Goal: Information Seeking & Learning: Learn about a topic

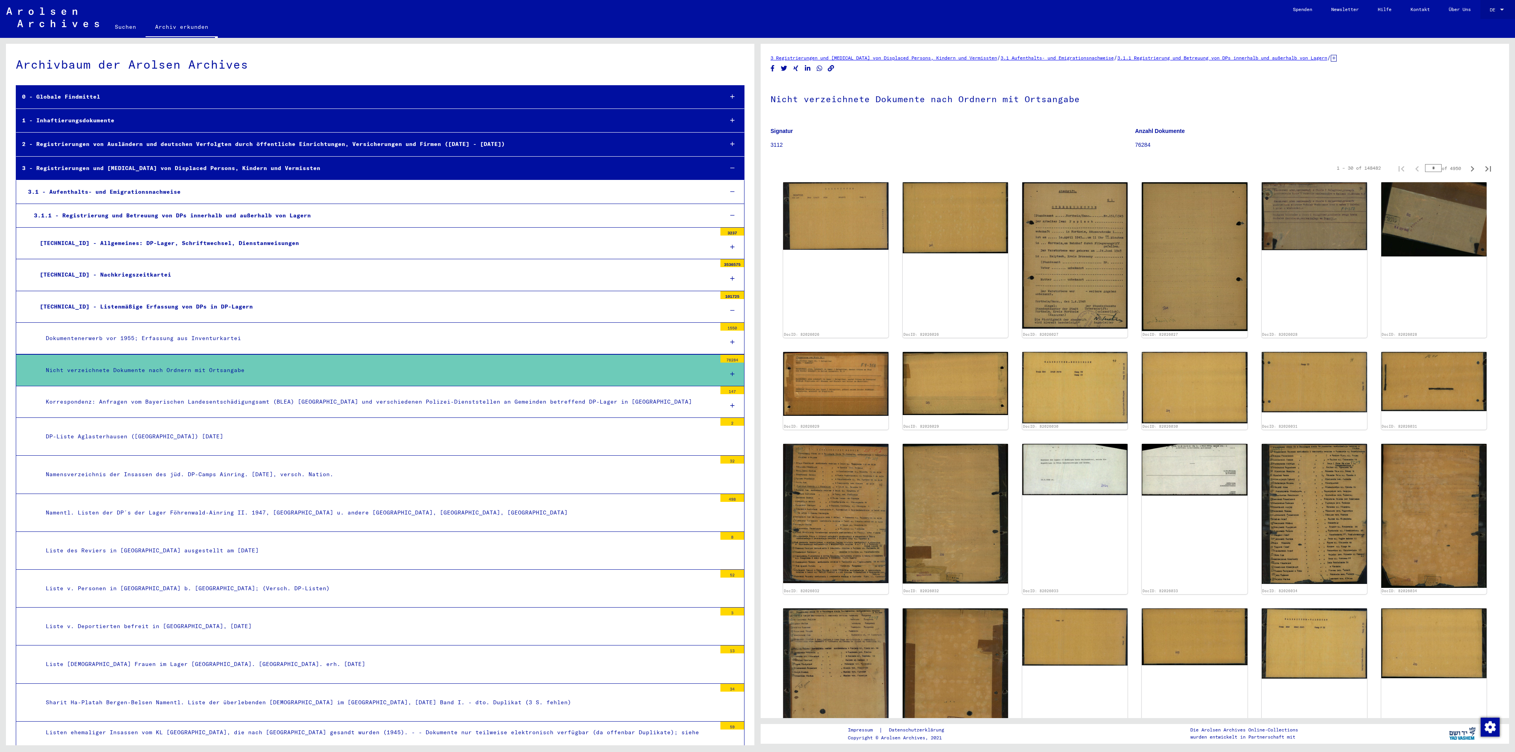
click at [1502, 8] on div at bounding box center [1501, 10] width 7 height 6
click at [1479, 9] on span "English" at bounding box center [1488, 14] width 32 height 14
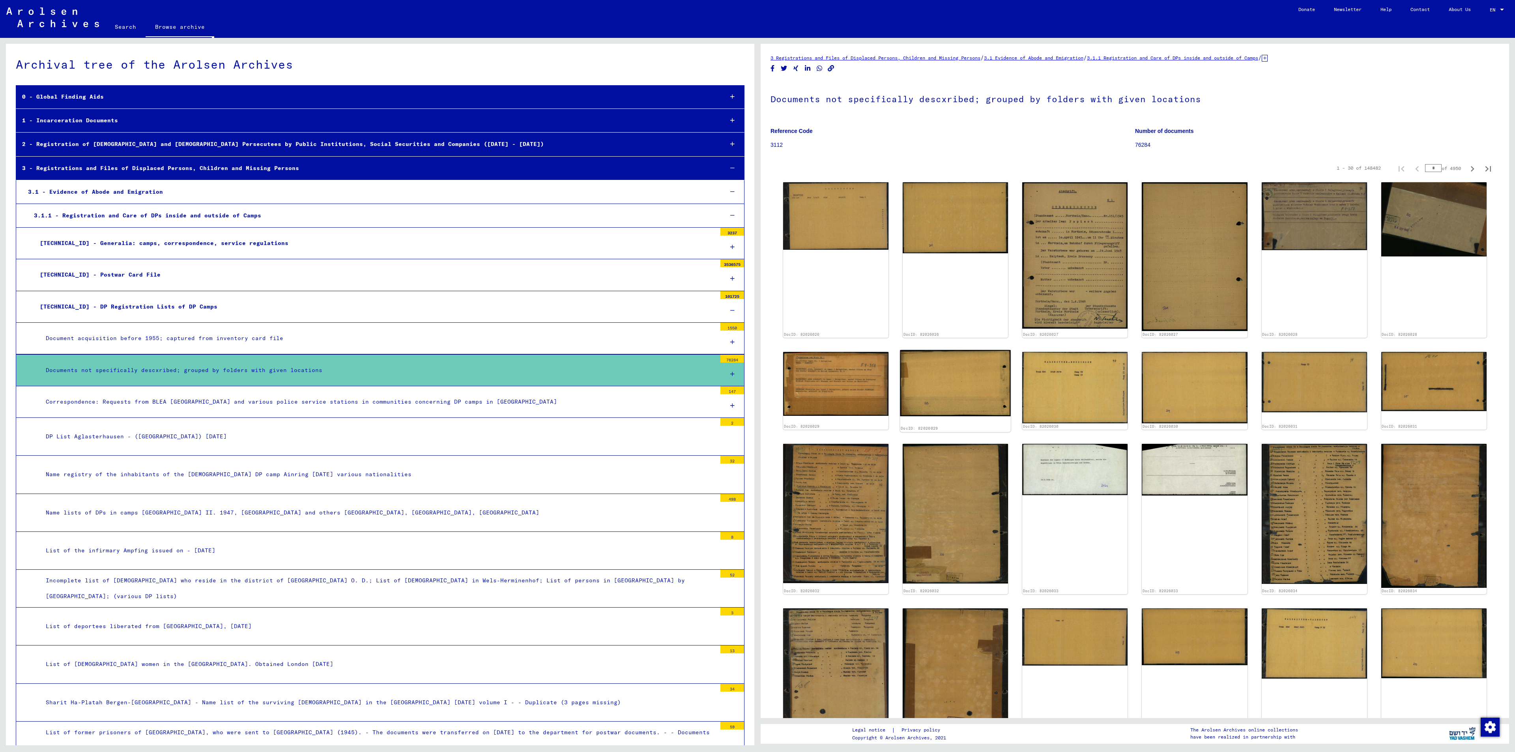
scroll to position [132, 0]
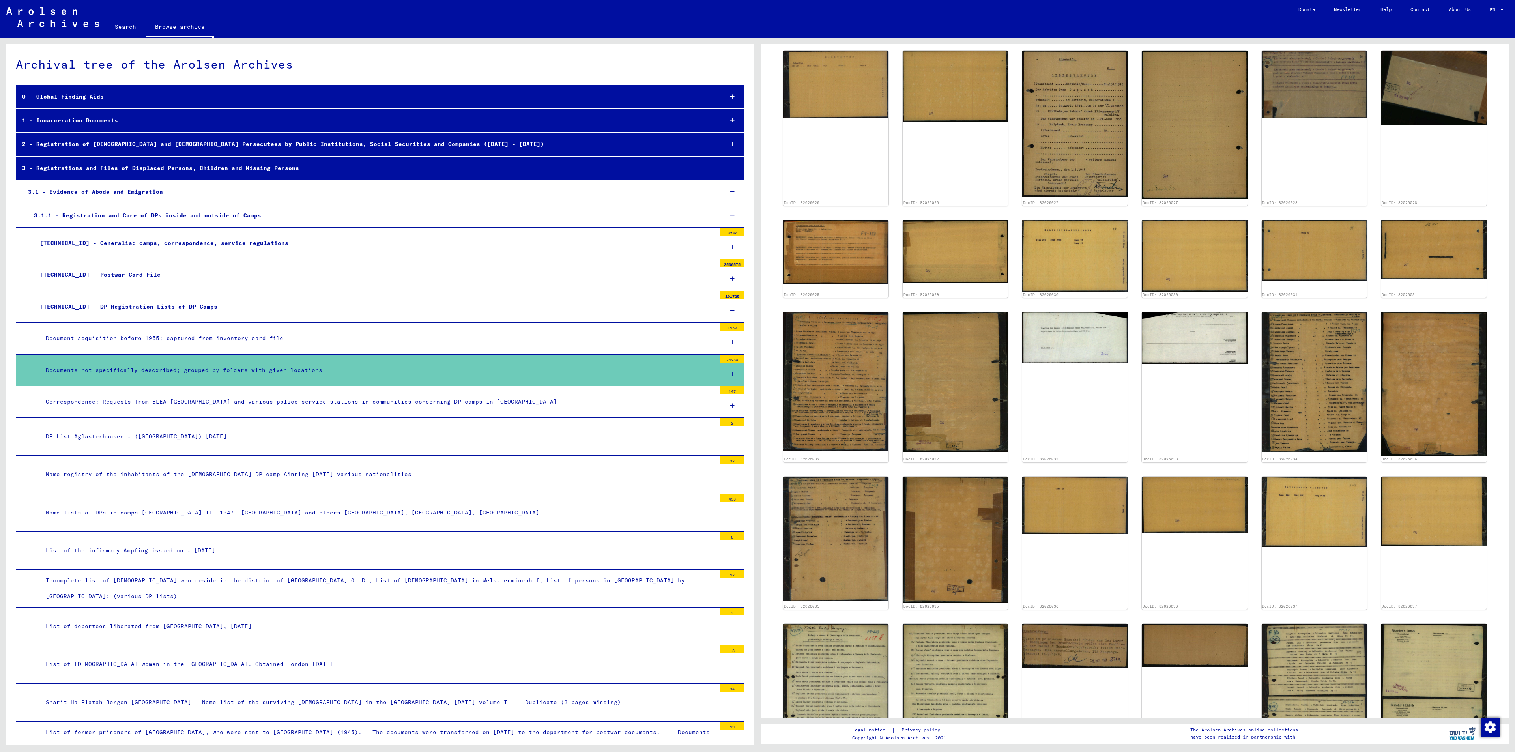
click at [730, 377] on icon at bounding box center [732, 374] width 4 height 6
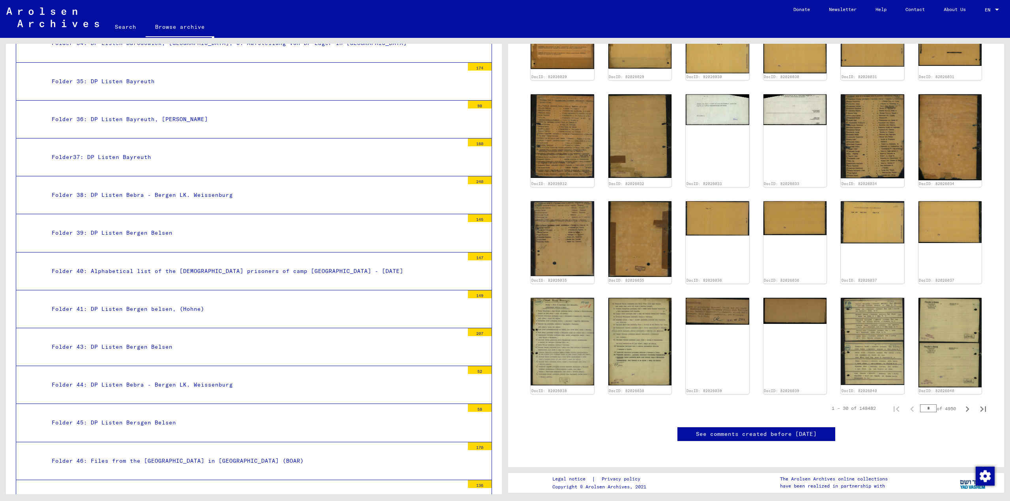
scroll to position [1709, 0]
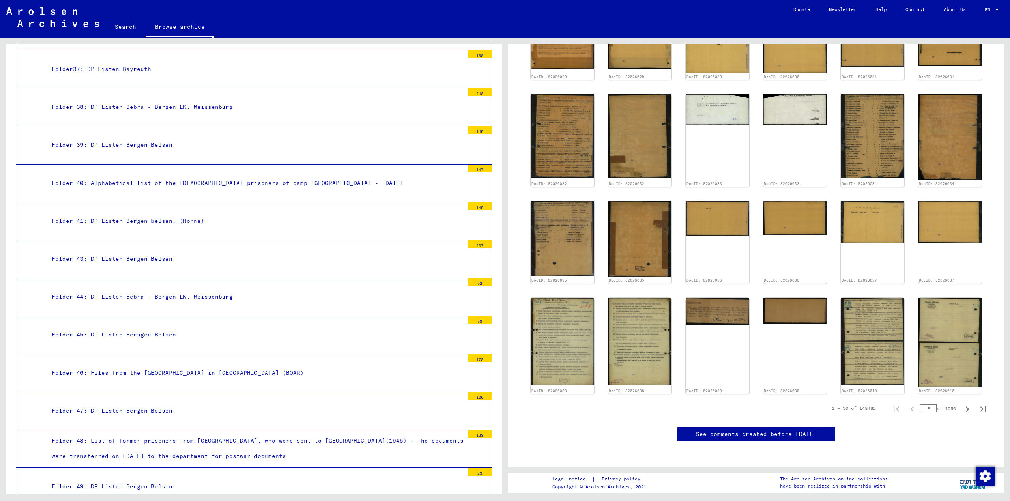
click at [279, 225] on div "Folder 41: DP Listen Bergen belsen, (Hohne)" at bounding box center [255, 220] width 418 height 15
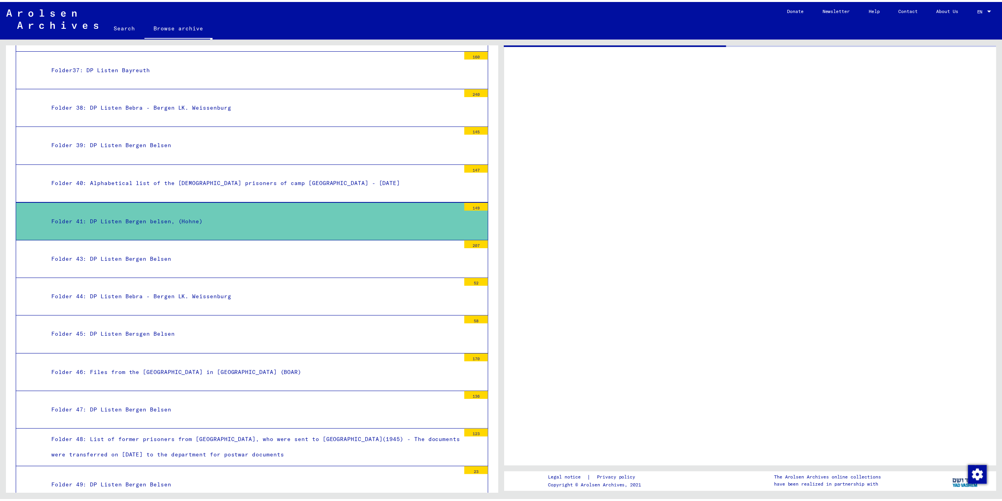
scroll to position [1709, 0]
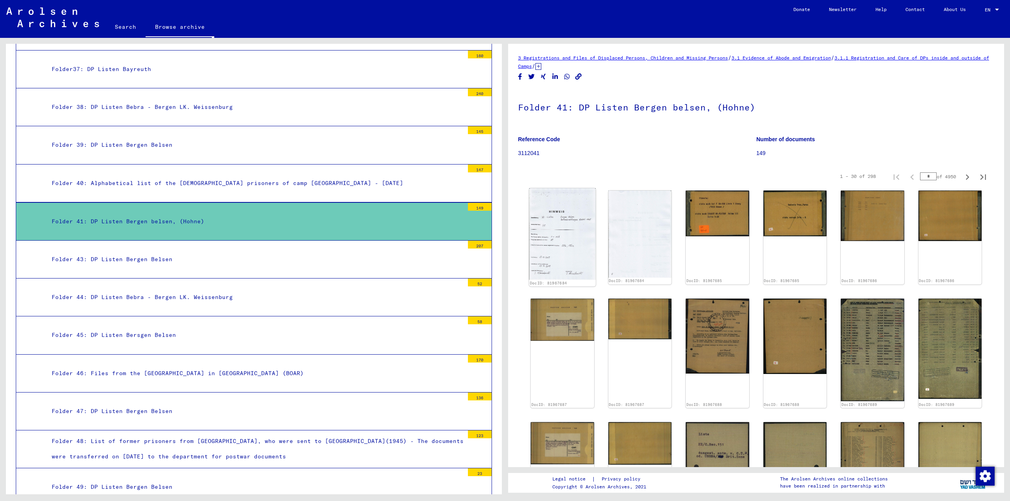
click at [562, 251] on img at bounding box center [562, 234] width 67 height 92
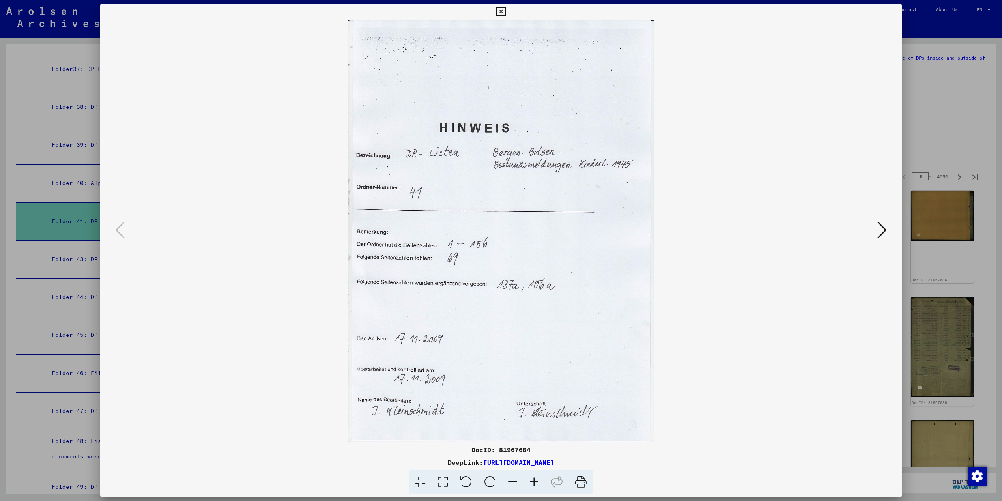
click at [883, 231] on icon at bounding box center [881, 229] width 9 height 19
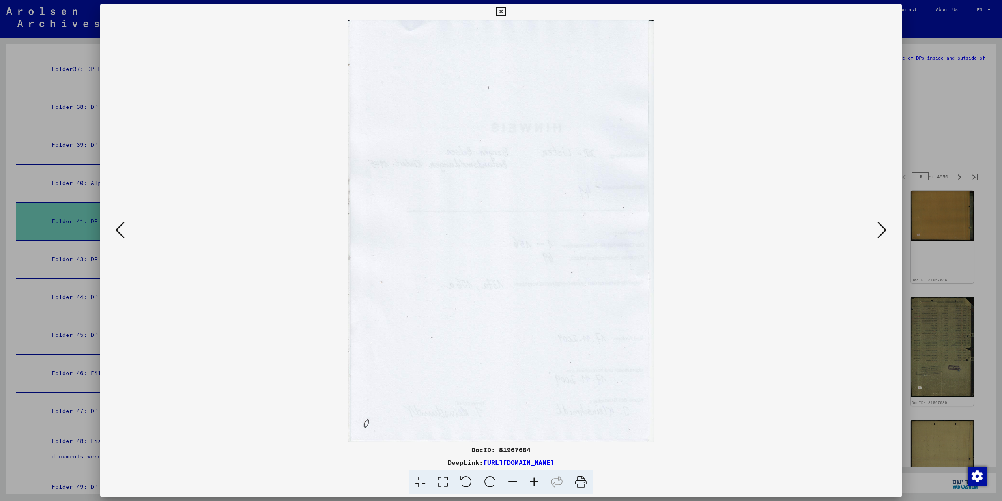
click at [883, 231] on icon at bounding box center [881, 229] width 9 height 19
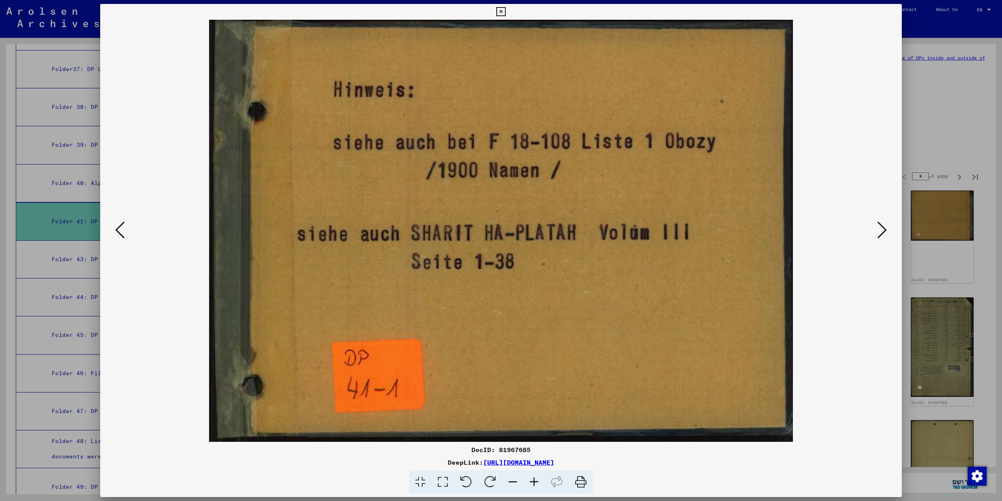
click at [883, 231] on icon at bounding box center [881, 229] width 9 height 19
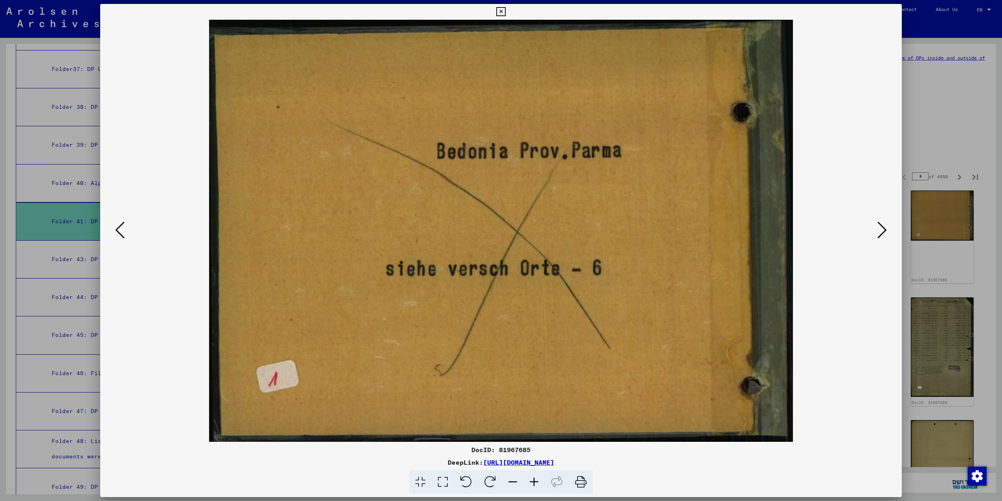
click at [883, 231] on icon at bounding box center [881, 229] width 9 height 19
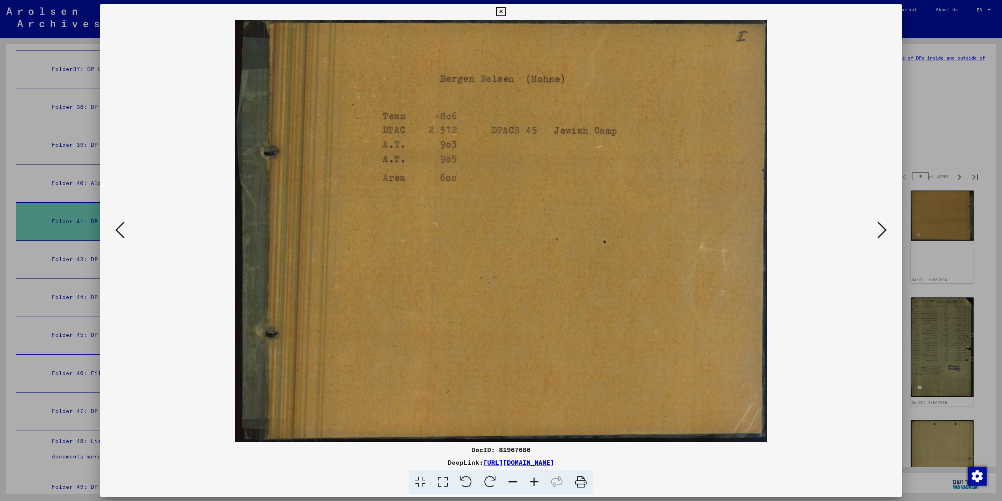
click at [883, 231] on icon at bounding box center [881, 229] width 9 height 19
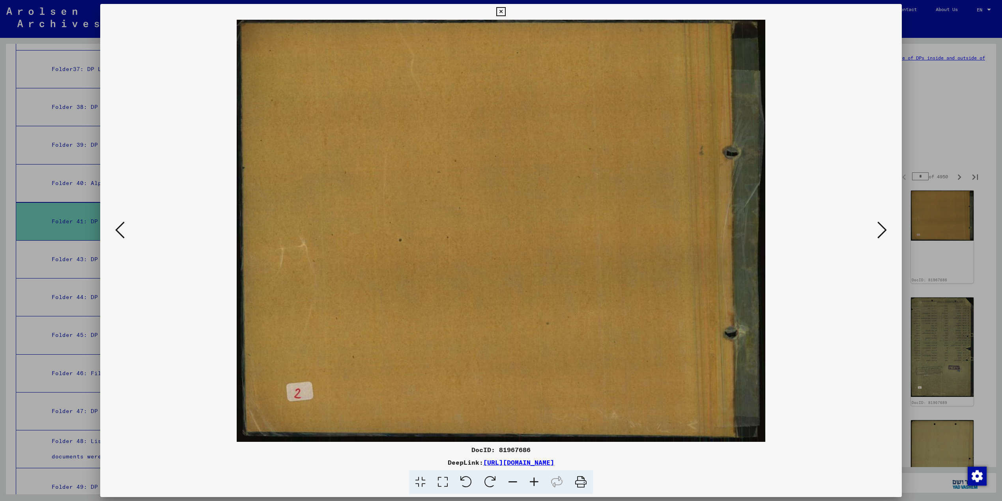
click at [883, 231] on icon at bounding box center [881, 229] width 9 height 19
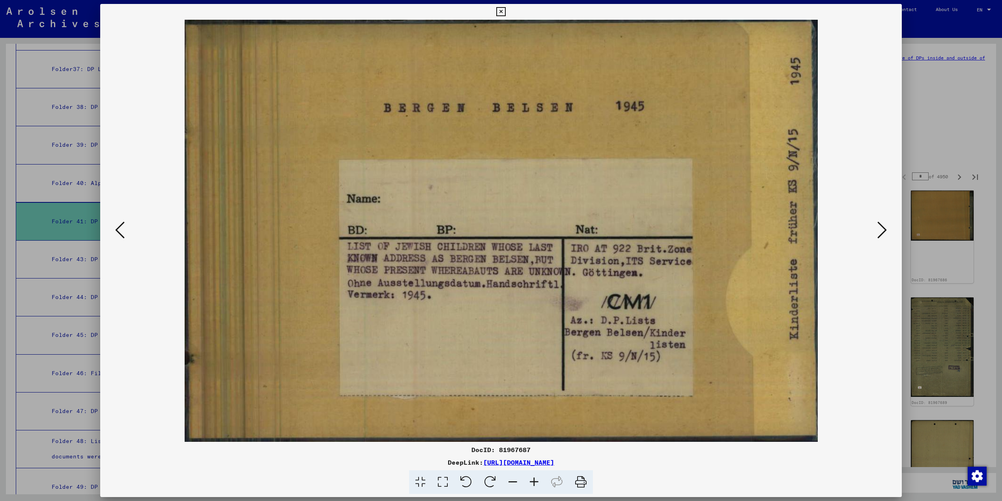
click at [883, 231] on icon at bounding box center [881, 229] width 9 height 19
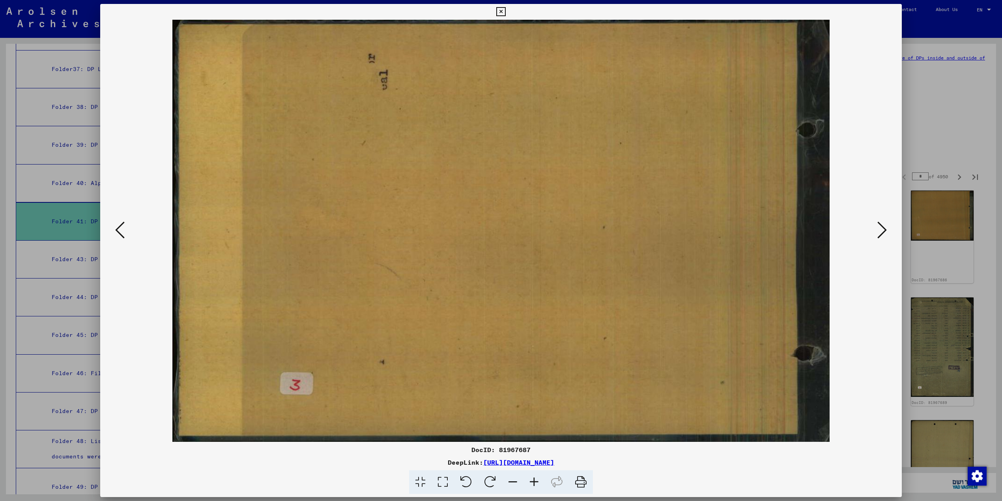
click at [883, 231] on icon at bounding box center [881, 229] width 9 height 19
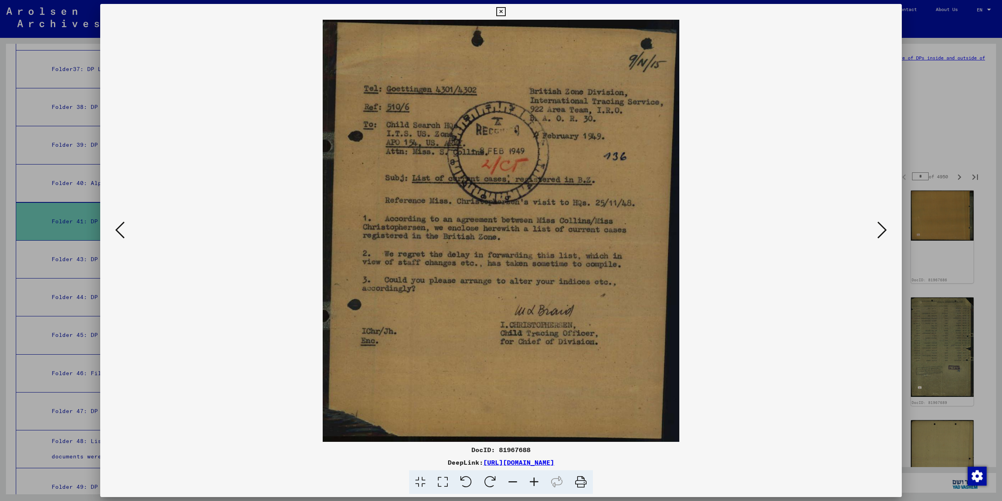
click at [883, 231] on icon at bounding box center [881, 229] width 9 height 19
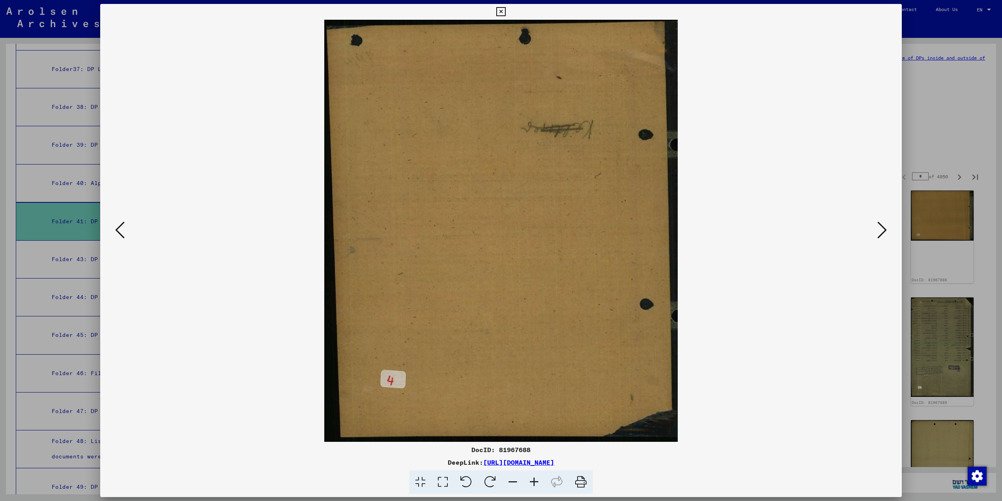
click at [883, 231] on icon at bounding box center [881, 229] width 9 height 19
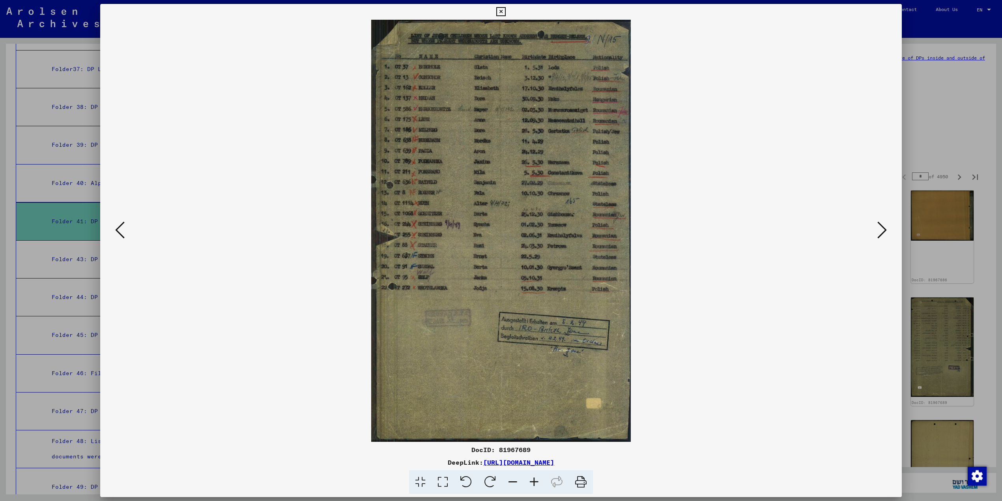
click at [534, 481] on icon at bounding box center [533, 482] width 21 height 24
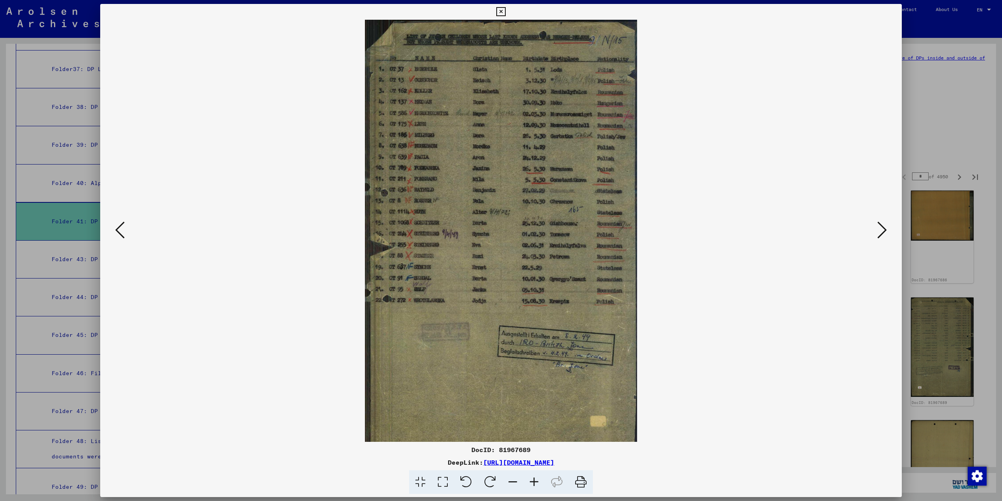
click at [534, 481] on icon at bounding box center [533, 482] width 21 height 24
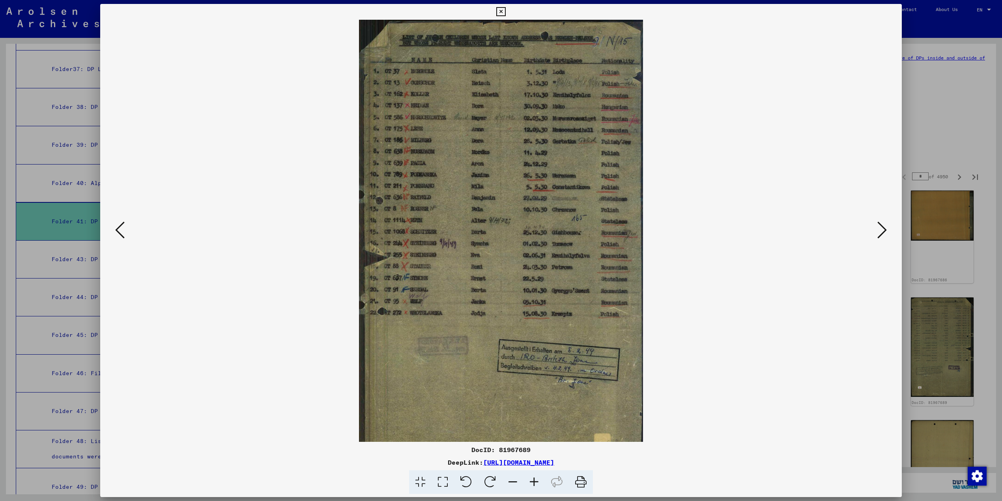
click at [534, 481] on icon at bounding box center [533, 482] width 21 height 24
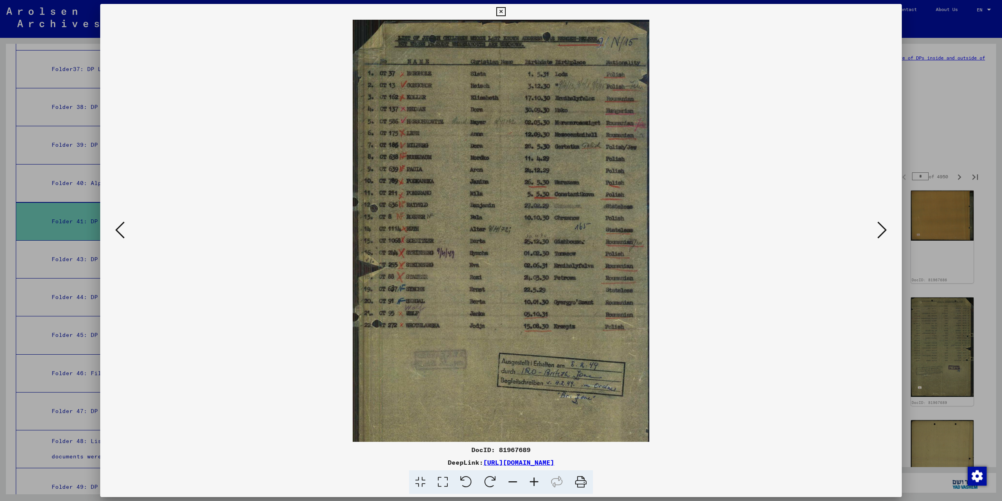
click at [534, 481] on icon at bounding box center [533, 482] width 21 height 24
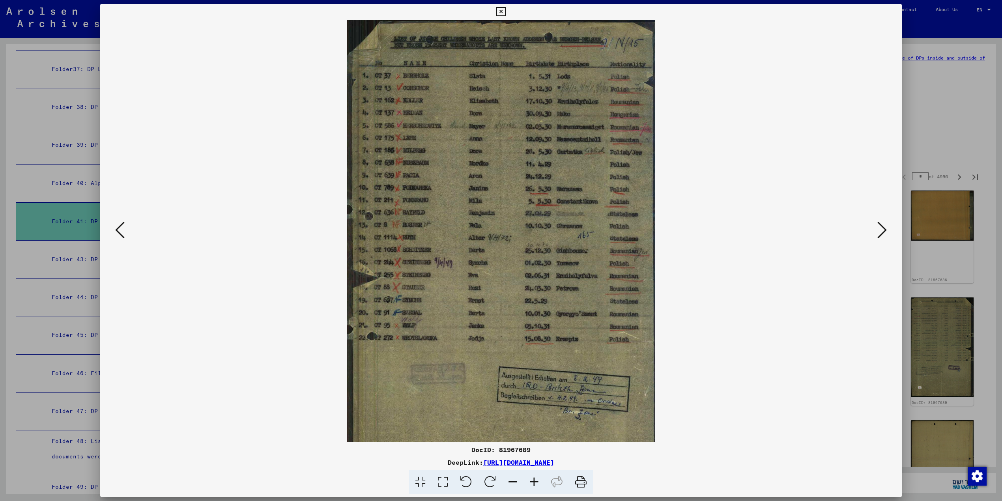
click at [534, 481] on icon at bounding box center [533, 482] width 21 height 24
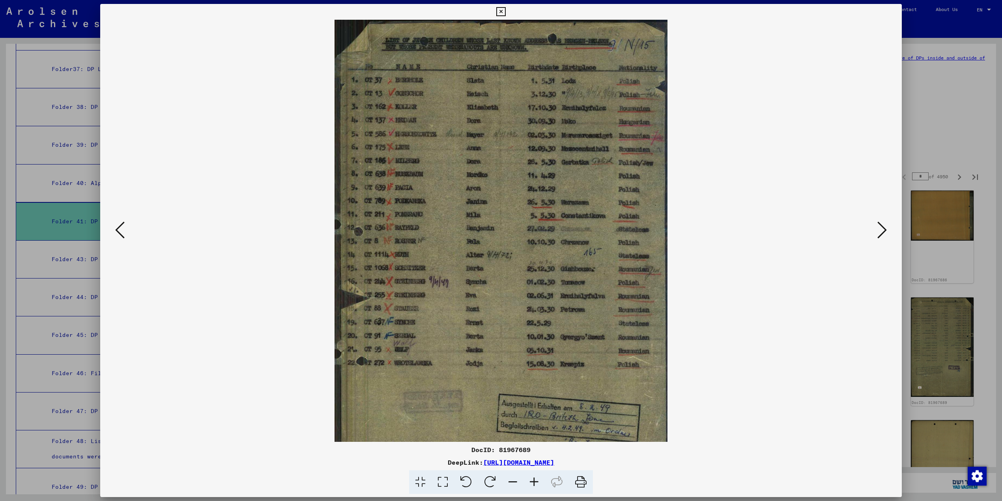
click at [534, 481] on icon at bounding box center [533, 482] width 21 height 24
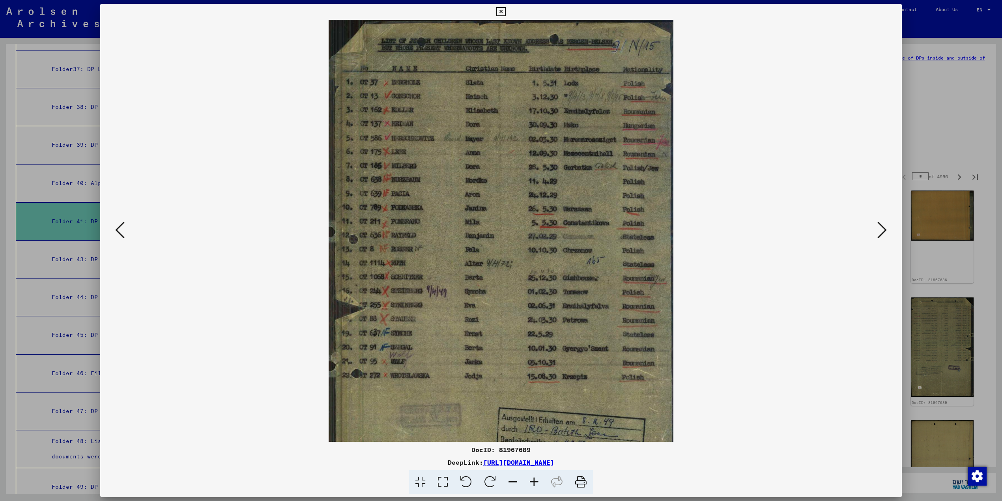
click at [885, 228] on icon at bounding box center [881, 229] width 9 height 19
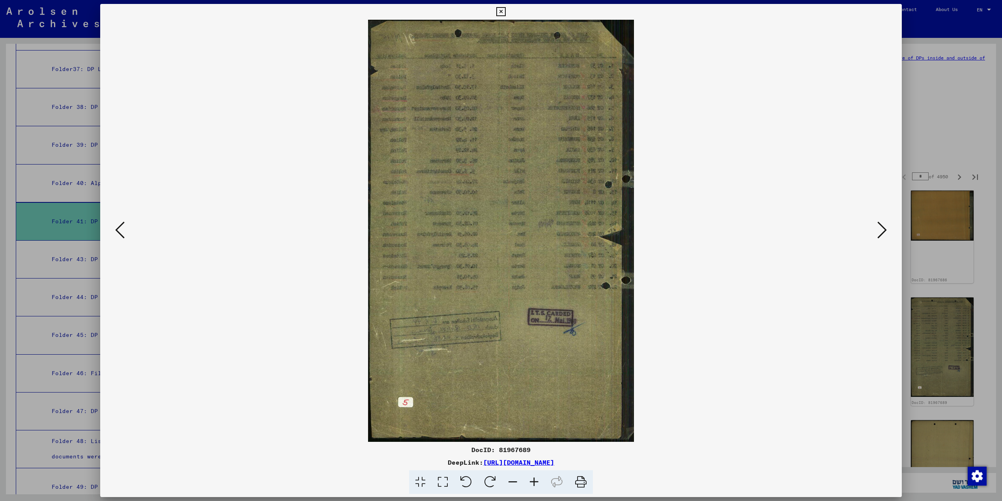
click at [885, 228] on icon at bounding box center [881, 229] width 9 height 19
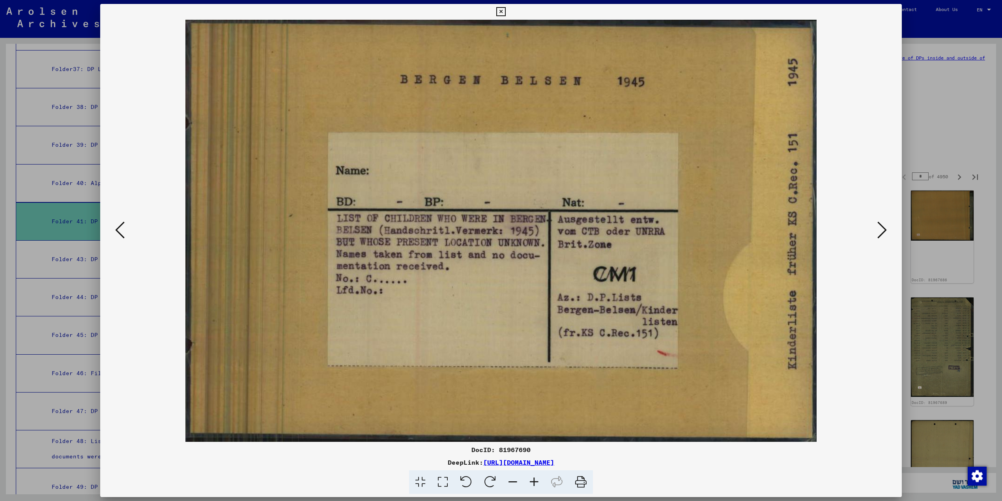
click at [885, 228] on icon at bounding box center [881, 229] width 9 height 19
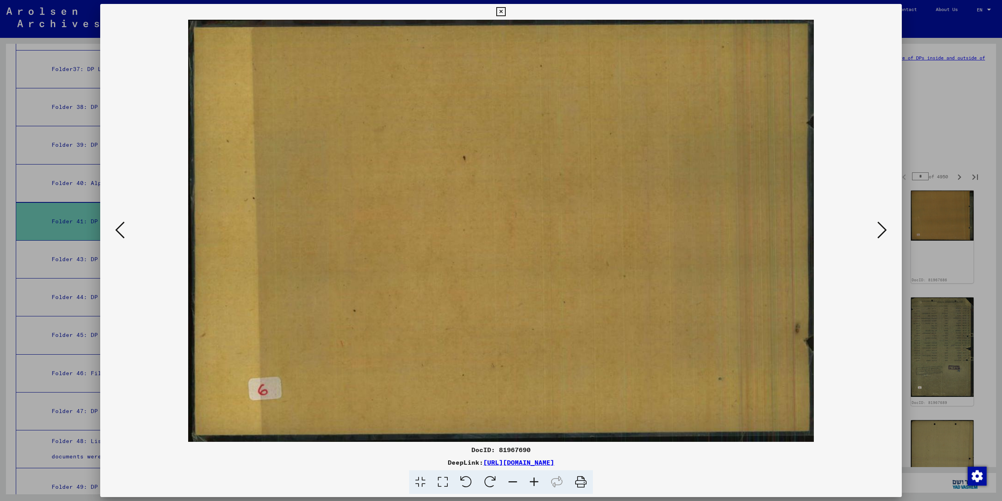
click at [885, 228] on icon at bounding box center [881, 229] width 9 height 19
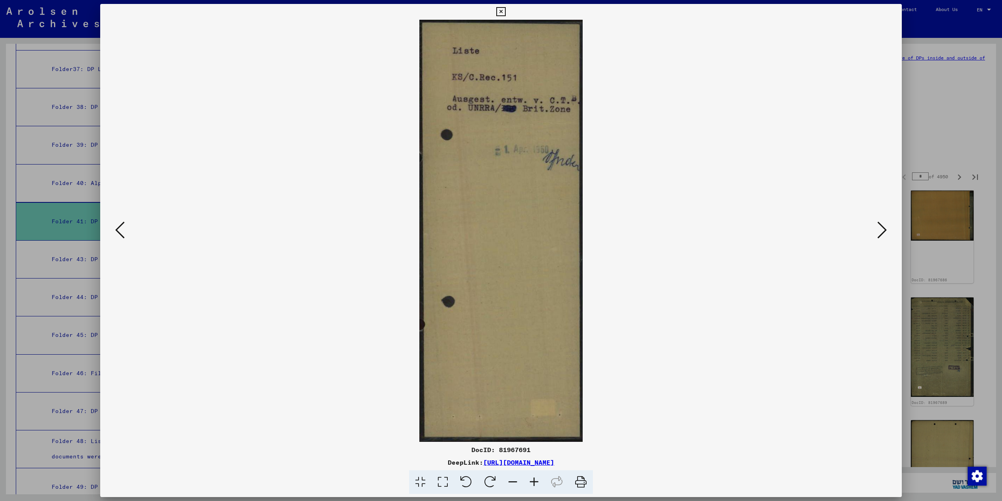
click at [885, 228] on icon at bounding box center [881, 229] width 9 height 19
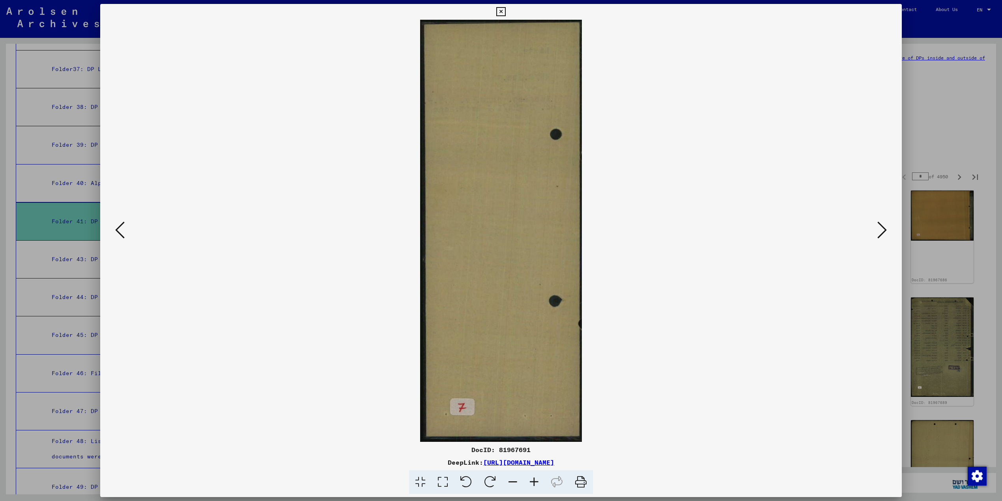
click at [885, 228] on icon at bounding box center [881, 229] width 9 height 19
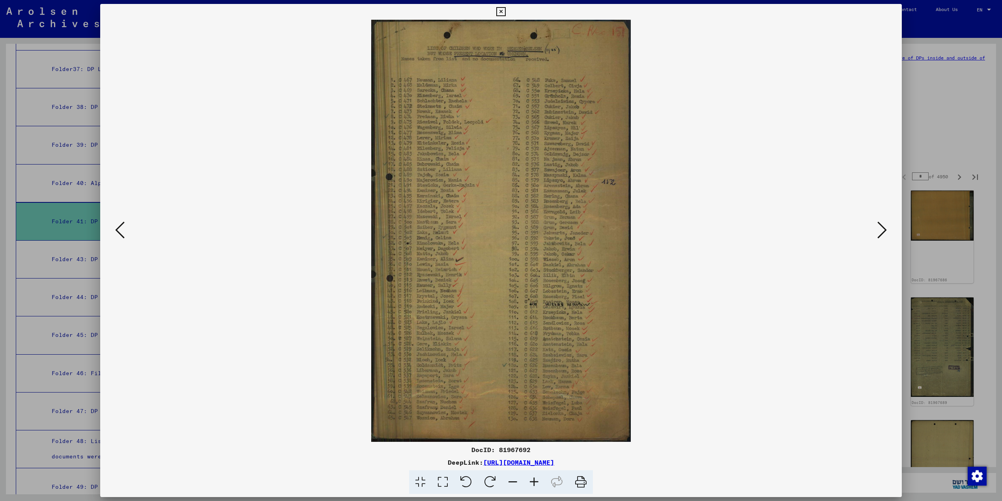
click at [533, 479] on icon at bounding box center [533, 482] width 21 height 24
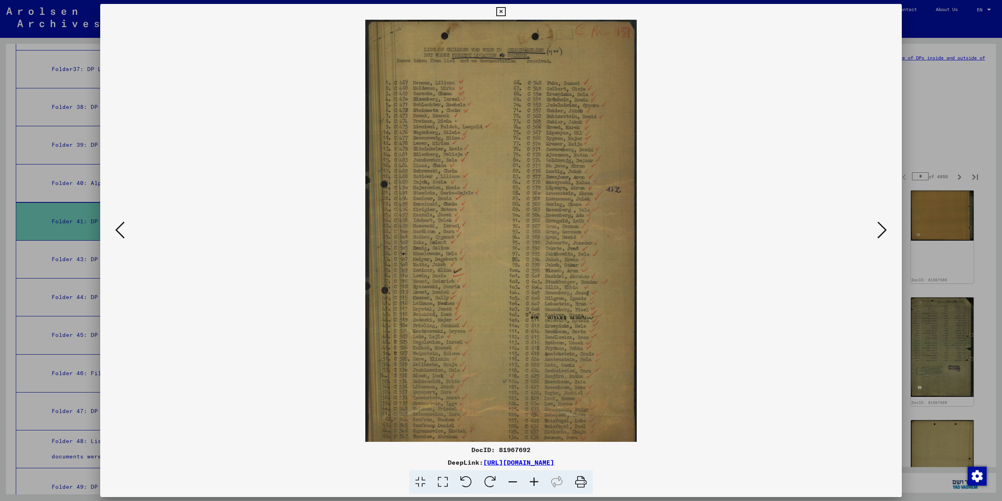
click at [533, 479] on icon at bounding box center [533, 482] width 21 height 24
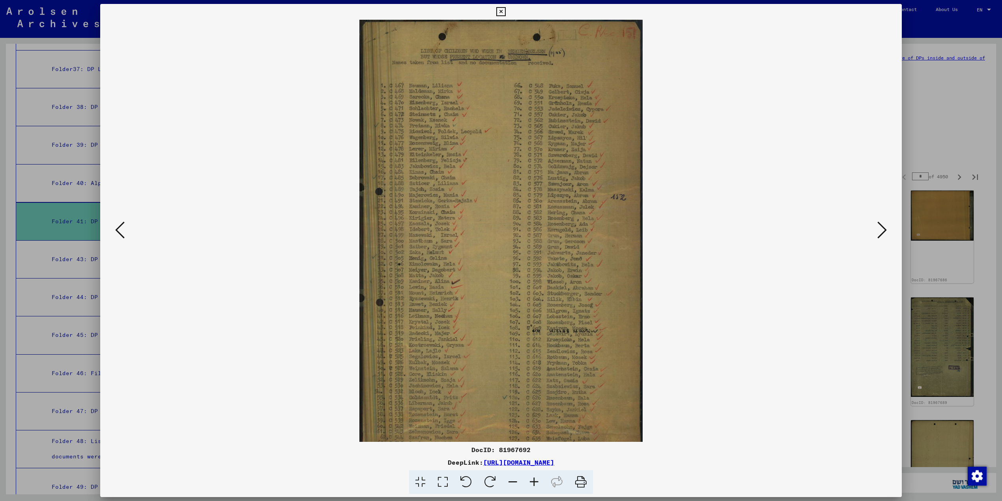
click at [533, 479] on icon at bounding box center [533, 482] width 21 height 24
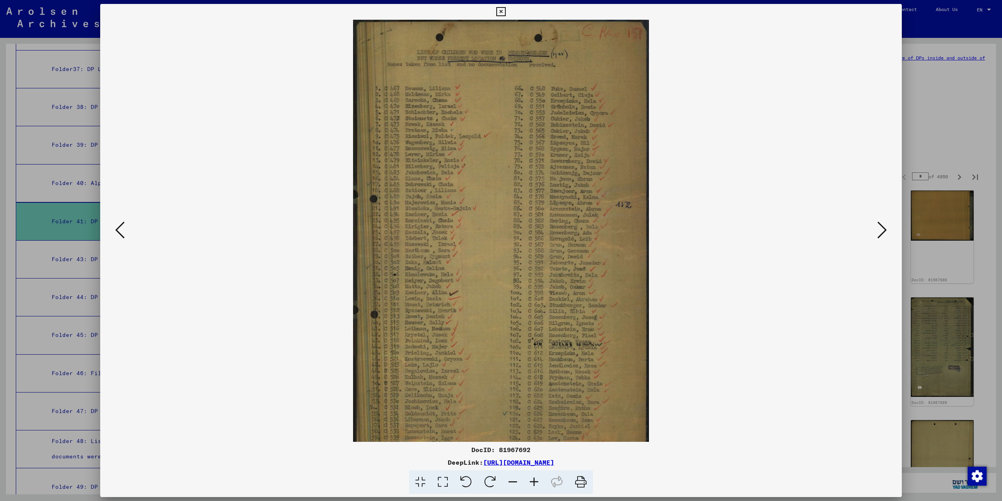
click at [533, 479] on icon at bounding box center [533, 482] width 21 height 24
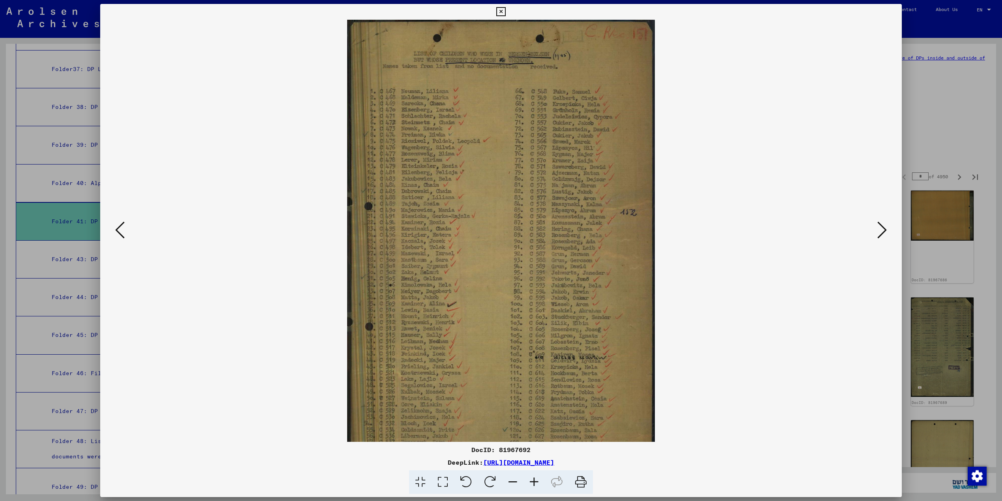
click at [533, 479] on icon at bounding box center [533, 482] width 21 height 24
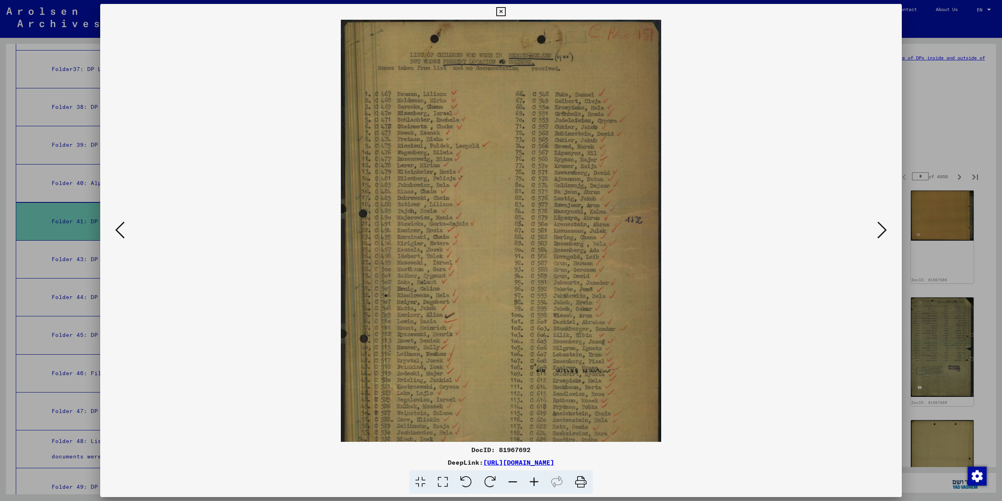
click at [533, 479] on icon at bounding box center [533, 482] width 21 height 24
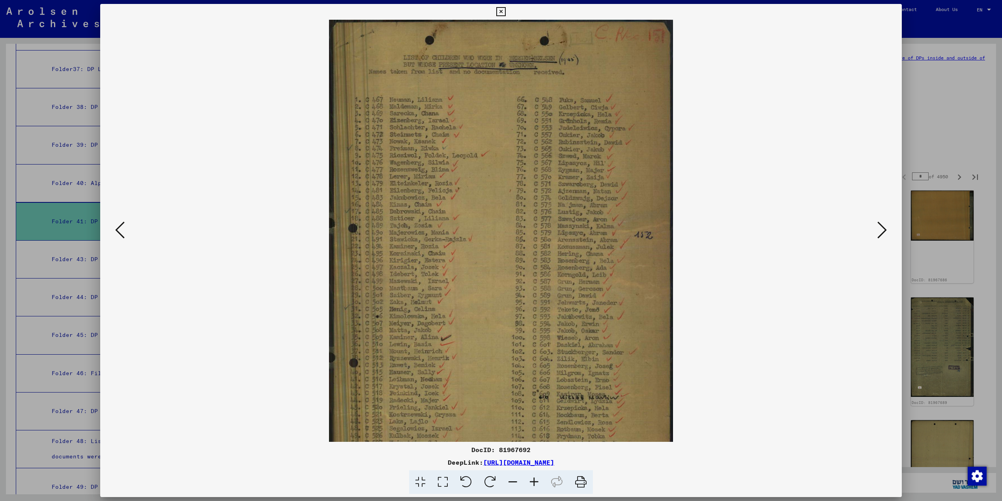
click at [533, 479] on icon at bounding box center [533, 482] width 21 height 24
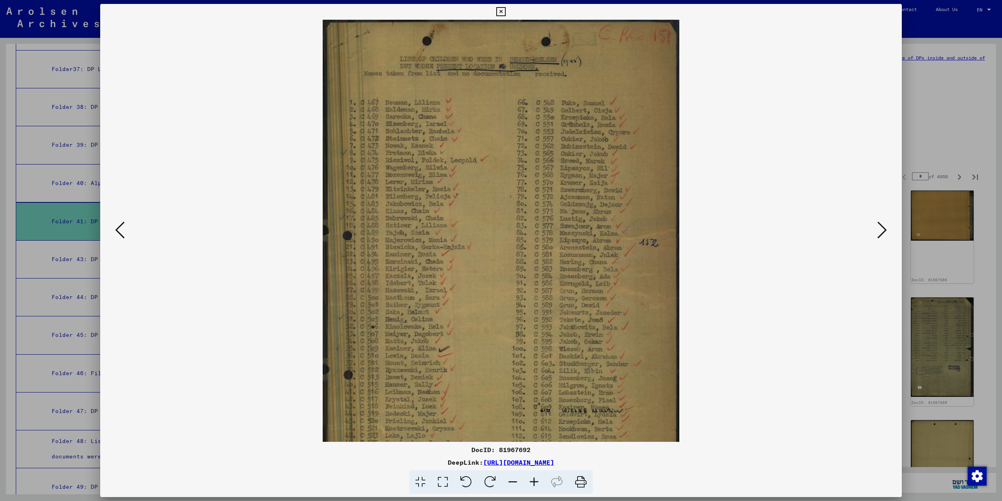
click at [533, 479] on icon at bounding box center [533, 482] width 21 height 24
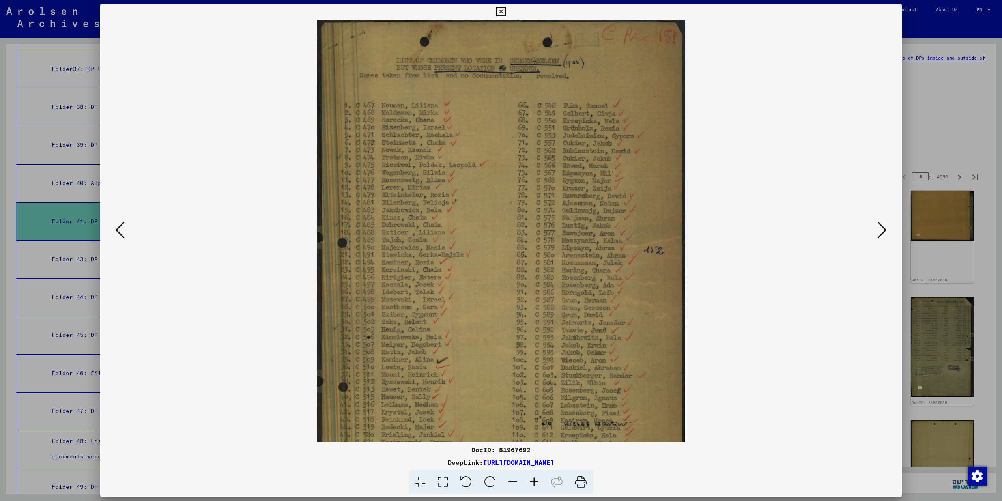
click at [533, 479] on icon at bounding box center [533, 482] width 21 height 24
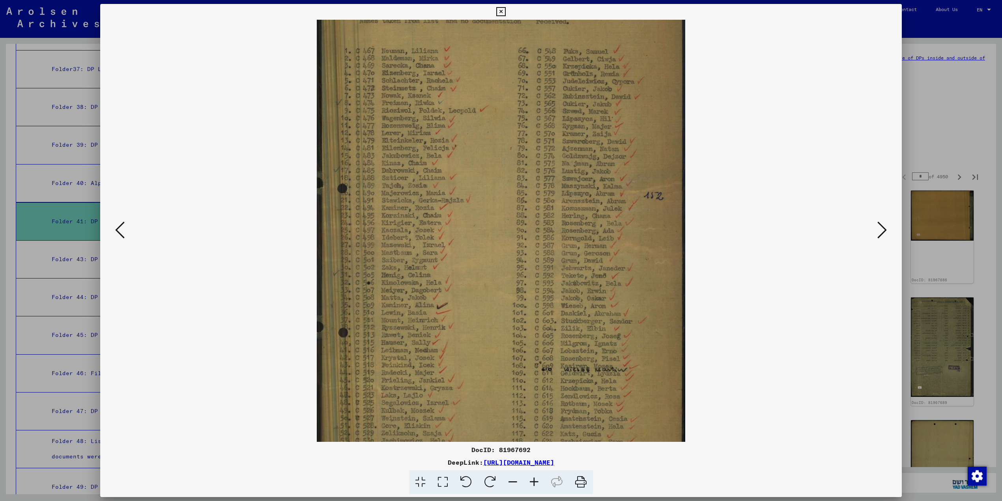
scroll to position [60, 0]
drag, startPoint x: 503, startPoint y: 390, endPoint x: 495, endPoint y: 336, distance: 53.9
click at [495, 336] on img at bounding box center [501, 258] width 368 height 599
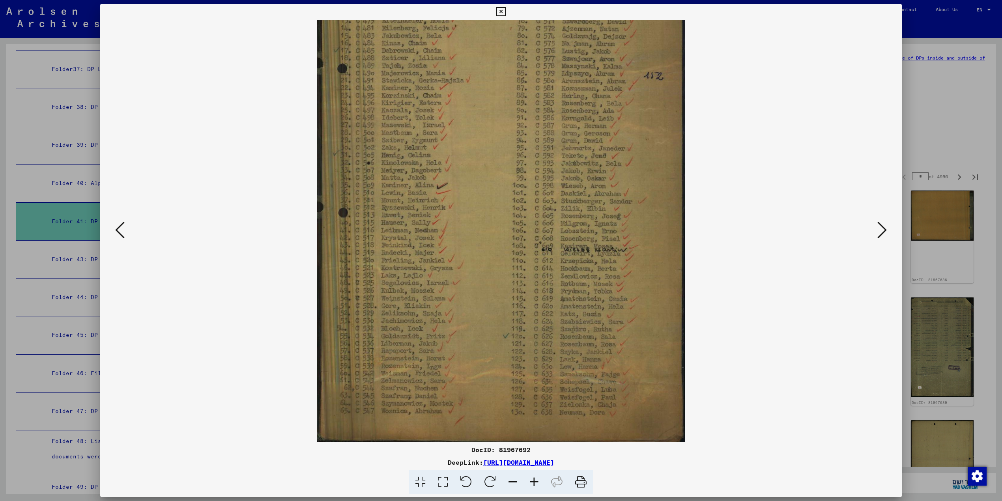
scroll to position [177, 0]
drag, startPoint x: 434, startPoint y: 293, endPoint x: 423, endPoint y: 185, distance: 108.2
click at [423, 185] on img at bounding box center [501, 142] width 368 height 599
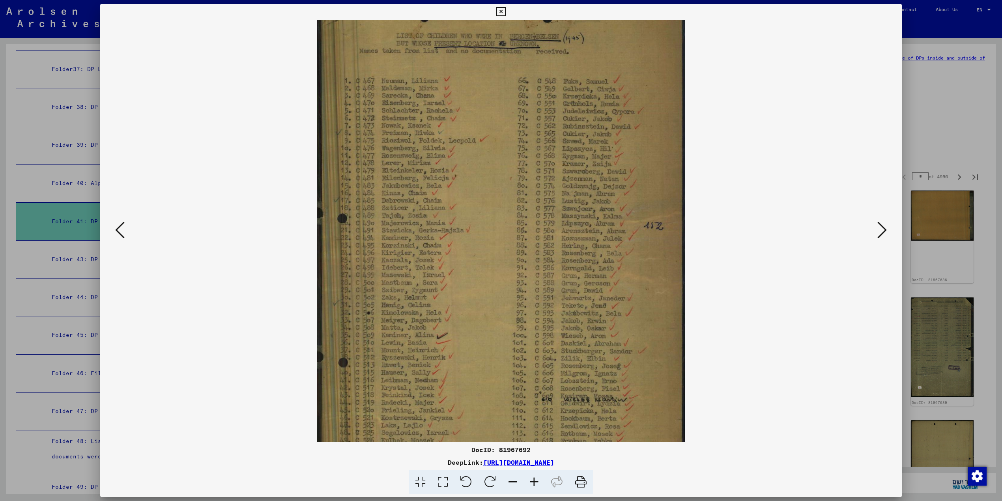
drag, startPoint x: 567, startPoint y: 59, endPoint x: 567, endPoint y: 215, distance: 155.8
click at [567, 215] on img at bounding box center [501, 294] width 368 height 599
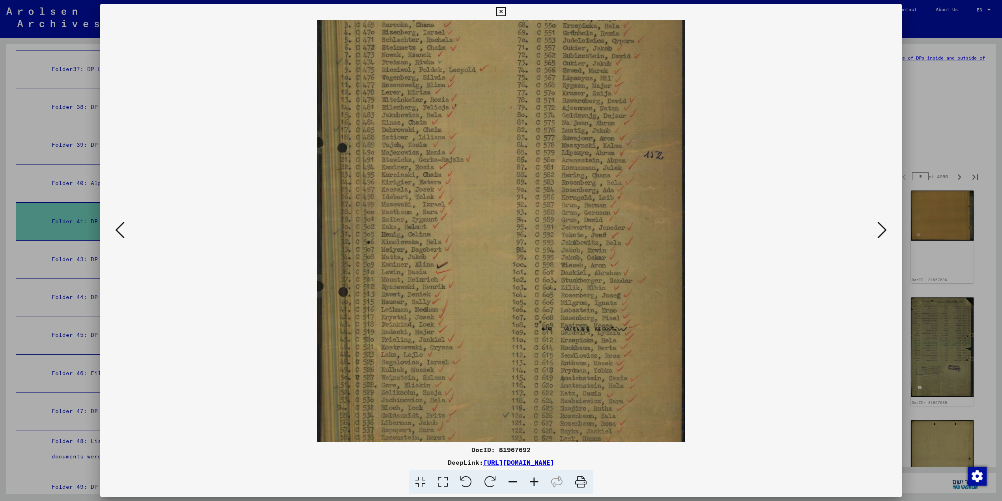
scroll to position [99, 0]
drag, startPoint x: 582, startPoint y: 190, endPoint x: 581, endPoint y: 118, distance: 72.2
click at [581, 118] on img at bounding box center [501, 220] width 368 height 599
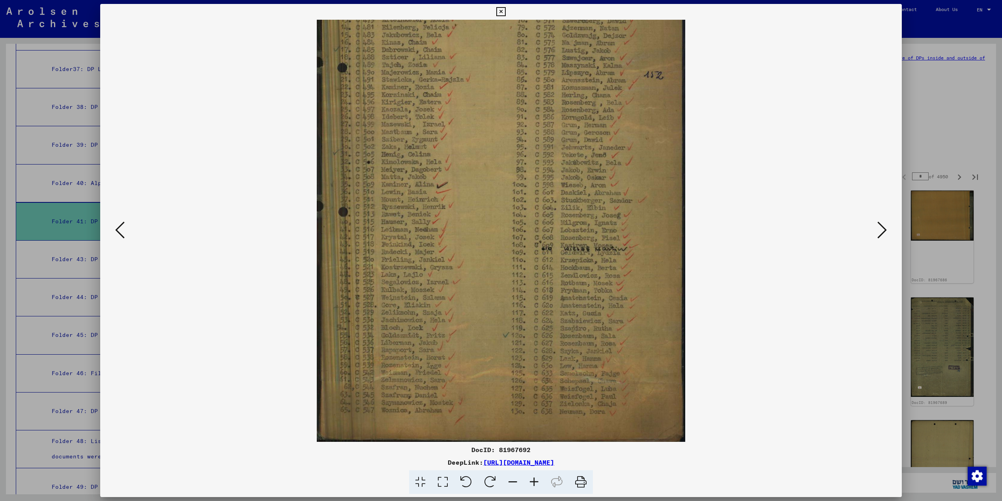
scroll to position [176, 0]
drag, startPoint x: 575, startPoint y: 204, endPoint x: 579, endPoint y: 139, distance: 64.8
click at [579, 139] on img at bounding box center [501, 143] width 368 height 599
drag, startPoint x: 583, startPoint y: 337, endPoint x: 582, endPoint y: 345, distance: 8.7
click at [582, 345] on img at bounding box center [501, 151] width 368 height 599
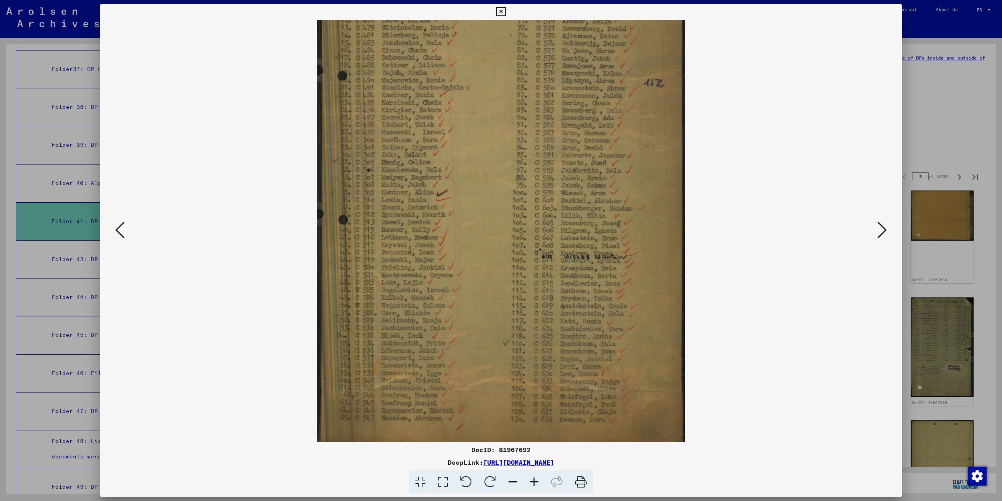
scroll to position [177, 0]
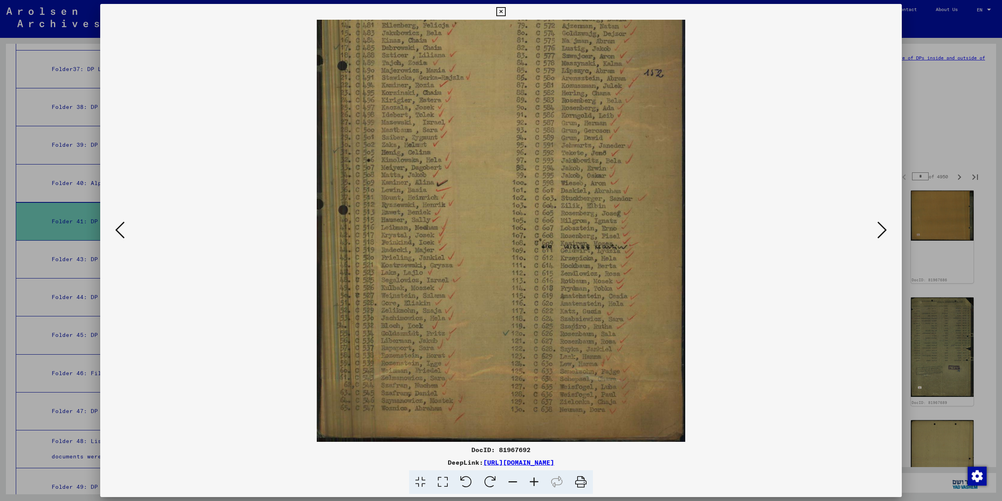
drag, startPoint x: 582, startPoint y: 346, endPoint x: 585, endPoint y: 308, distance: 37.6
click at [585, 308] on img at bounding box center [501, 142] width 368 height 599
click at [882, 235] on icon at bounding box center [881, 229] width 9 height 19
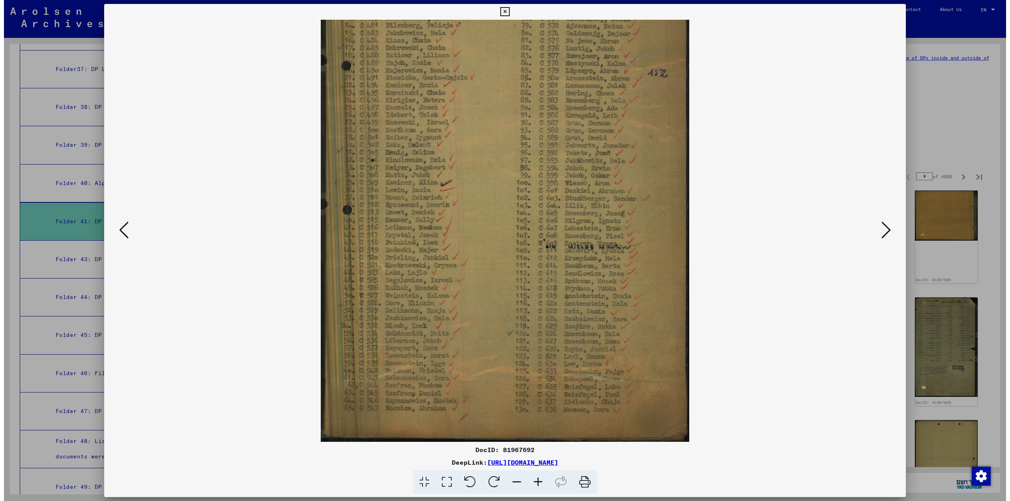
scroll to position [0, 0]
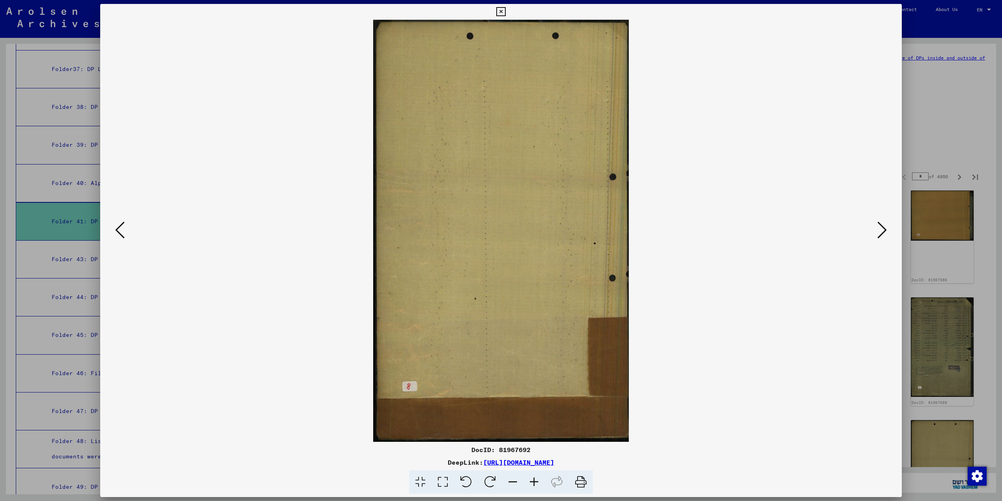
click at [882, 235] on icon at bounding box center [881, 229] width 9 height 19
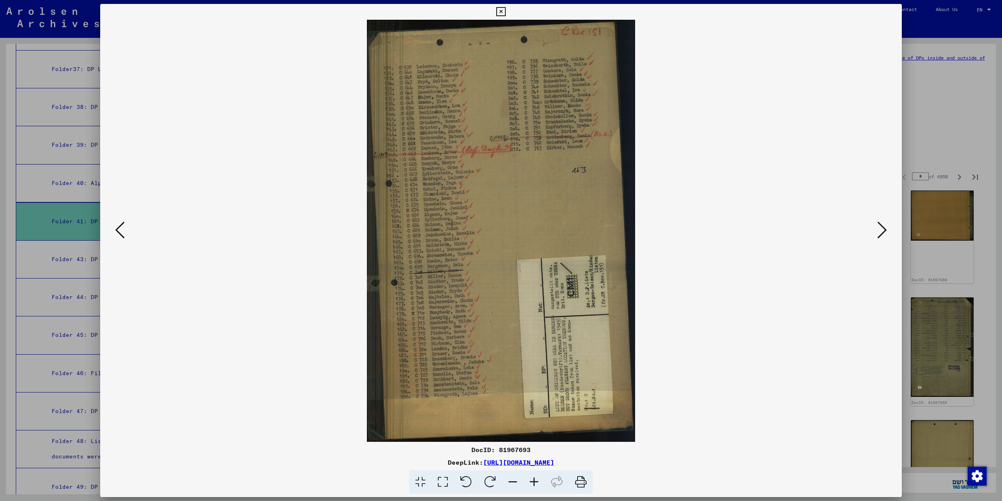
drag, startPoint x: 489, startPoint y: 234, endPoint x: 478, endPoint y: 255, distance: 23.5
click at [480, 263] on img at bounding box center [501, 231] width 269 height 422
click at [887, 234] on icon at bounding box center [881, 229] width 9 height 19
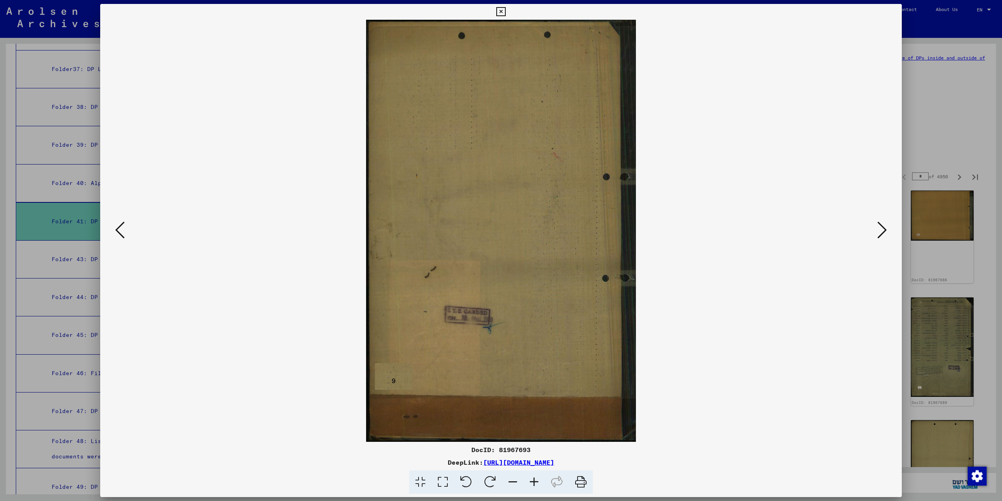
click at [887, 232] on icon at bounding box center [881, 229] width 9 height 19
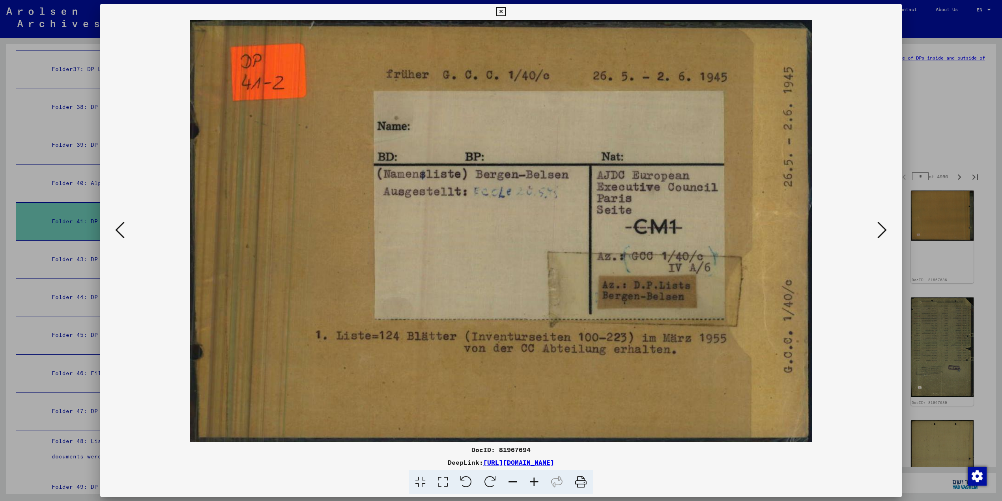
click at [887, 232] on icon at bounding box center [881, 229] width 9 height 19
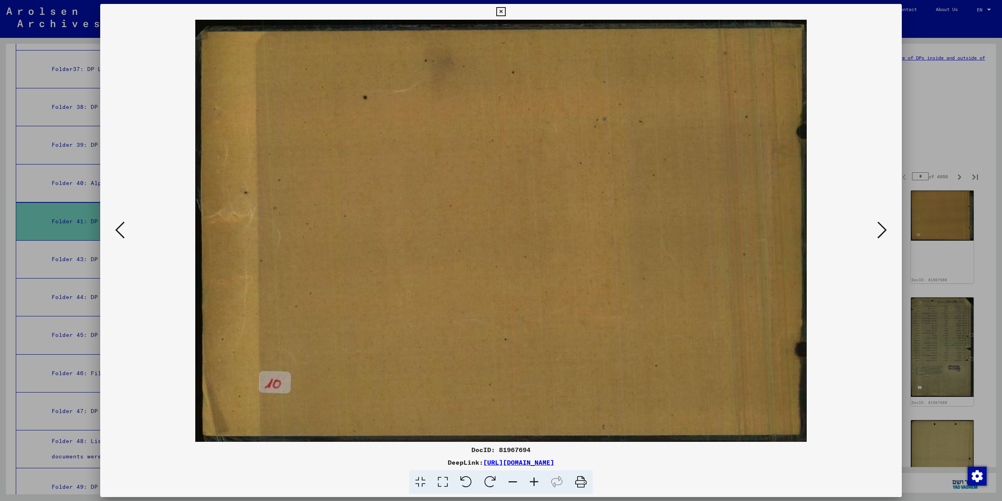
click at [887, 232] on icon at bounding box center [881, 229] width 9 height 19
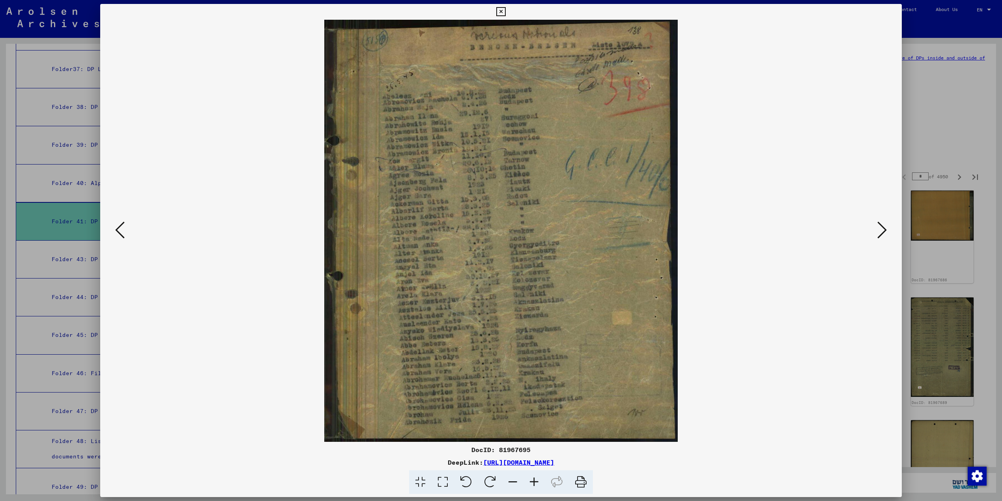
click at [880, 228] on button at bounding box center [882, 230] width 14 height 22
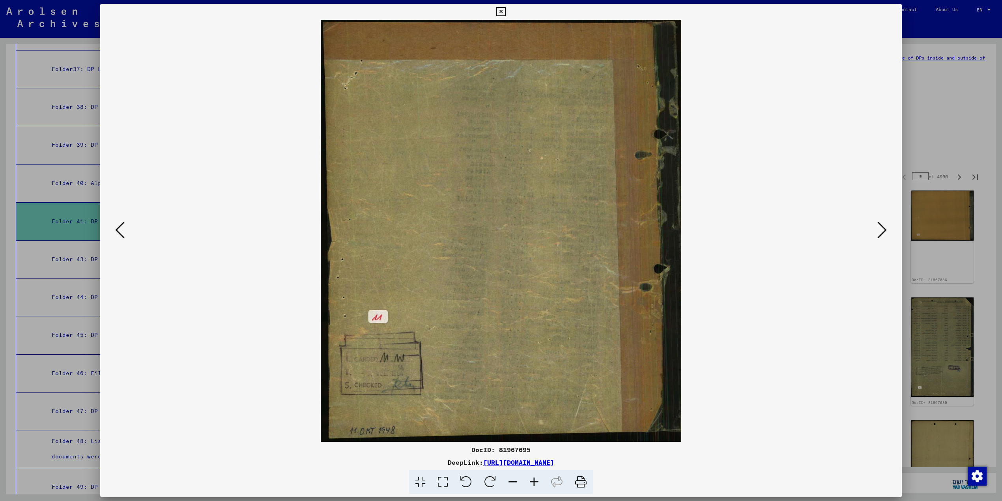
click at [880, 228] on button at bounding box center [882, 230] width 14 height 22
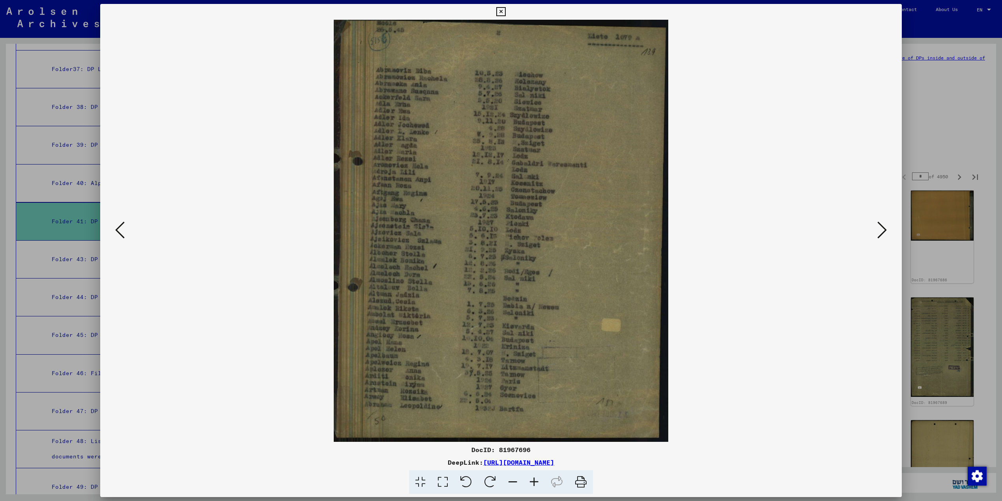
click at [886, 231] on icon at bounding box center [881, 229] width 9 height 19
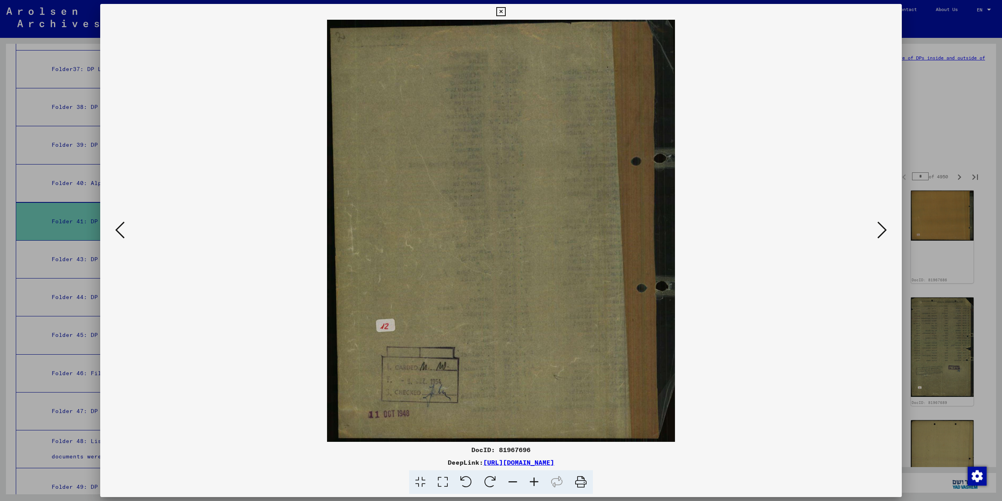
click at [886, 231] on icon at bounding box center [881, 229] width 9 height 19
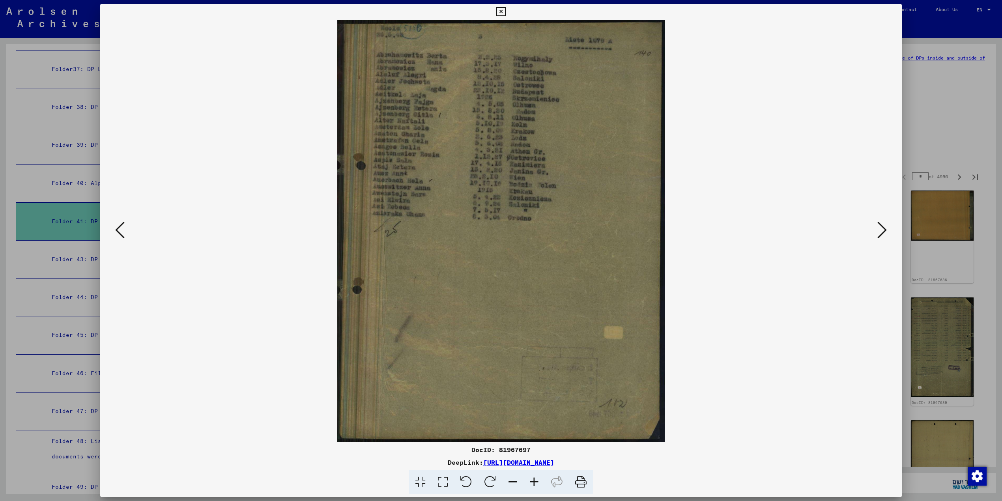
click at [886, 231] on icon at bounding box center [881, 229] width 9 height 19
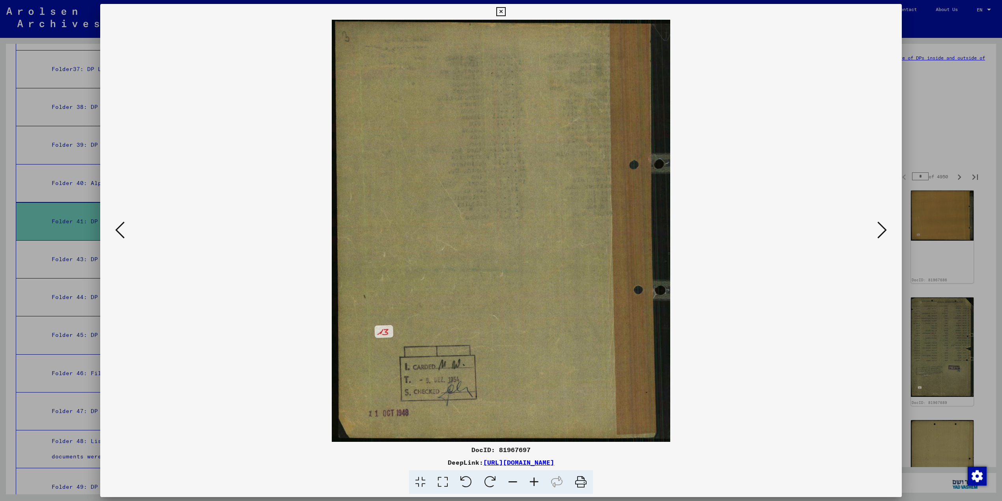
click at [886, 231] on icon at bounding box center [881, 229] width 9 height 19
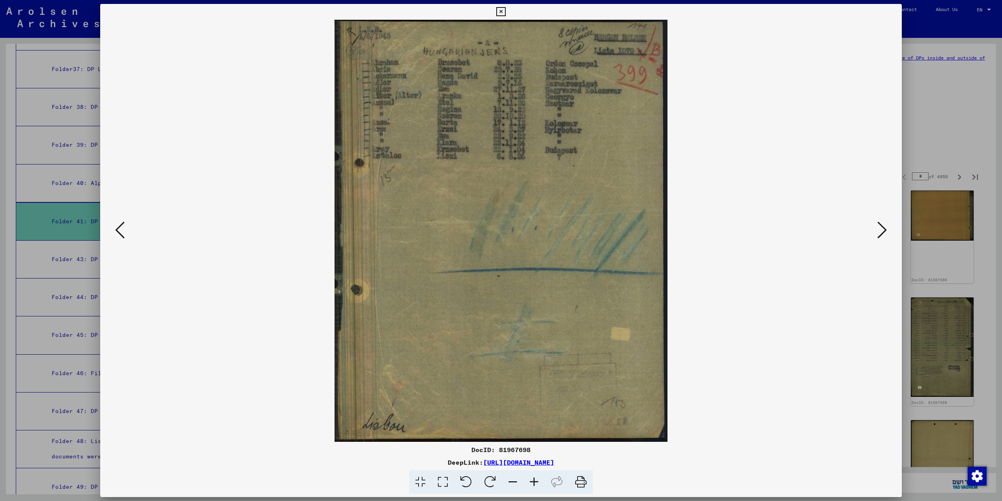
click at [886, 231] on icon at bounding box center [881, 229] width 9 height 19
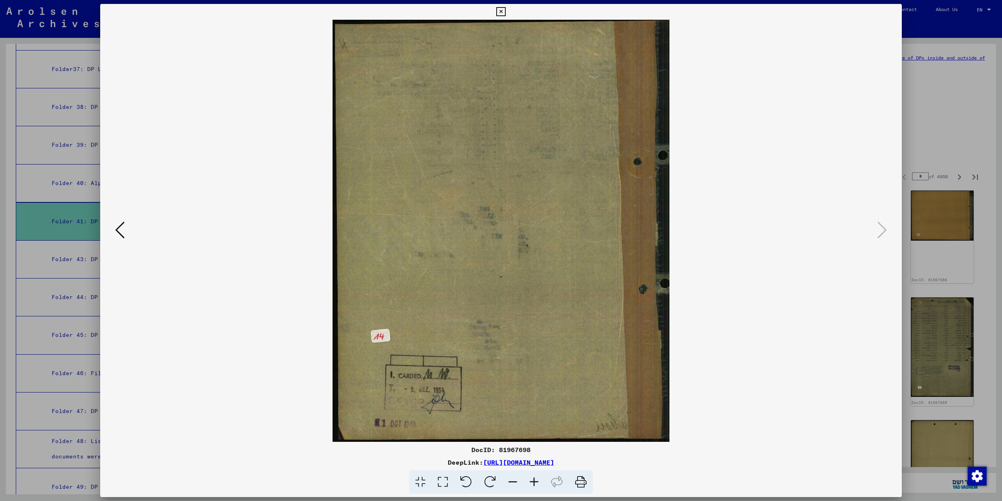
click at [497, 13] on icon at bounding box center [500, 11] width 9 height 9
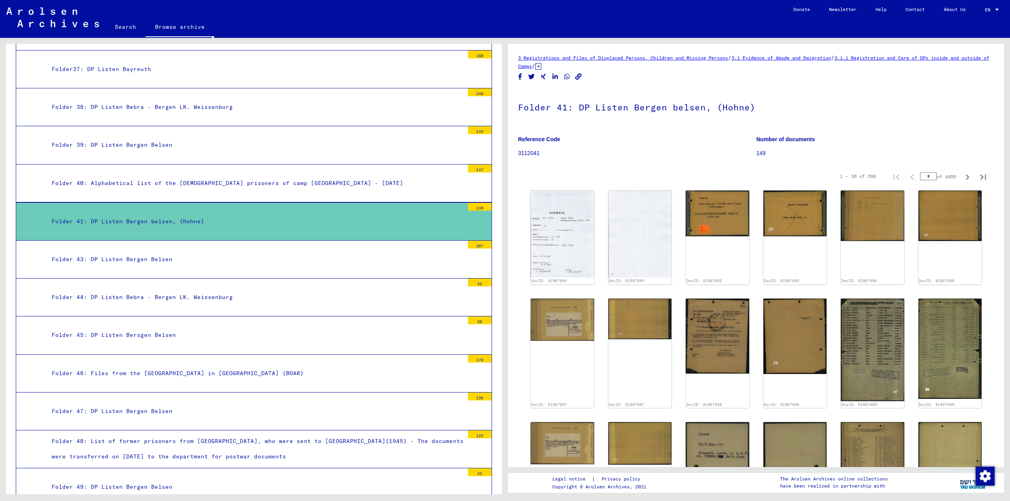
scroll to position [598, 0]
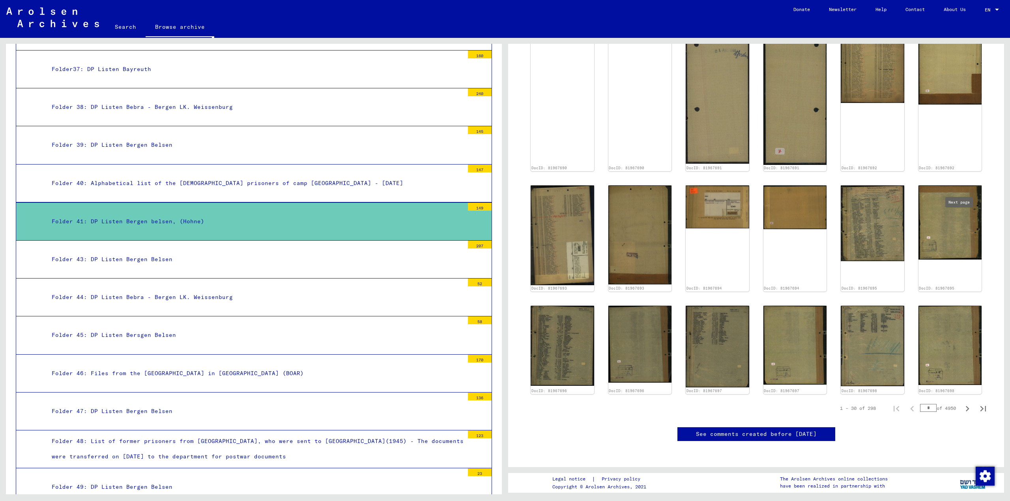
click at [962, 403] on icon "Next page" at bounding box center [967, 408] width 11 height 11
type input "*"
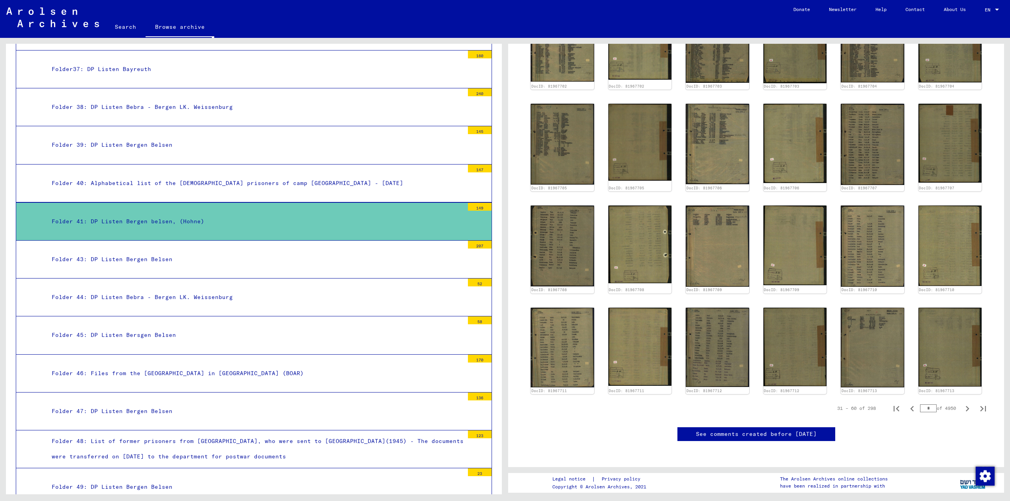
scroll to position [532, 0]
click at [246, 219] on div "Folder 41: DP Listen Bergen belsen, (Hohne)" at bounding box center [255, 221] width 418 height 15
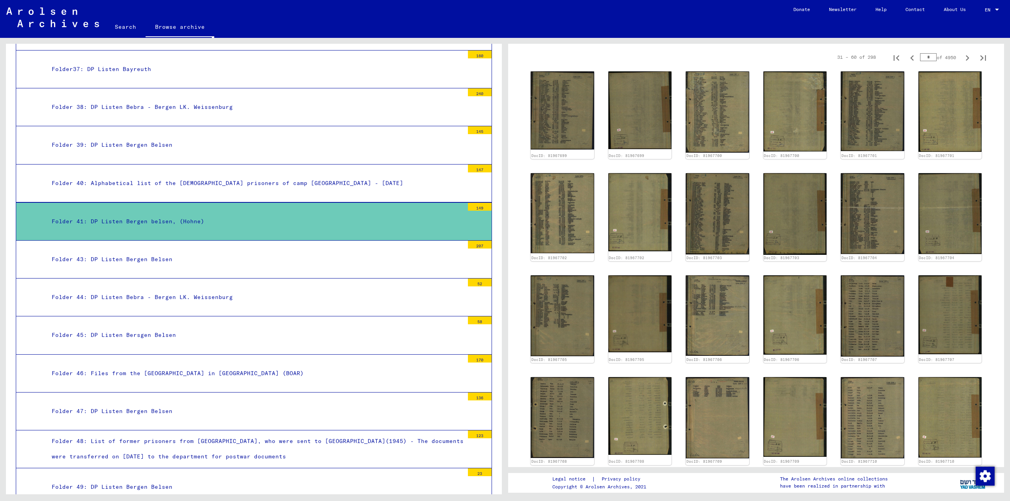
scroll to position [93, 0]
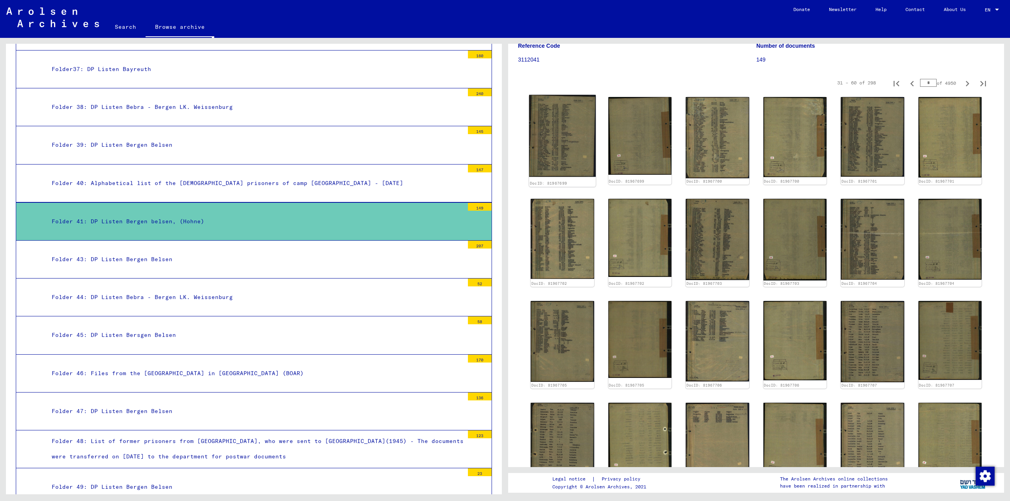
click at [543, 146] on img at bounding box center [562, 136] width 67 height 82
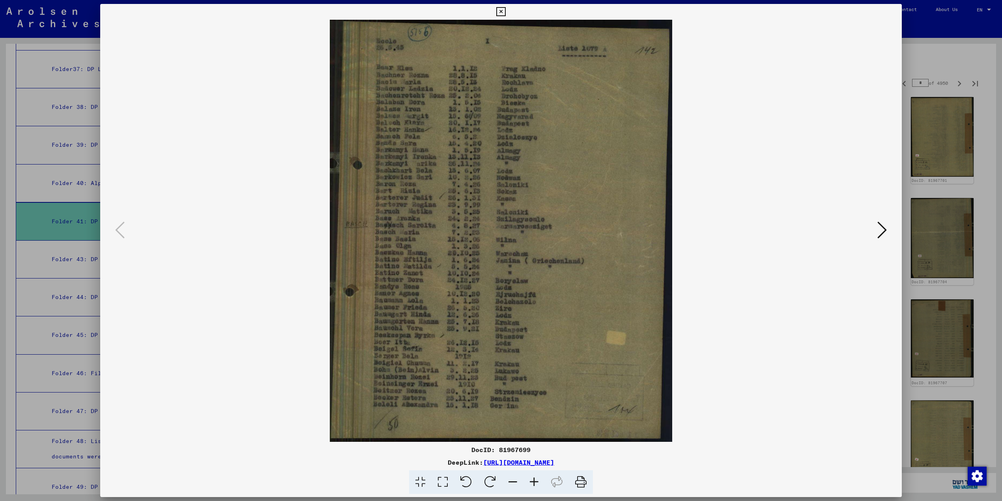
click at [500, 13] on icon at bounding box center [500, 11] width 9 height 9
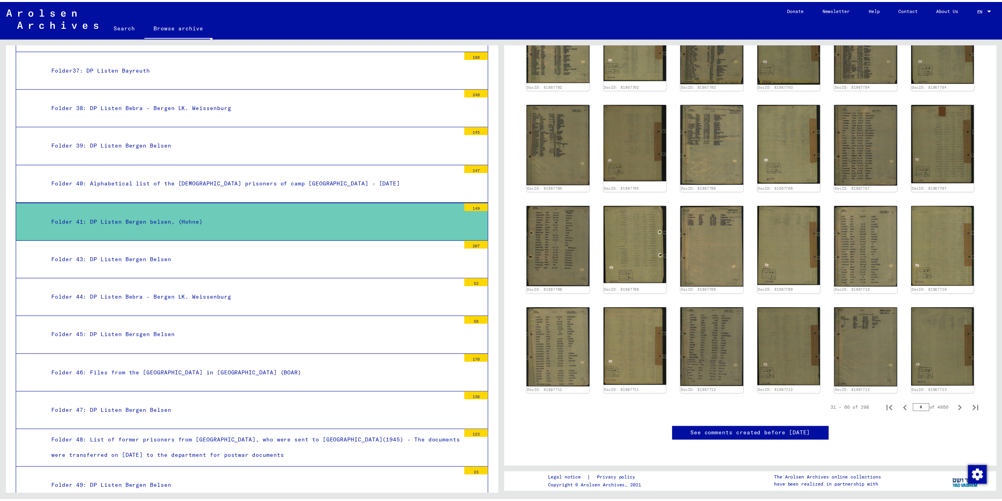
scroll to position [357, 0]
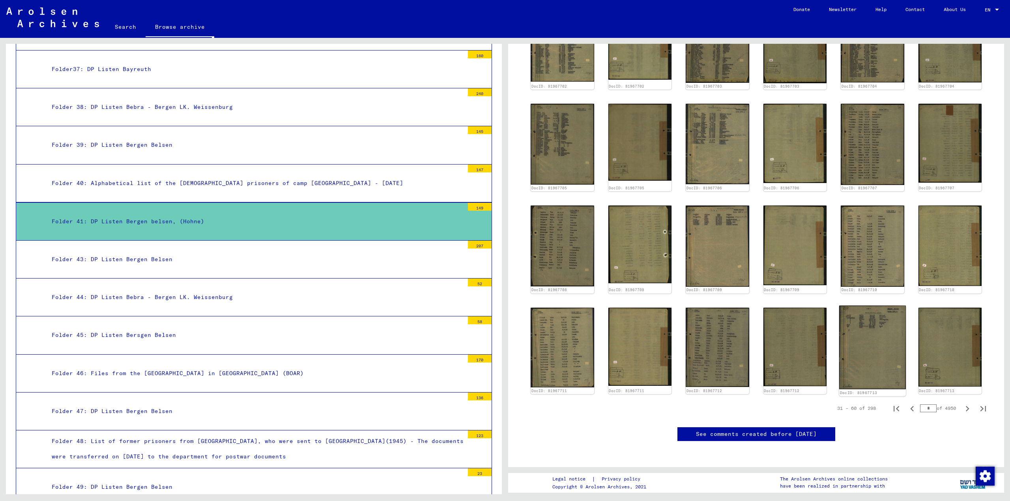
click at [874, 305] on img at bounding box center [872, 347] width 67 height 84
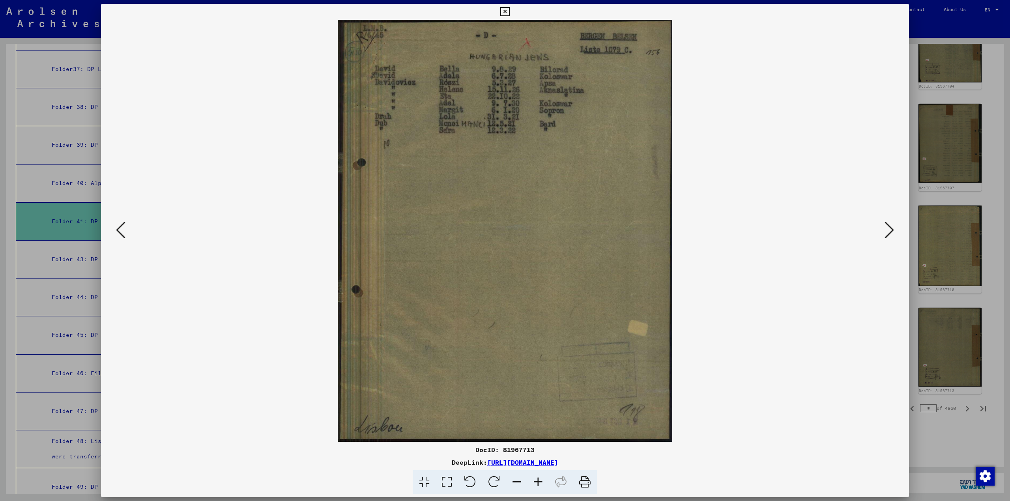
scroll to position [354, 0]
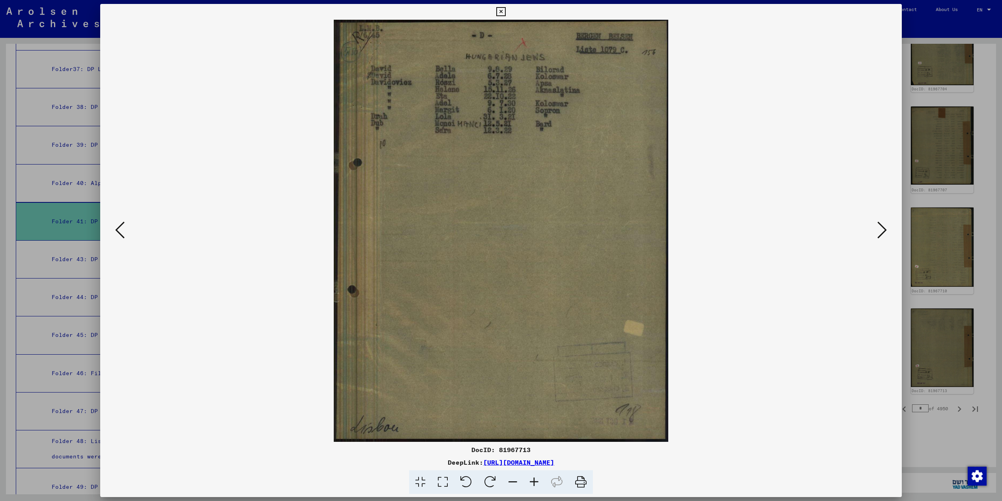
click at [500, 10] on icon at bounding box center [500, 11] width 9 height 9
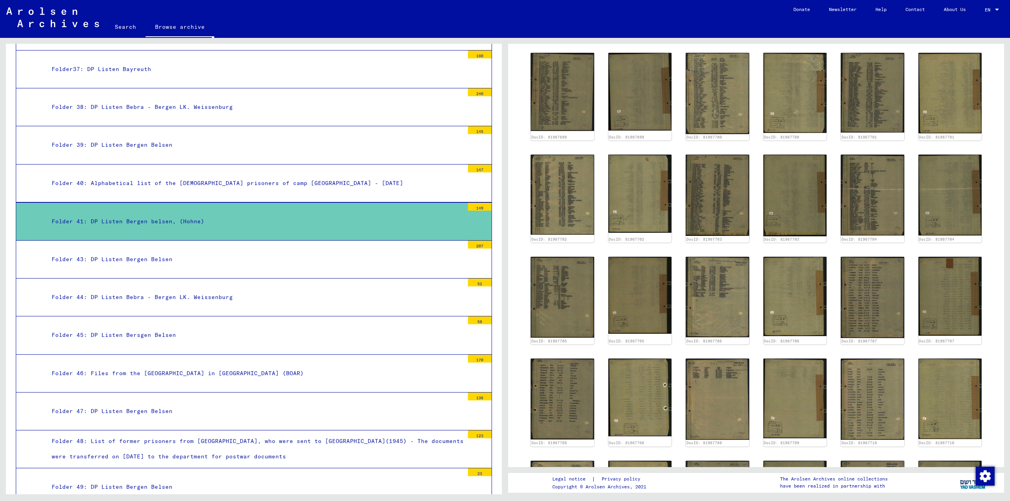
scroll to position [93, 0]
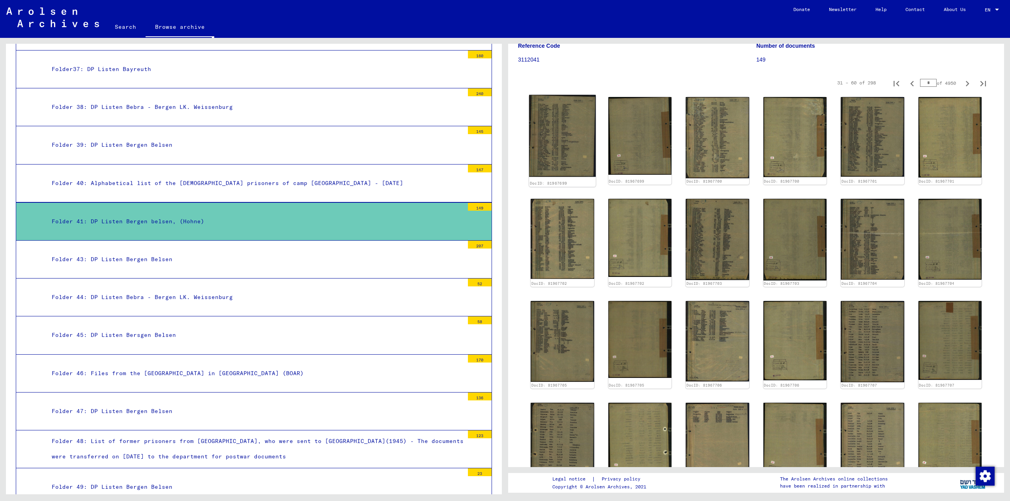
click at [573, 128] on img at bounding box center [562, 136] width 67 height 82
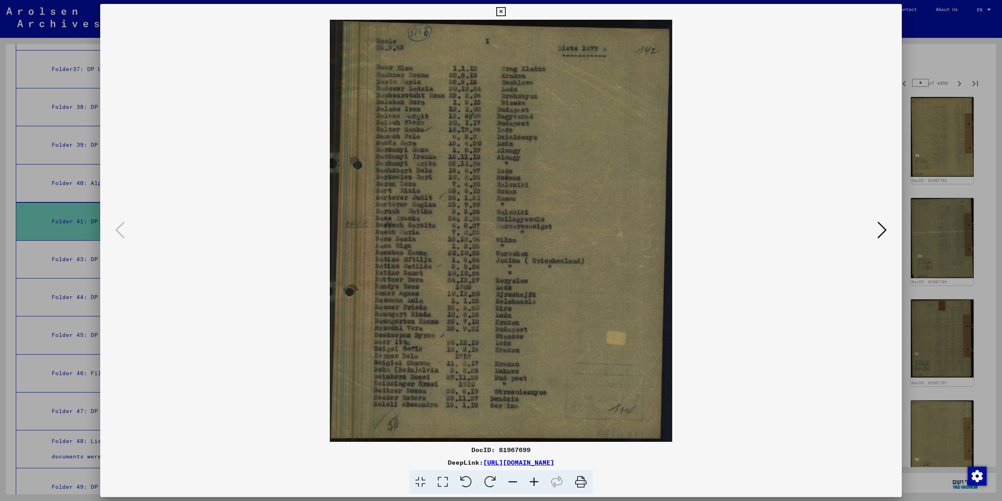
click at [882, 228] on icon at bounding box center [881, 229] width 9 height 19
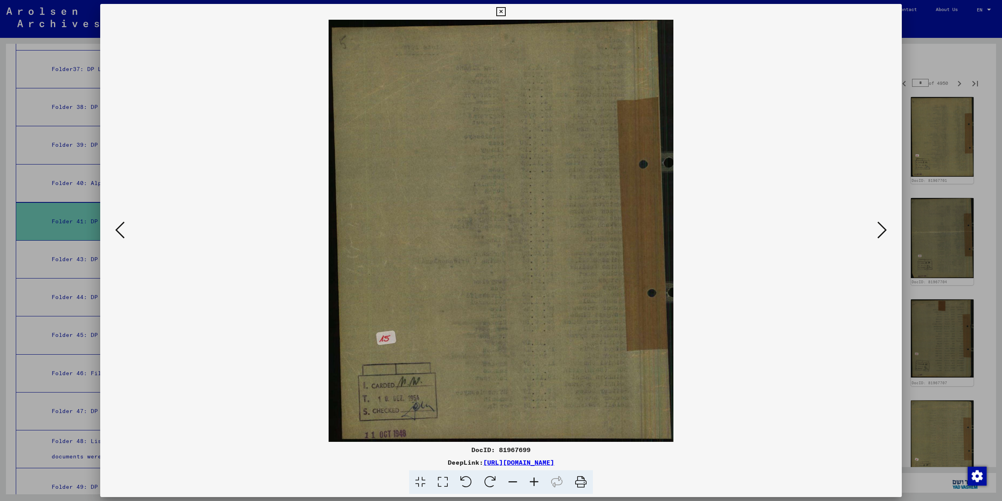
click at [882, 228] on icon at bounding box center [881, 229] width 9 height 19
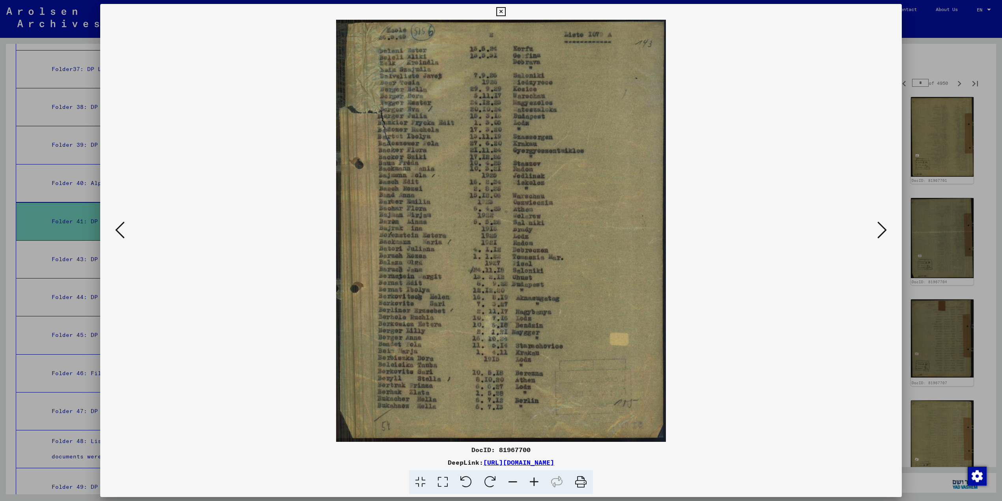
click at [882, 228] on icon at bounding box center [881, 229] width 9 height 19
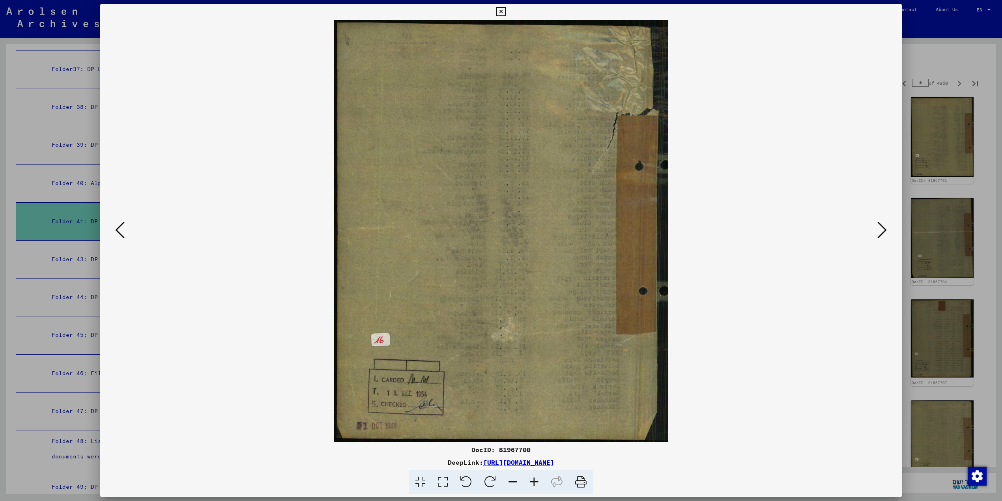
click at [882, 228] on icon at bounding box center [881, 229] width 9 height 19
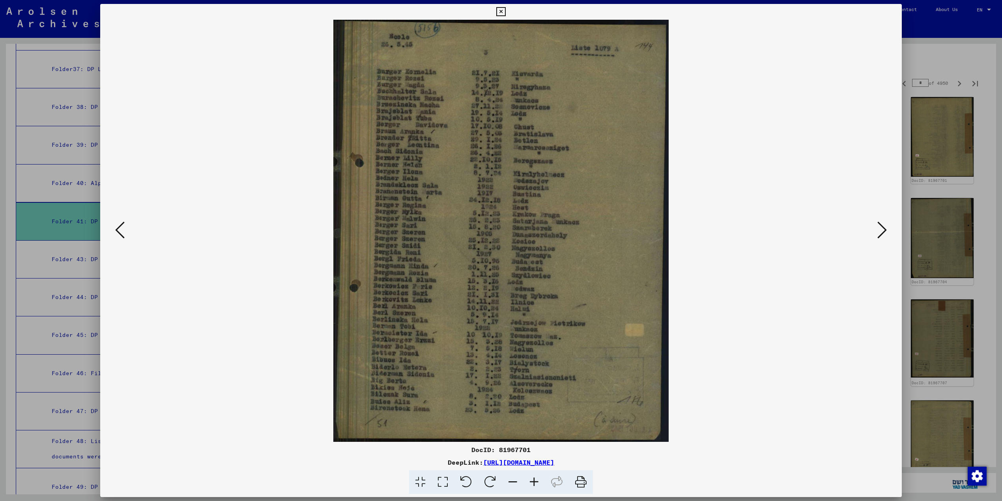
click at [882, 228] on icon at bounding box center [881, 229] width 9 height 19
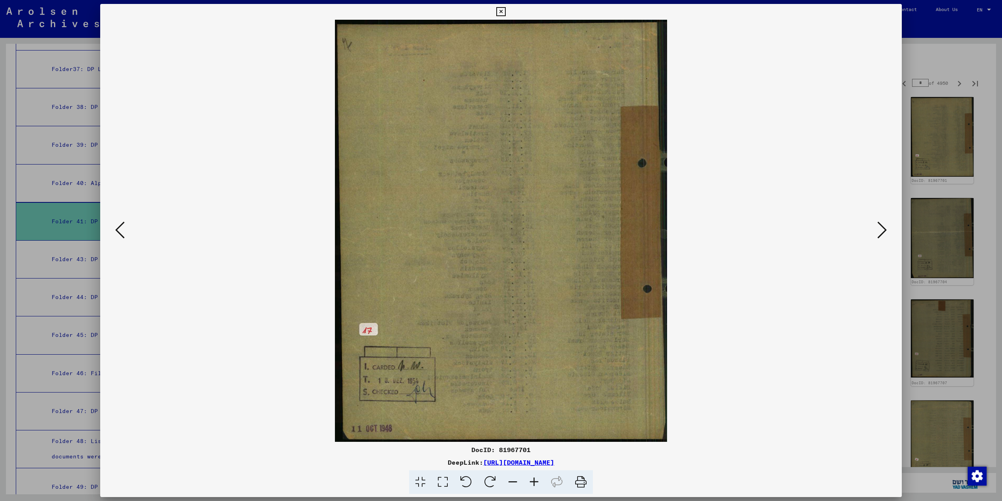
click at [882, 228] on icon at bounding box center [881, 229] width 9 height 19
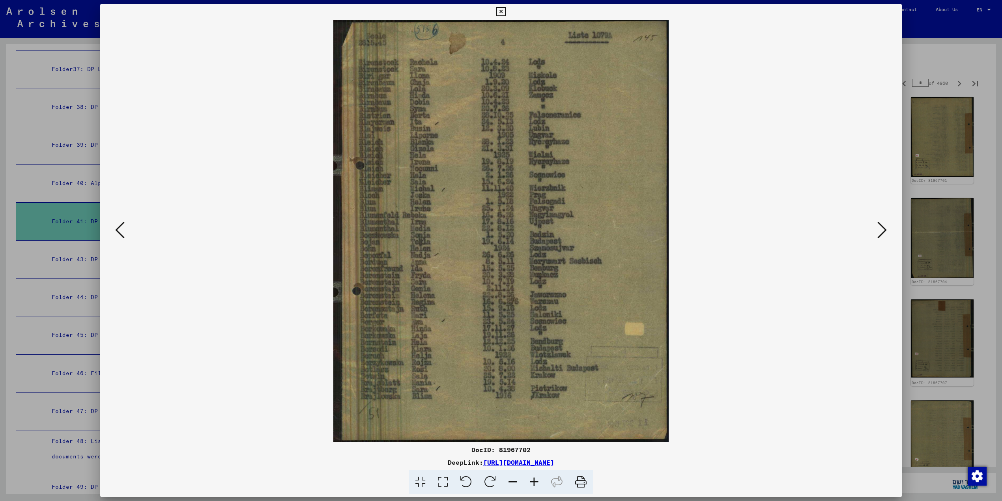
click at [882, 228] on icon at bounding box center [881, 229] width 9 height 19
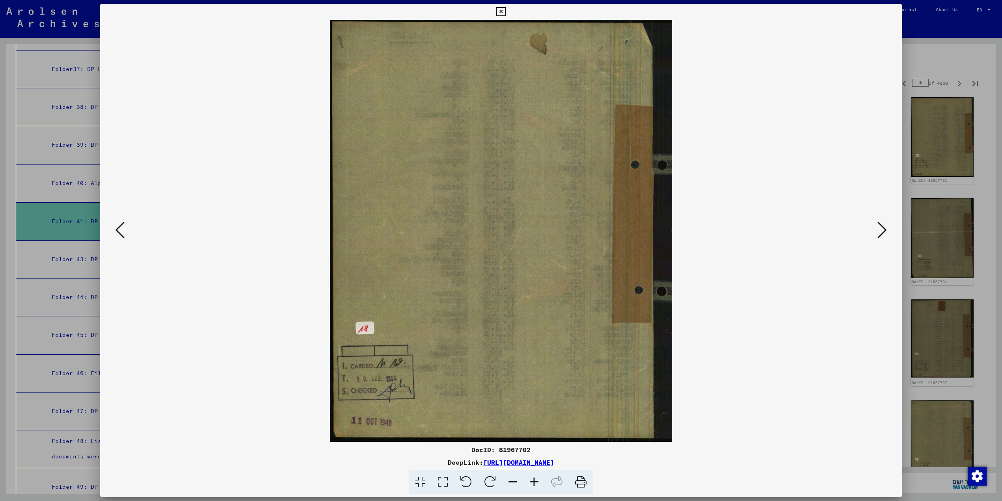
click at [882, 228] on icon at bounding box center [881, 229] width 9 height 19
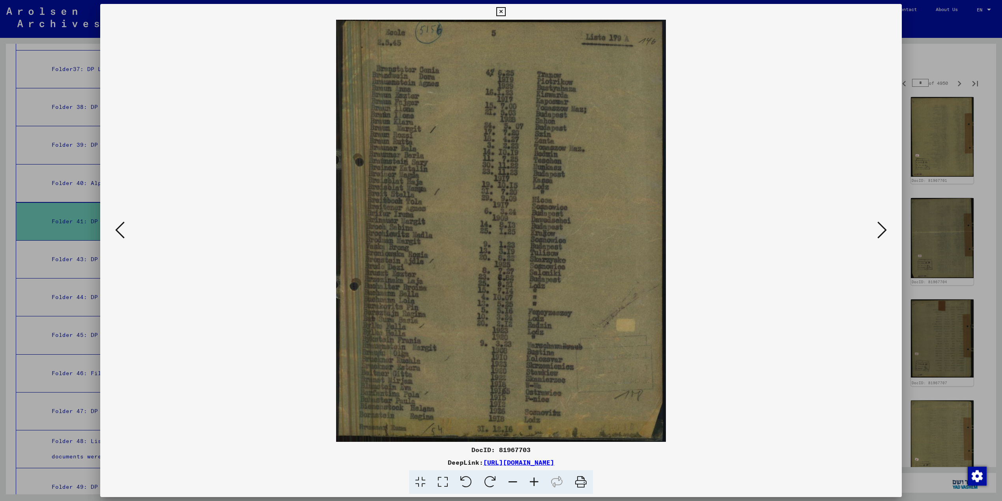
click at [882, 228] on icon at bounding box center [881, 229] width 9 height 19
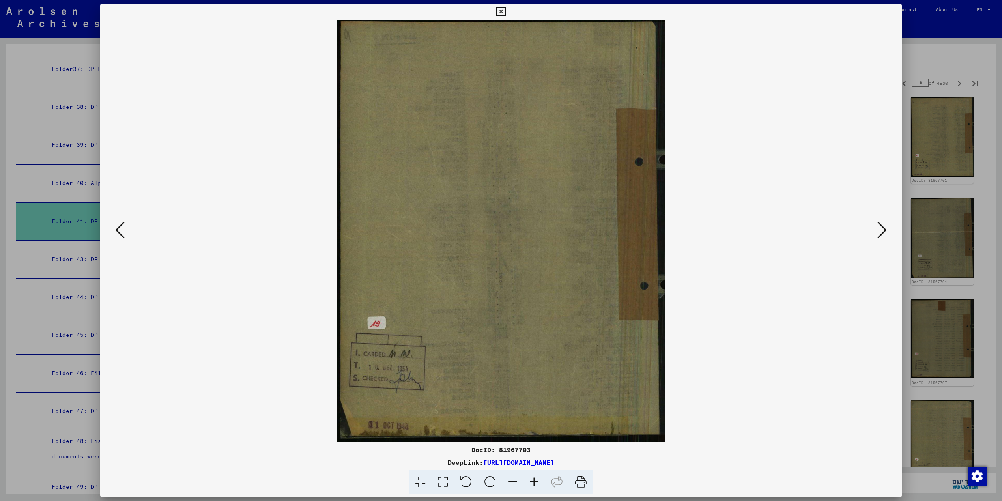
click at [882, 228] on icon at bounding box center [881, 229] width 9 height 19
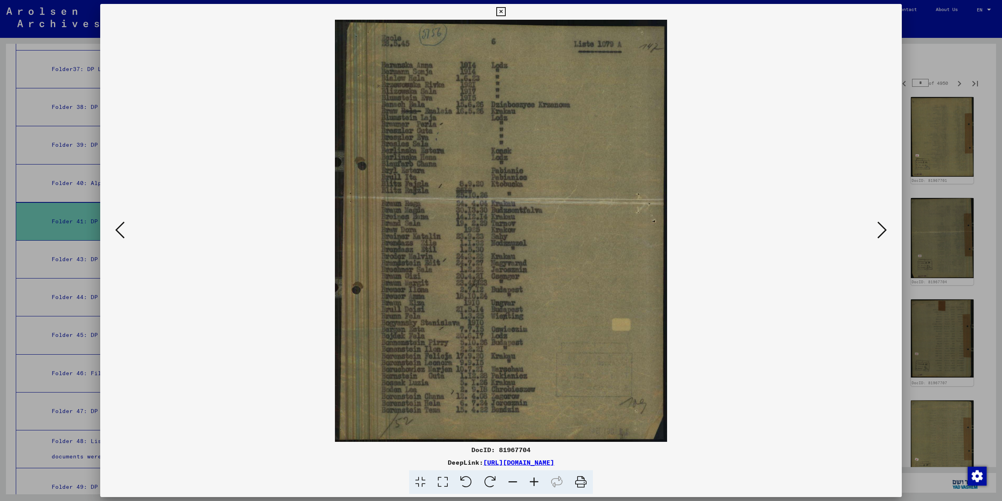
click at [885, 225] on icon at bounding box center [881, 229] width 9 height 19
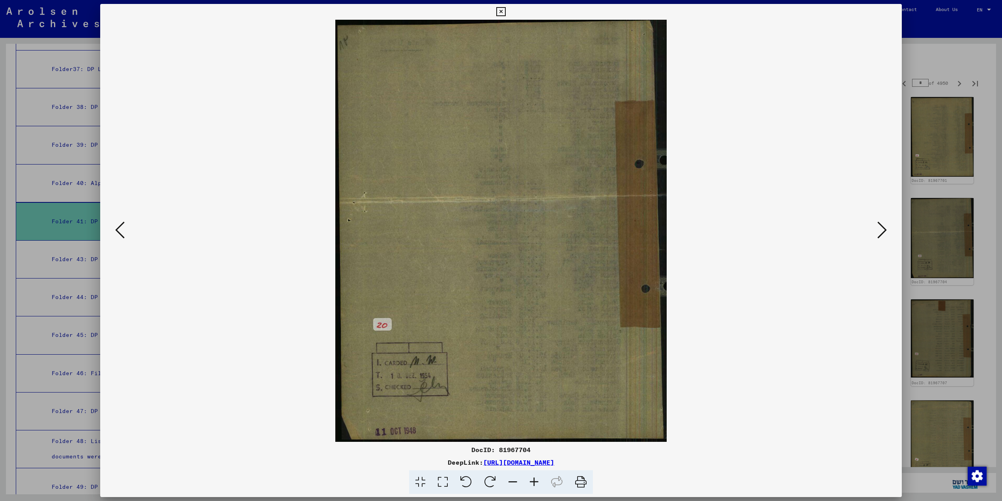
click at [885, 225] on icon at bounding box center [881, 229] width 9 height 19
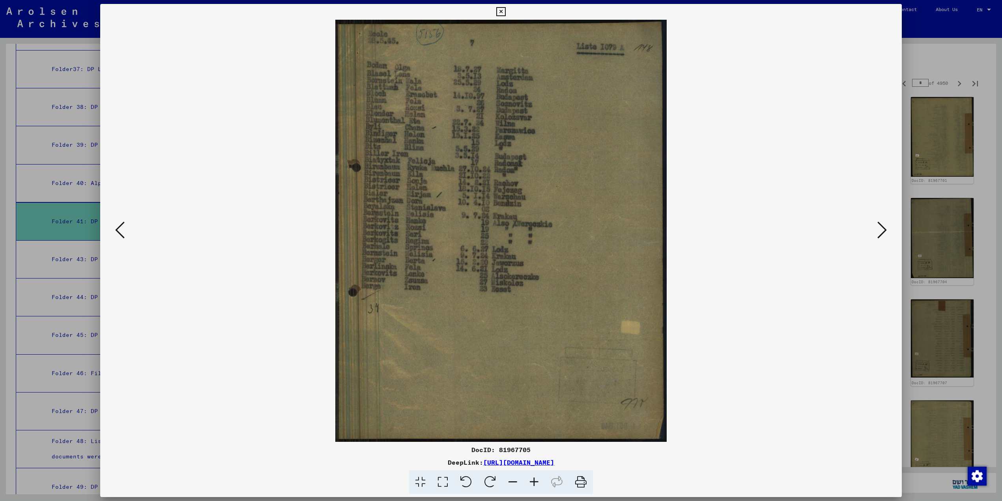
click at [885, 225] on icon at bounding box center [881, 229] width 9 height 19
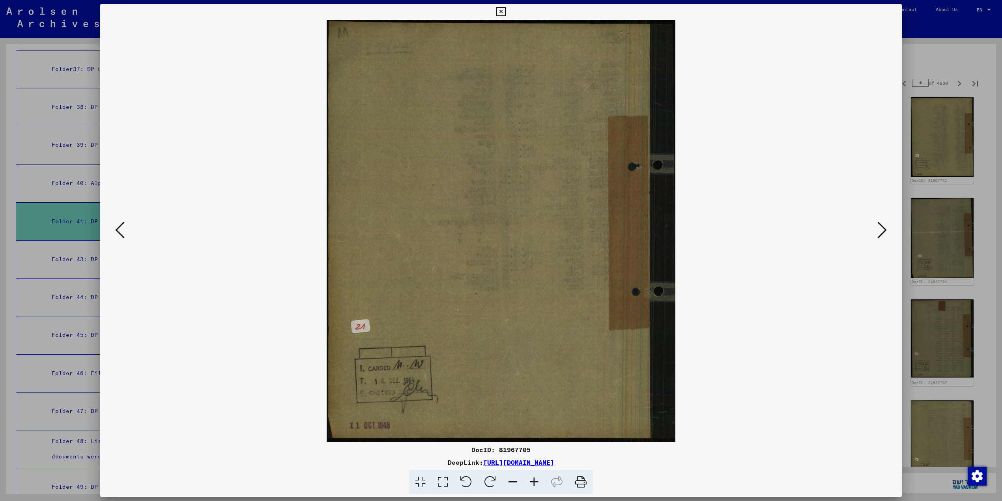
click at [885, 225] on icon at bounding box center [881, 229] width 9 height 19
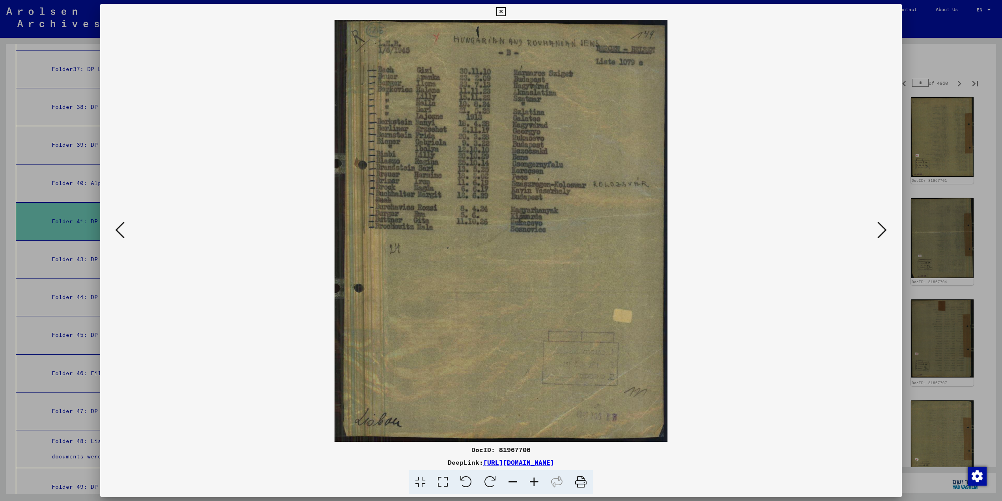
click at [885, 225] on icon at bounding box center [881, 229] width 9 height 19
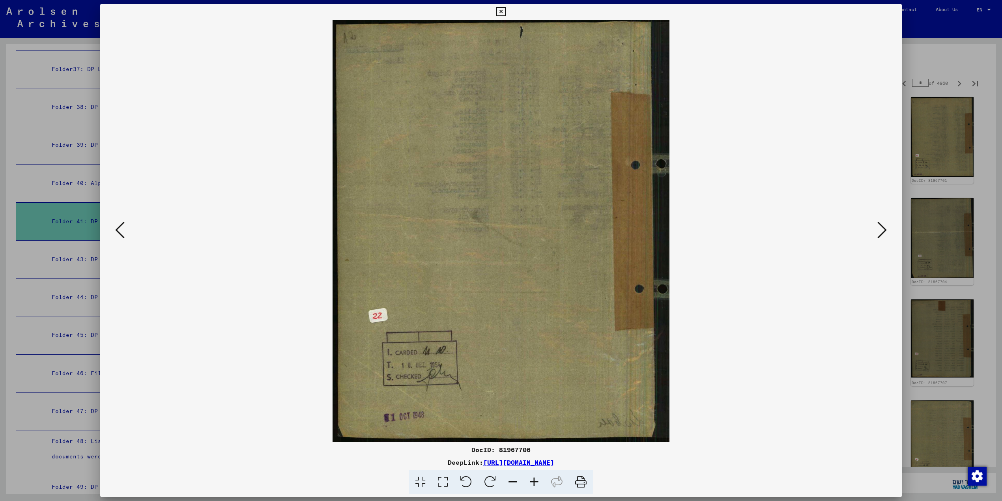
click at [885, 225] on icon at bounding box center [881, 229] width 9 height 19
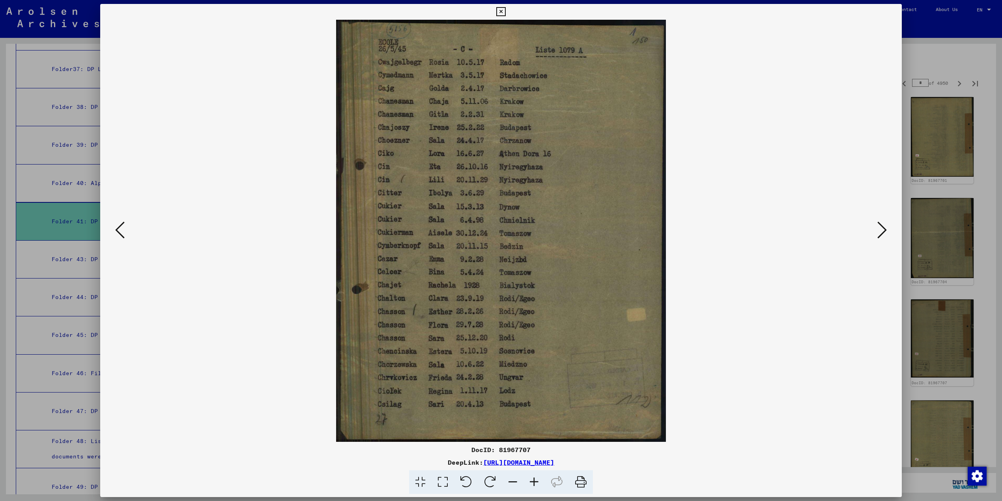
click at [885, 225] on icon at bounding box center [881, 229] width 9 height 19
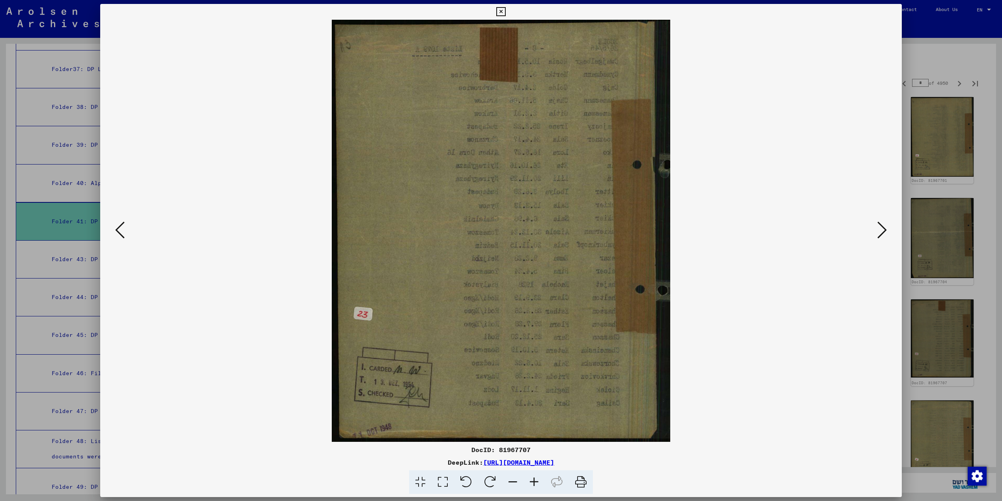
click at [885, 225] on icon at bounding box center [881, 229] width 9 height 19
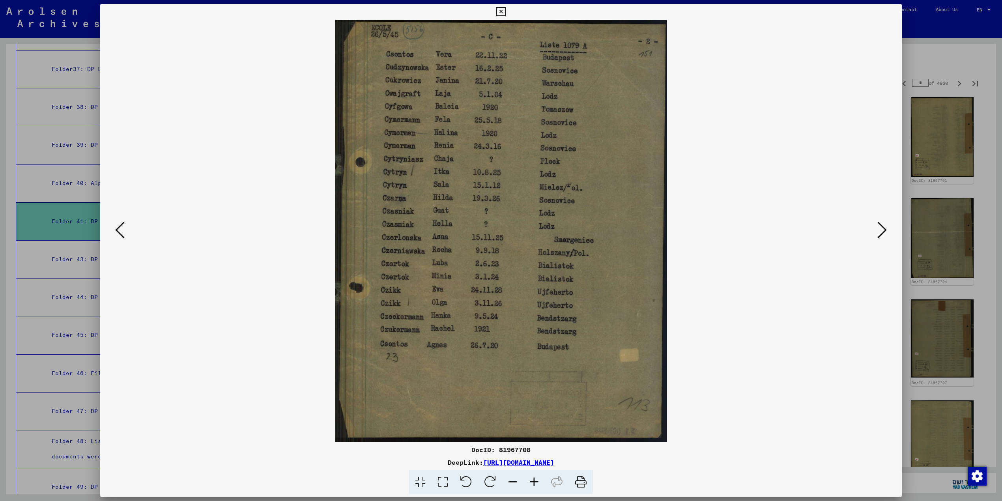
click at [885, 225] on icon at bounding box center [881, 229] width 9 height 19
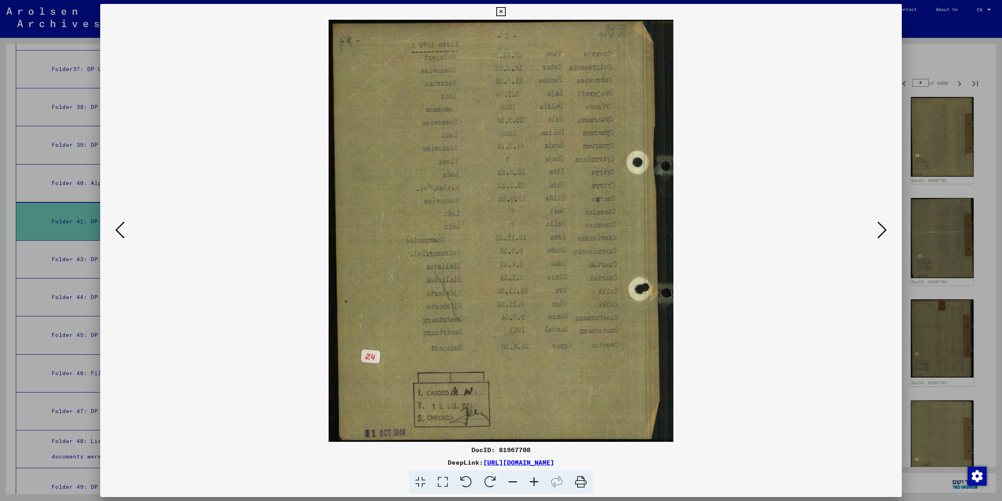
click at [885, 225] on icon at bounding box center [881, 229] width 9 height 19
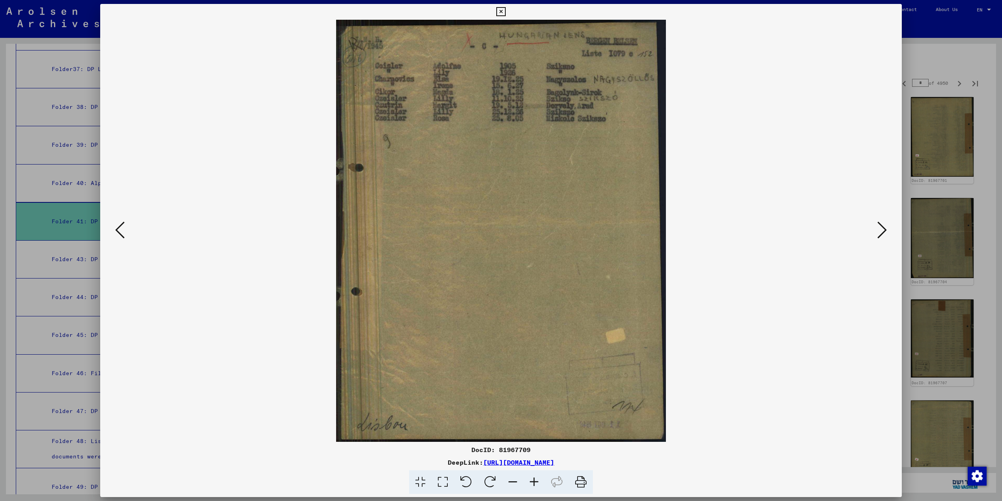
click at [885, 225] on icon at bounding box center [881, 229] width 9 height 19
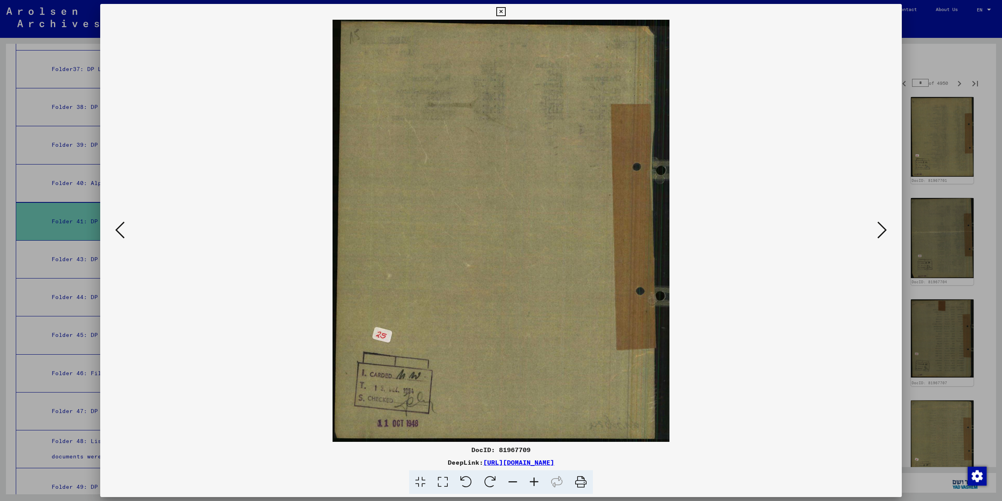
click at [885, 225] on icon at bounding box center [881, 229] width 9 height 19
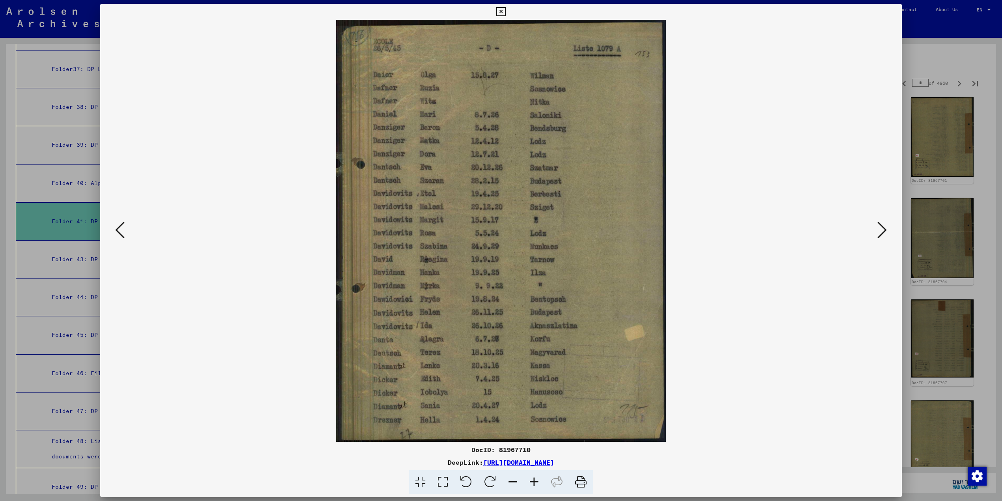
click at [885, 225] on icon at bounding box center [881, 229] width 9 height 19
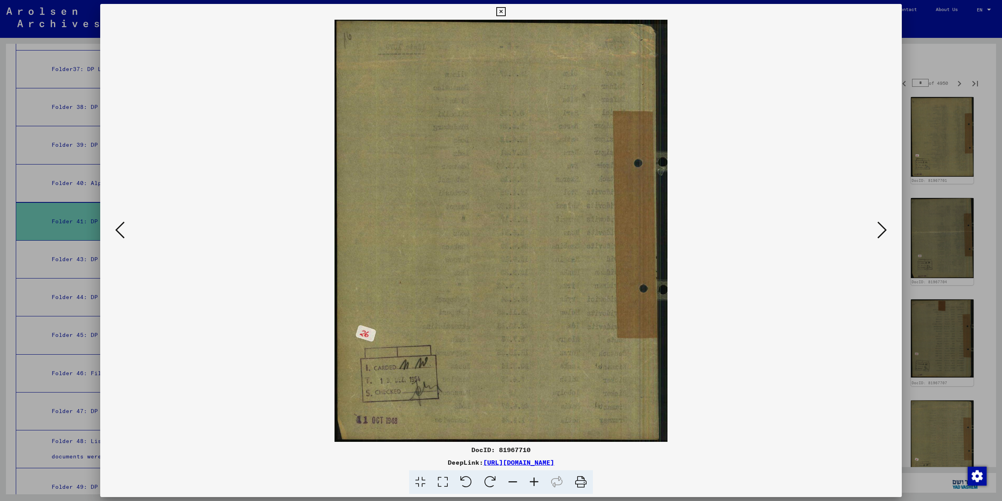
click at [885, 225] on icon at bounding box center [881, 229] width 9 height 19
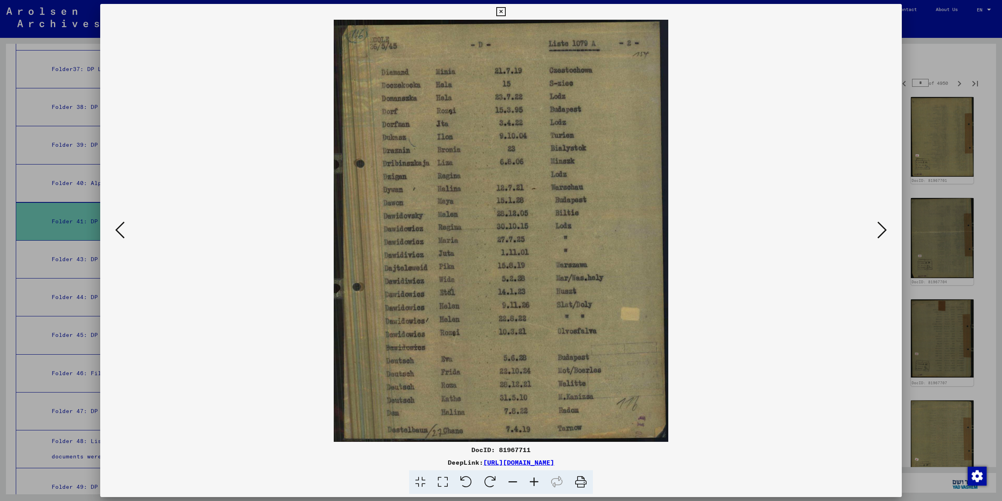
click at [885, 225] on icon at bounding box center [881, 229] width 9 height 19
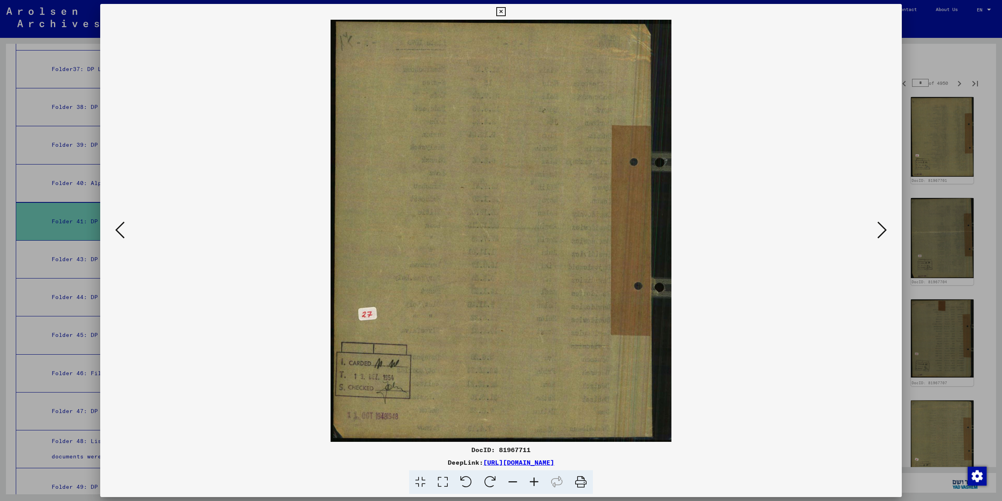
click at [885, 225] on icon at bounding box center [881, 229] width 9 height 19
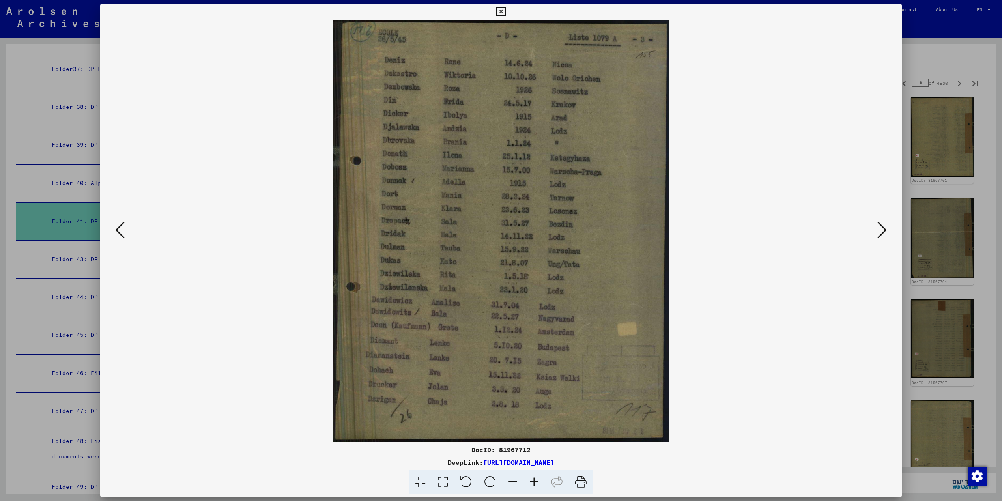
click at [885, 225] on icon at bounding box center [881, 229] width 9 height 19
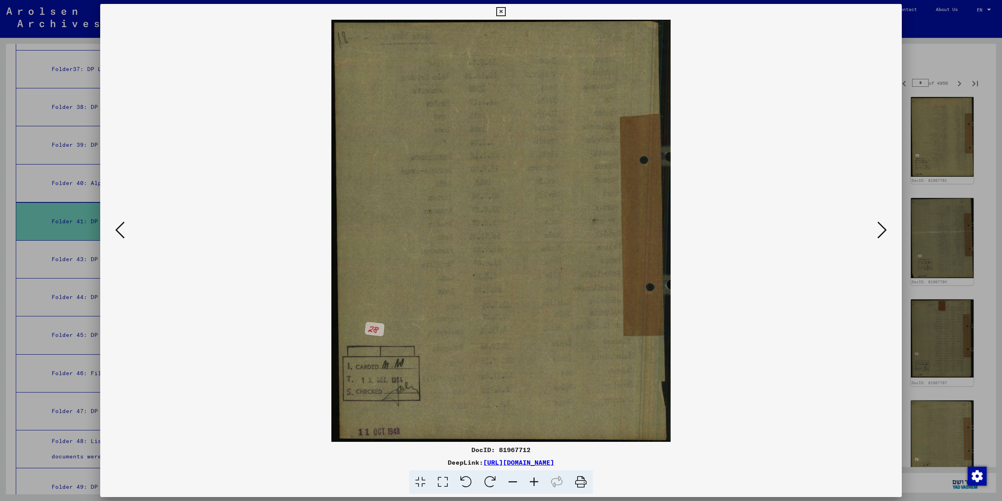
click at [885, 225] on icon at bounding box center [881, 229] width 9 height 19
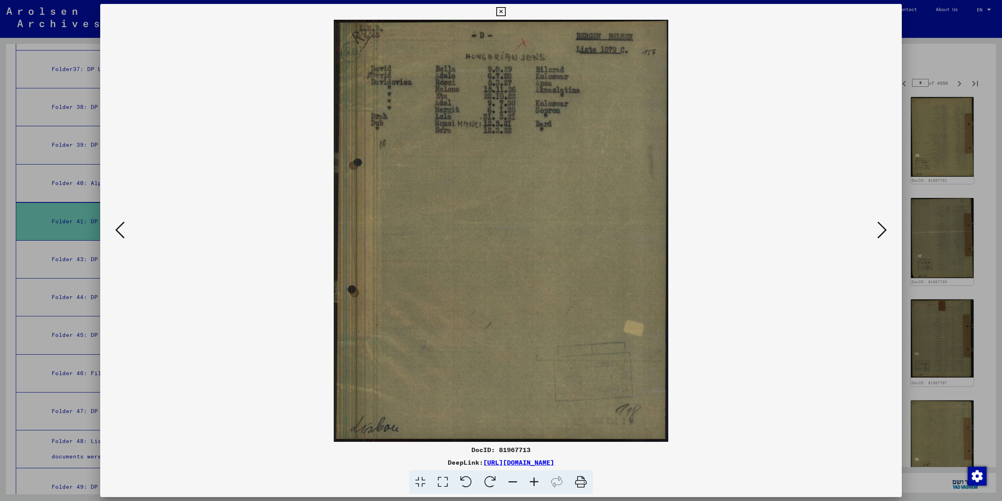
click at [880, 222] on button at bounding box center [882, 230] width 14 height 22
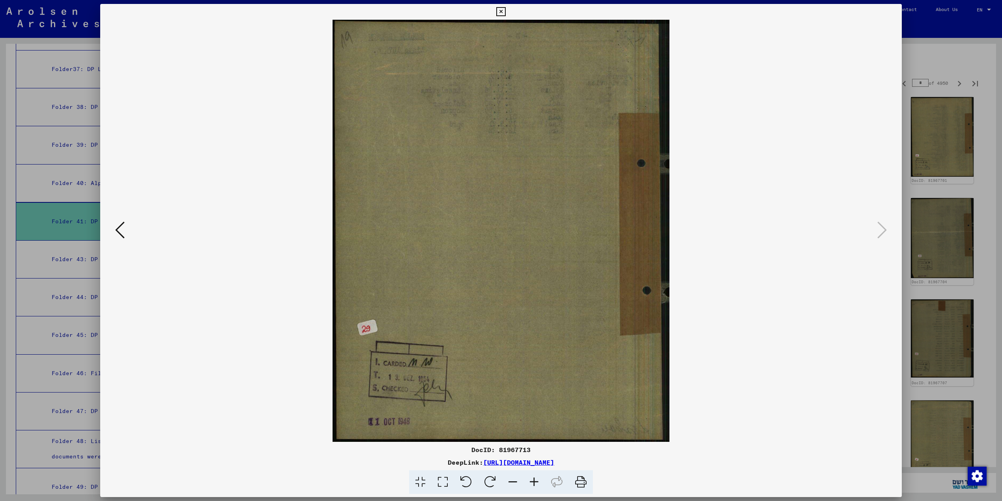
click at [497, 13] on icon at bounding box center [500, 11] width 9 height 9
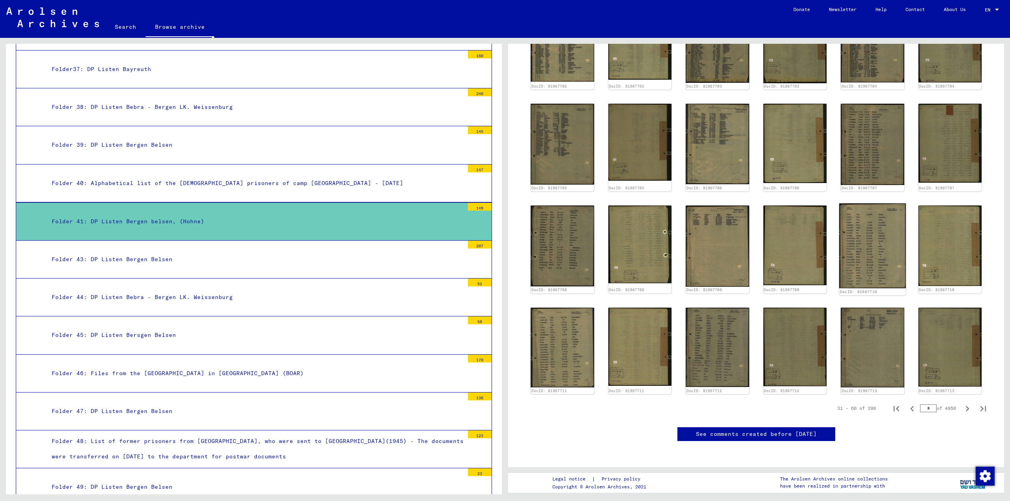
scroll to position [444, 0]
click at [962, 403] on icon "Next page" at bounding box center [967, 408] width 11 height 11
type input "*"
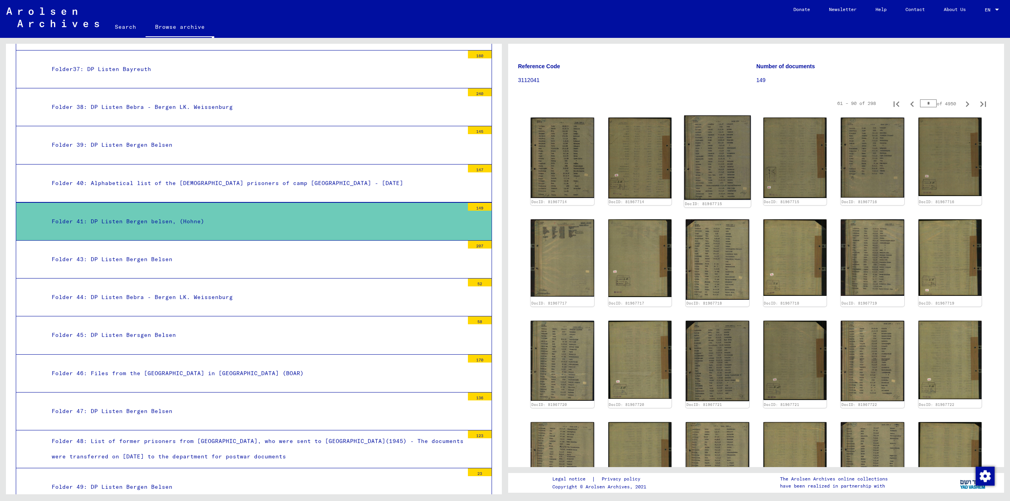
scroll to position [88, 0]
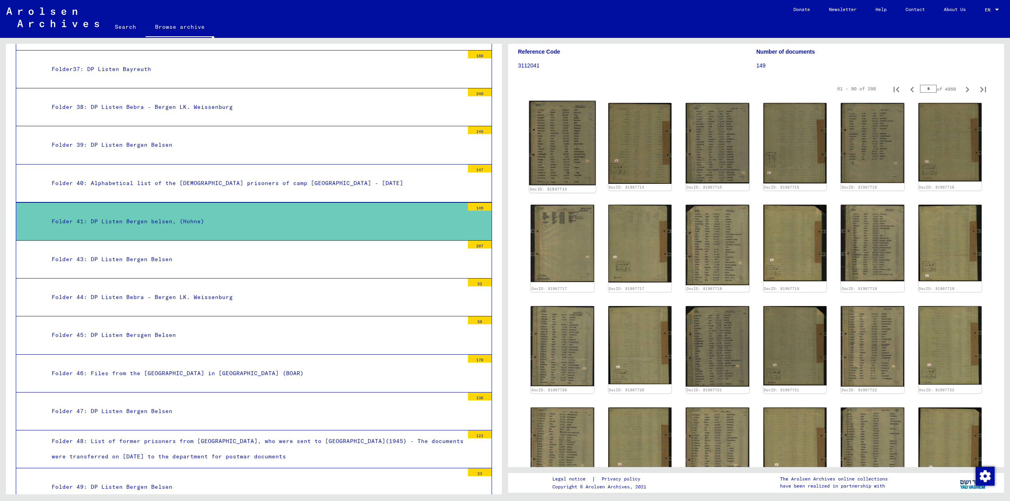
click at [551, 158] on img at bounding box center [562, 143] width 67 height 84
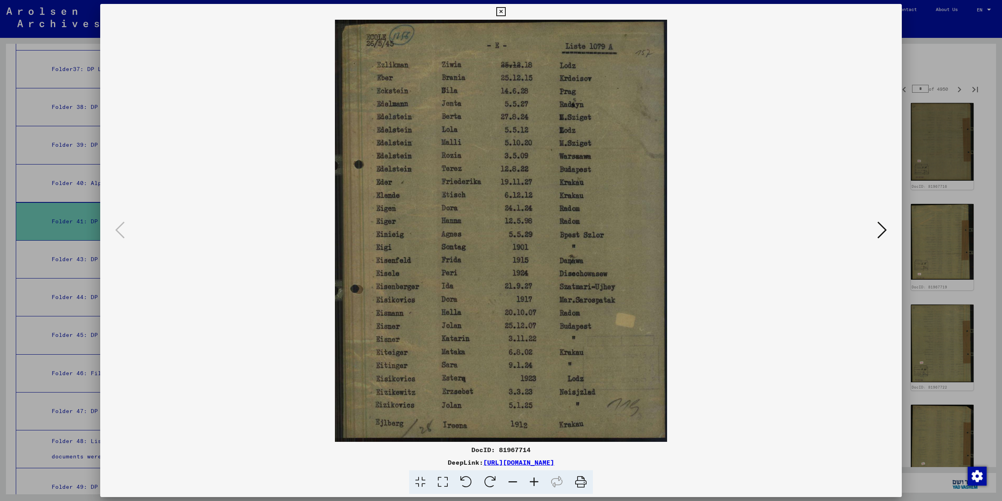
click at [885, 232] on icon at bounding box center [881, 229] width 9 height 19
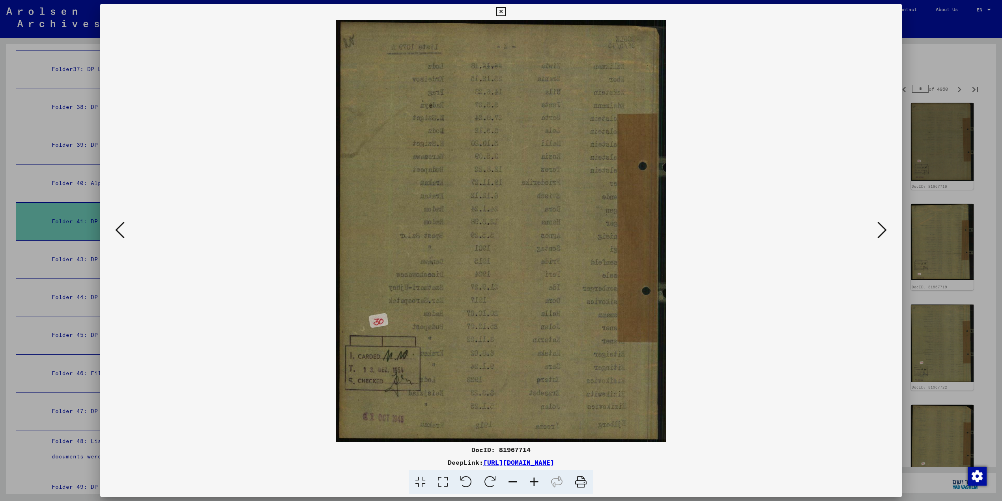
click at [885, 232] on icon at bounding box center [881, 229] width 9 height 19
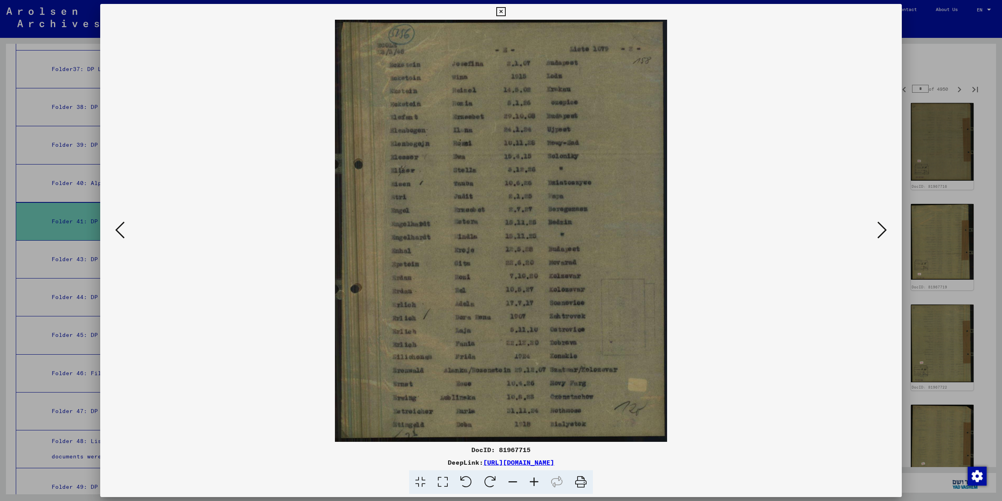
click at [885, 232] on icon at bounding box center [881, 229] width 9 height 19
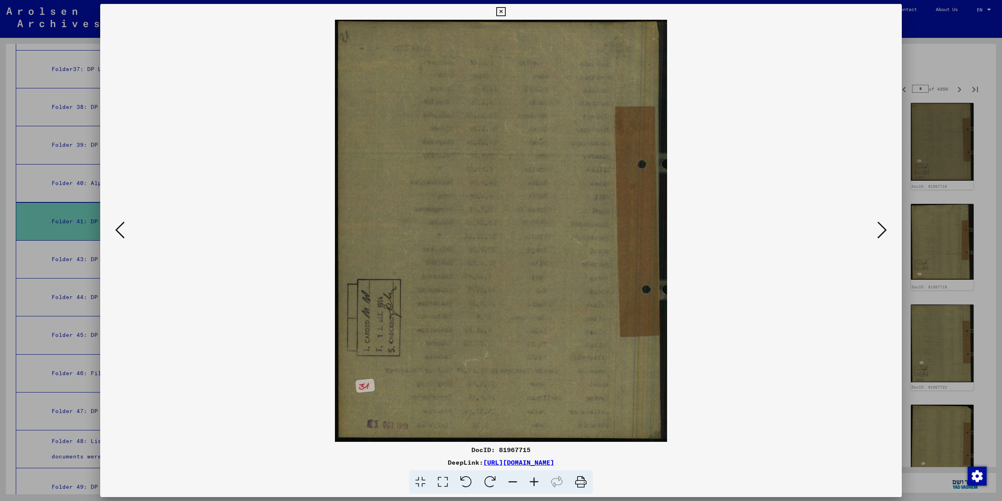
click at [885, 232] on icon at bounding box center [881, 229] width 9 height 19
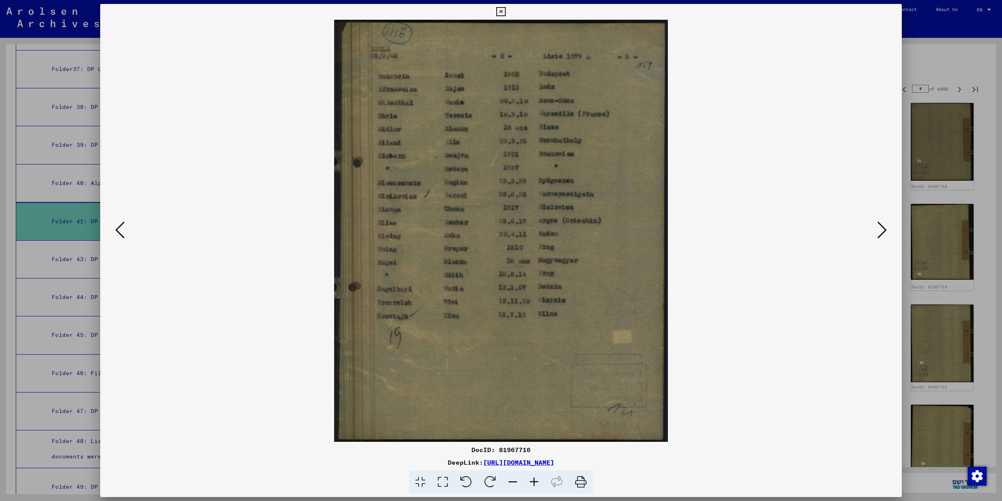
click at [885, 232] on icon at bounding box center [881, 229] width 9 height 19
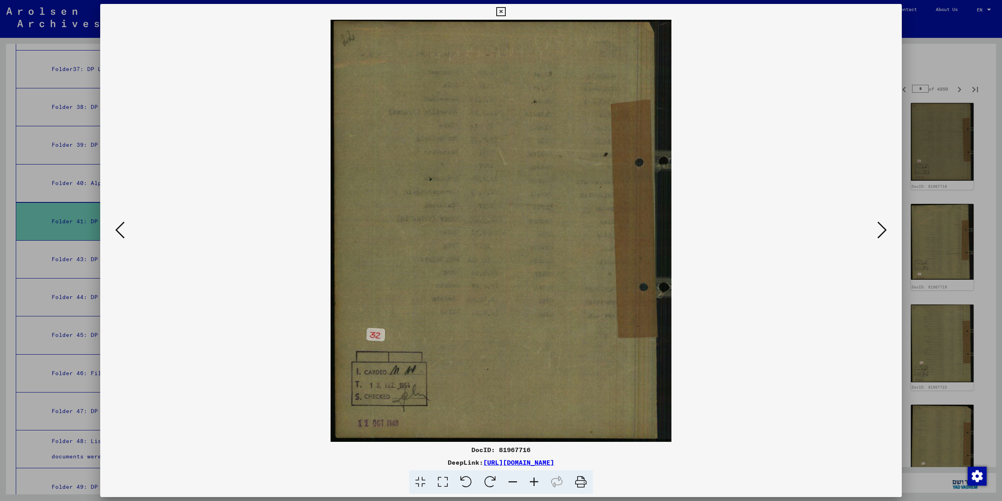
click at [885, 232] on icon at bounding box center [881, 229] width 9 height 19
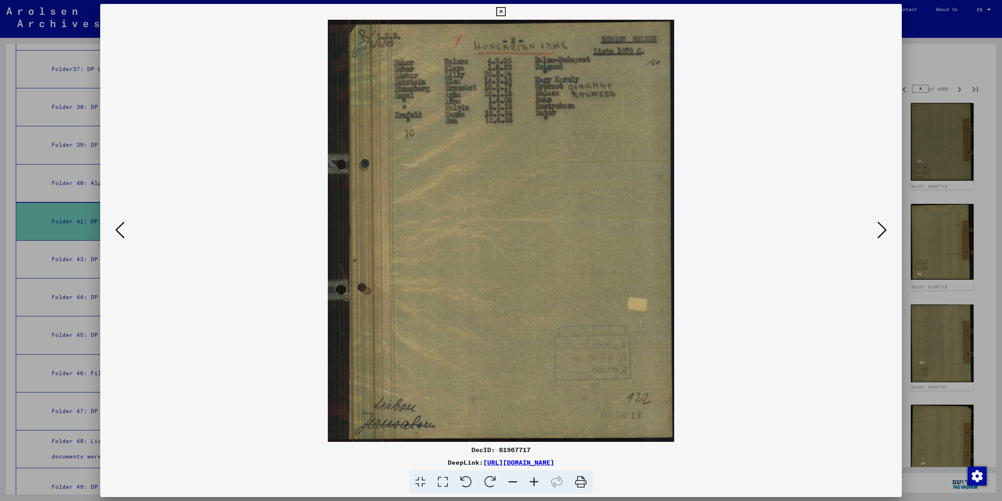
click at [885, 232] on icon at bounding box center [881, 229] width 9 height 19
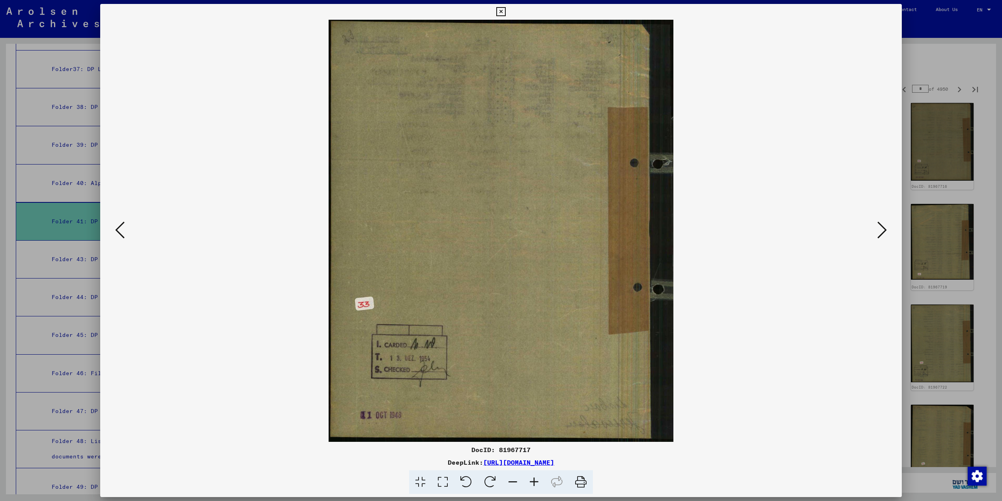
click at [885, 232] on icon at bounding box center [881, 229] width 9 height 19
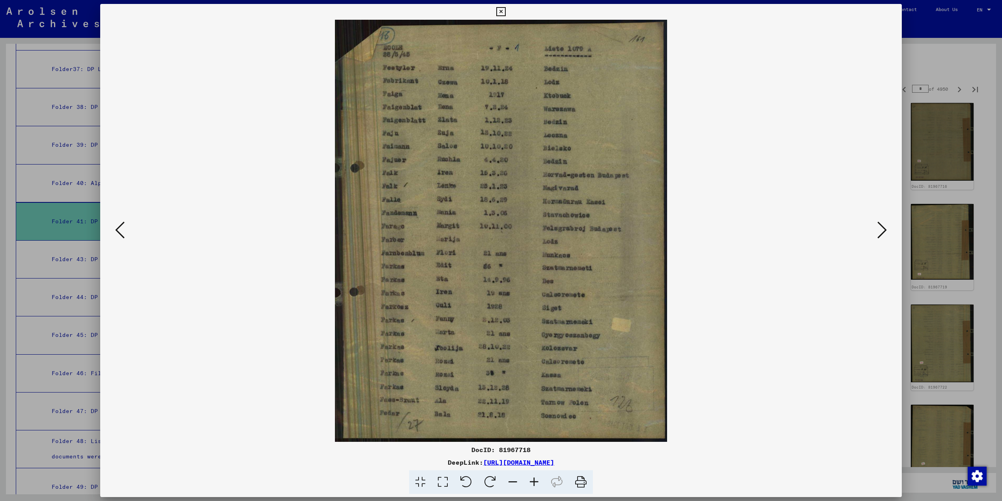
click at [885, 232] on icon at bounding box center [881, 229] width 9 height 19
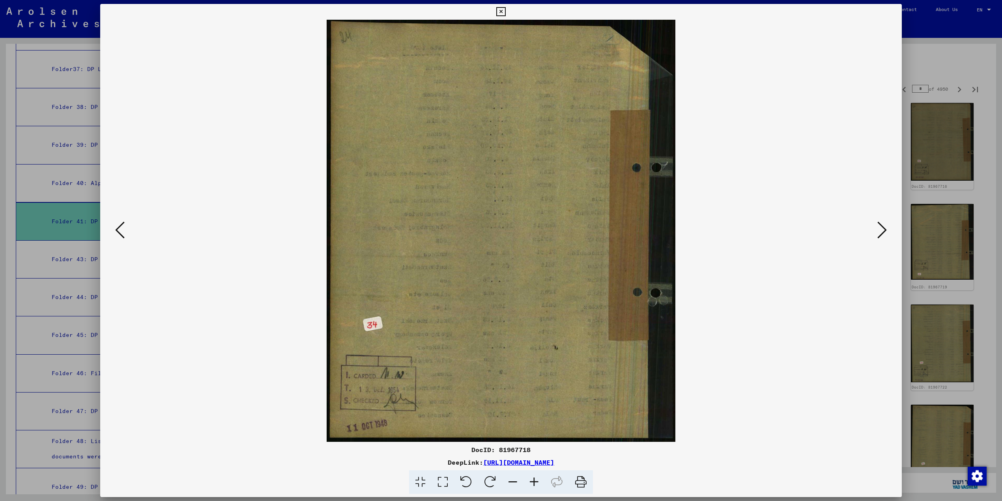
click at [885, 232] on icon at bounding box center [881, 229] width 9 height 19
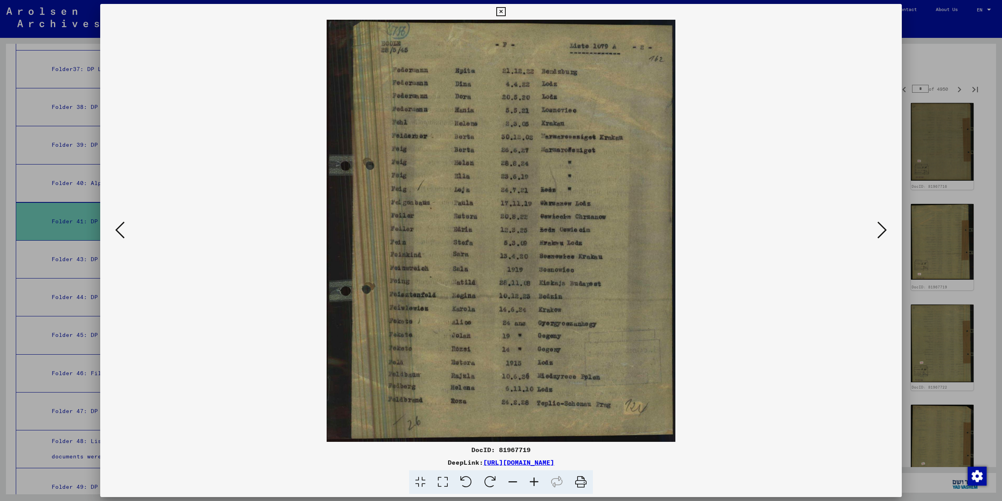
click at [885, 232] on icon at bounding box center [881, 229] width 9 height 19
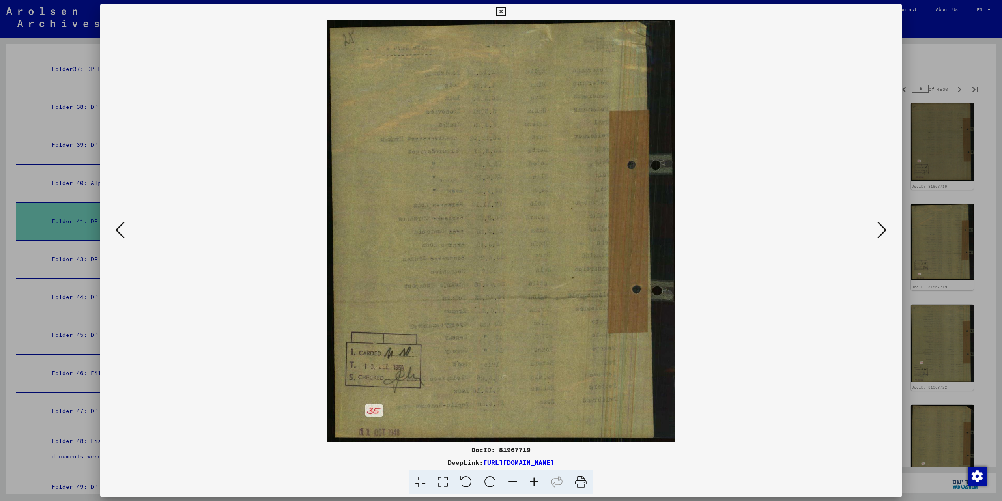
click at [885, 232] on icon at bounding box center [881, 229] width 9 height 19
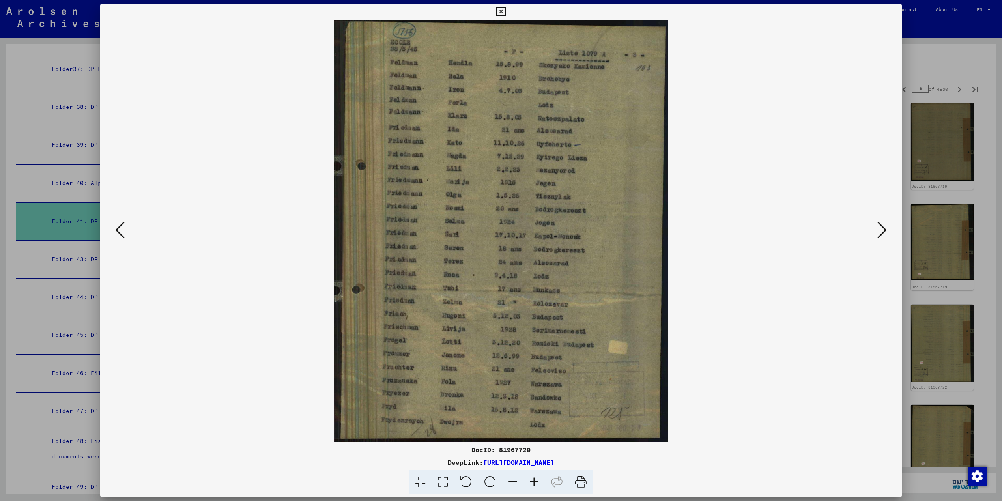
click at [885, 232] on icon at bounding box center [881, 229] width 9 height 19
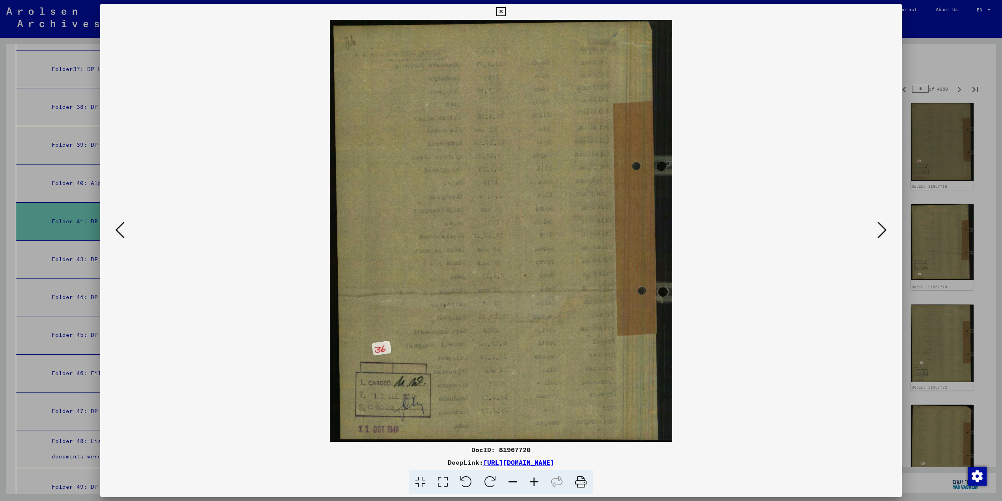
click at [117, 229] on icon at bounding box center [119, 229] width 9 height 19
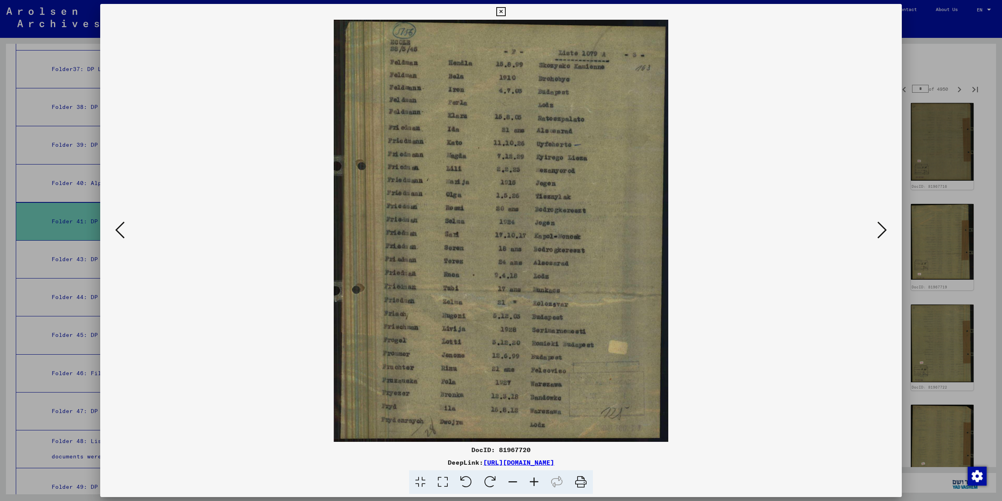
click at [886, 226] on icon at bounding box center [881, 229] width 9 height 19
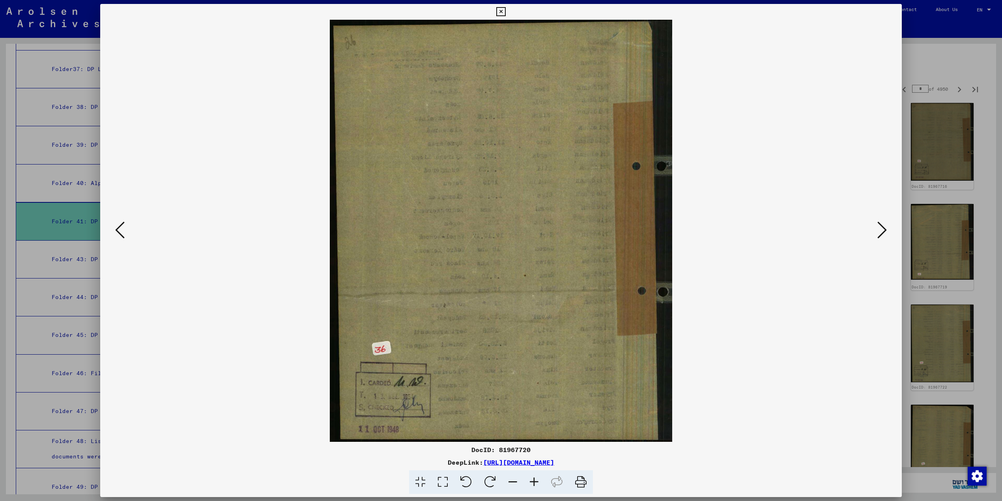
click at [886, 226] on icon at bounding box center [881, 229] width 9 height 19
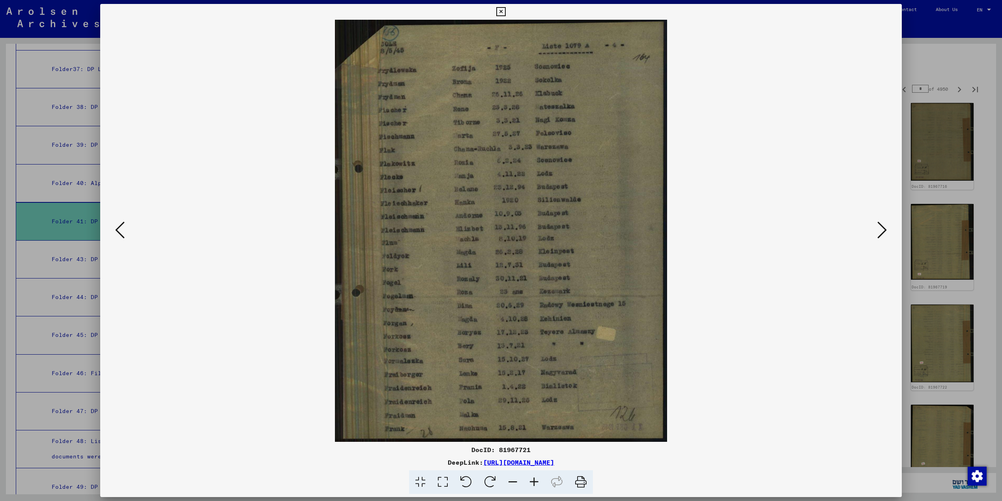
click at [886, 231] on icon at bounding box center [881, 229] width 9 height 19
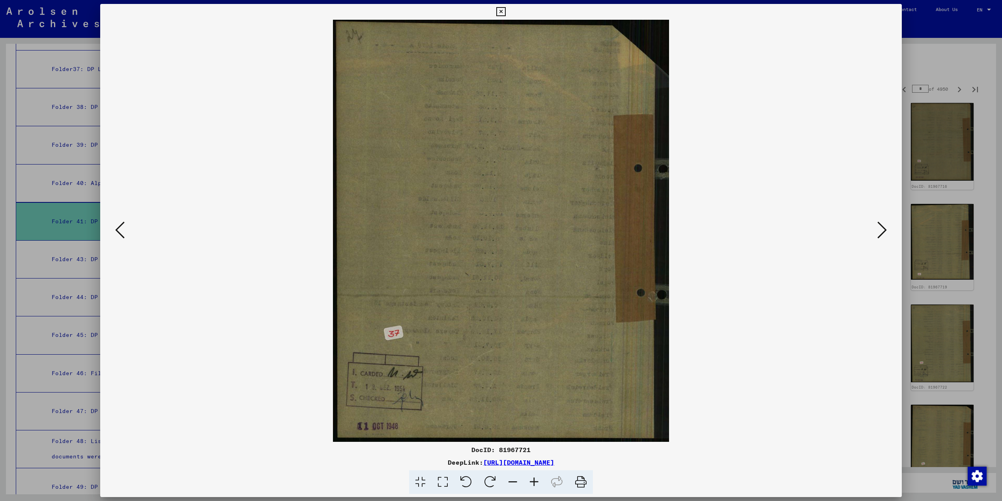
click at [886, 231] on icon at bounding box center [881, 229] width 9 height 19
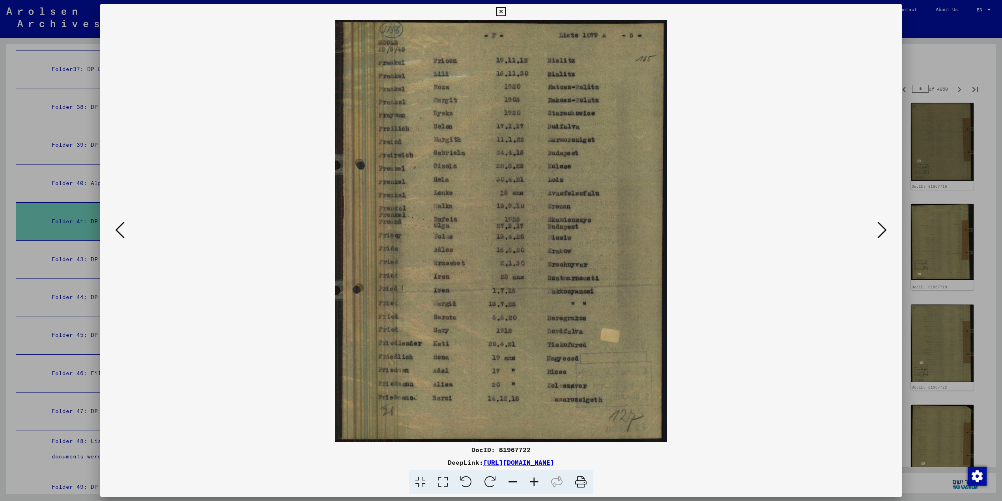
click at [886, 231] on icon at bounding box center [881, 229] width 9 height 19
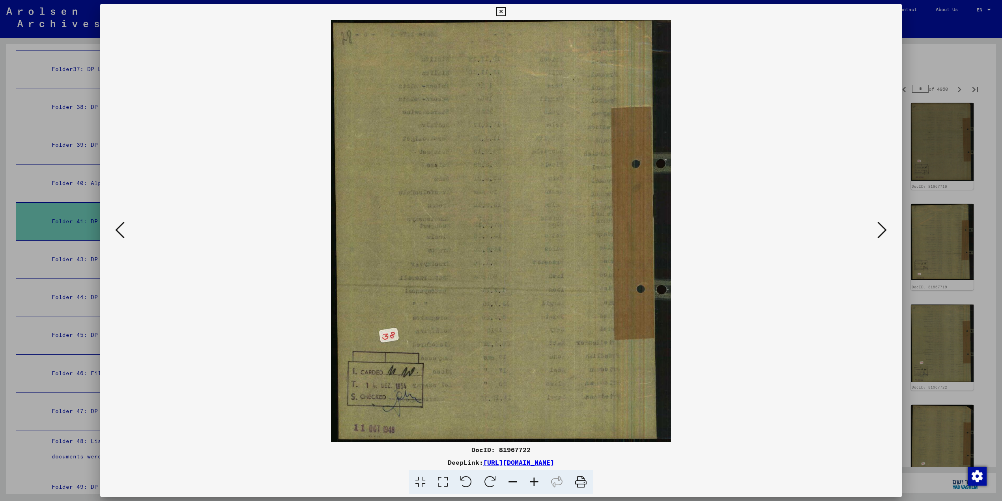
click at [886, 231] on icon at bounding box center [881, 229] width 9 height 19
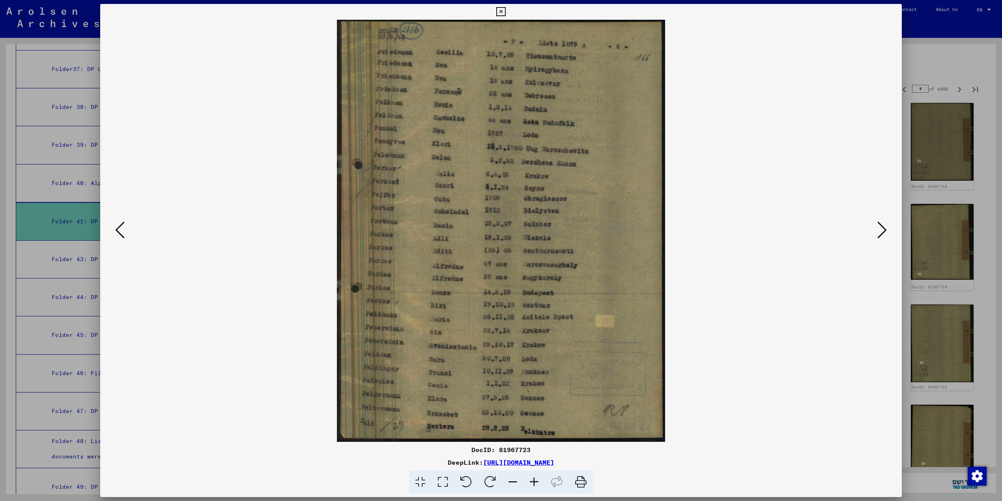
click at [886, 231] on icon at bounding box center [881, 229] width 9 height 19
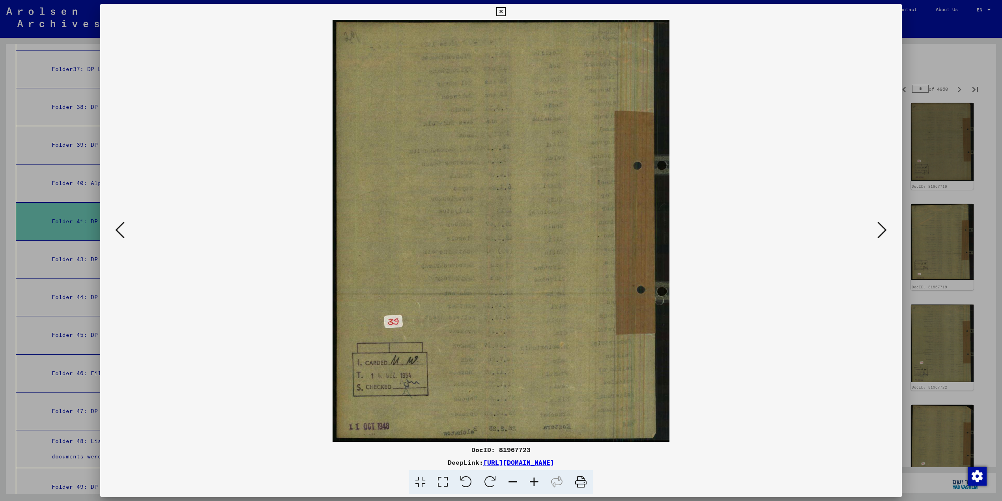
click at [886, 231] on icon at bounding box center [881, 229] width 9 height 19
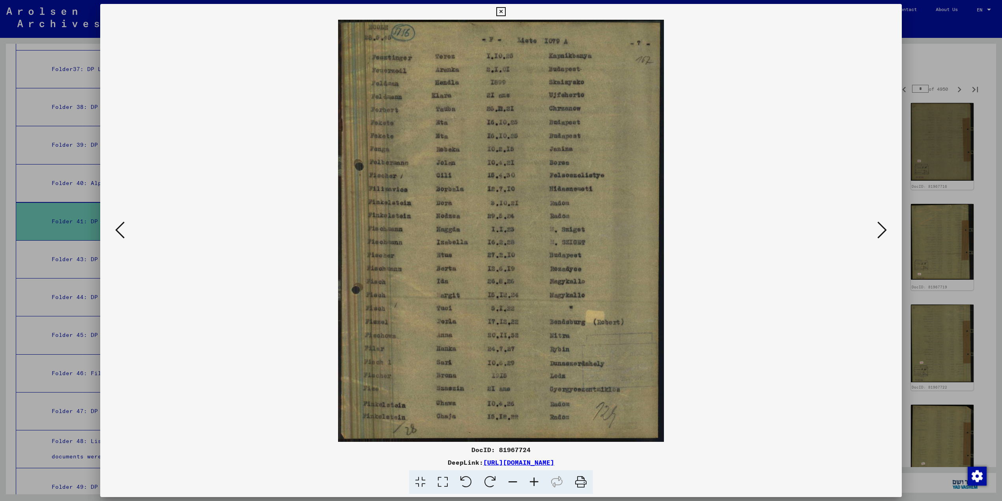
click at [886, 231] on icon at bounding box center [881, 229] width 9 height 19
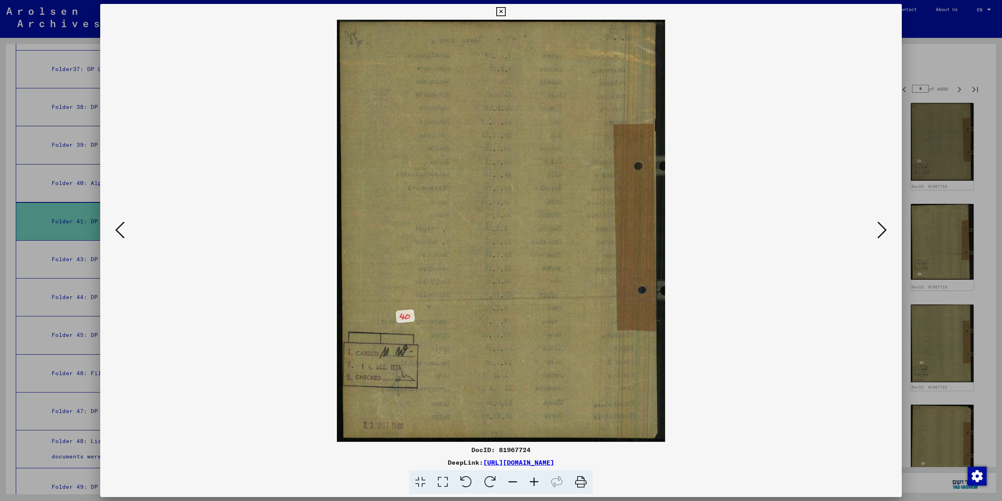
click at [886, 231] on icon at bounding box center [881, 229] width 9 height 19
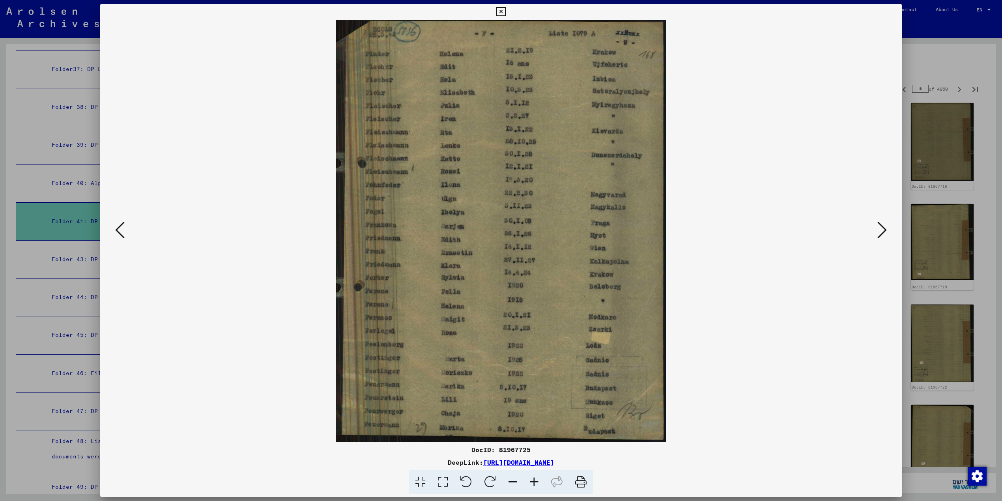
click at [886, 231] on icon at bounding box center [881, 229] width 9 height 19
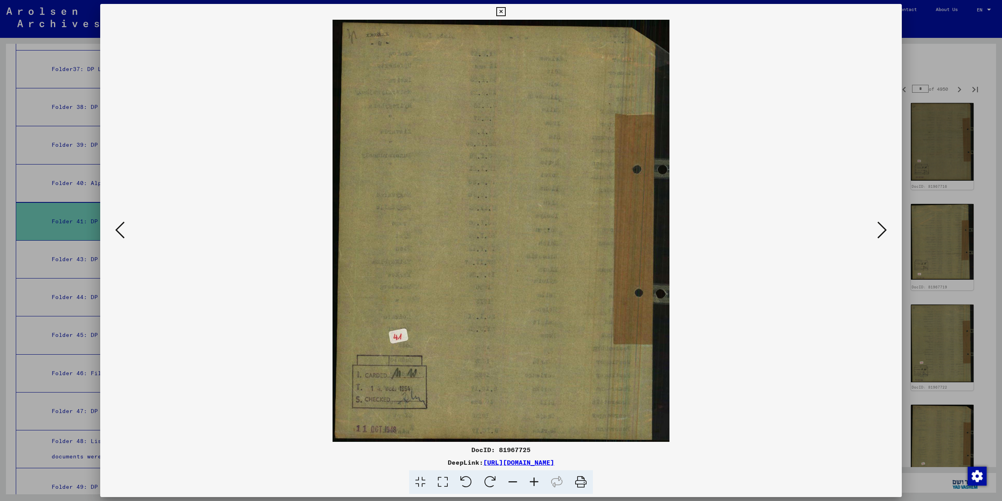
click at [886, 231] on icon at bounding box center [881, 229] width 9 height 19
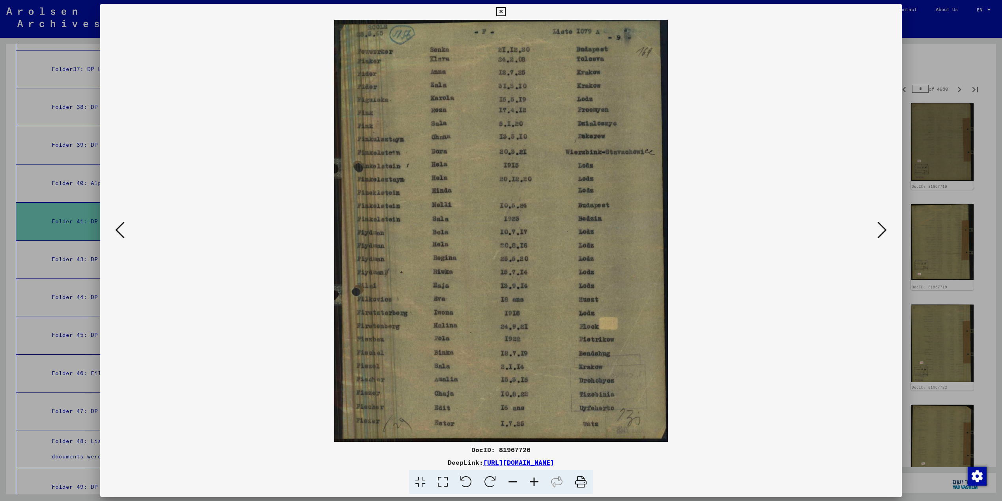
click at [886, 231] on icon at bounding box center [881, 229] width 9 height 19
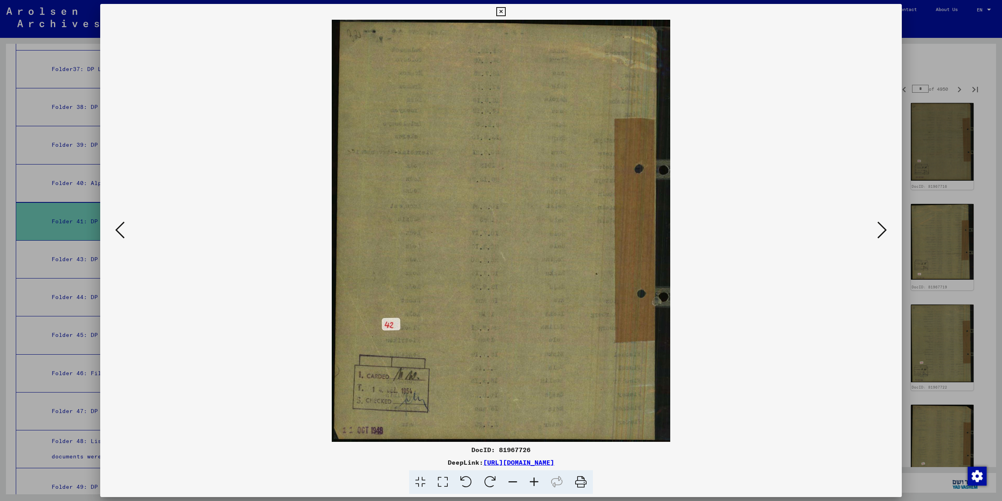
click at [886, 231] on icon at bounding box center [881, 229] width 9 height 19
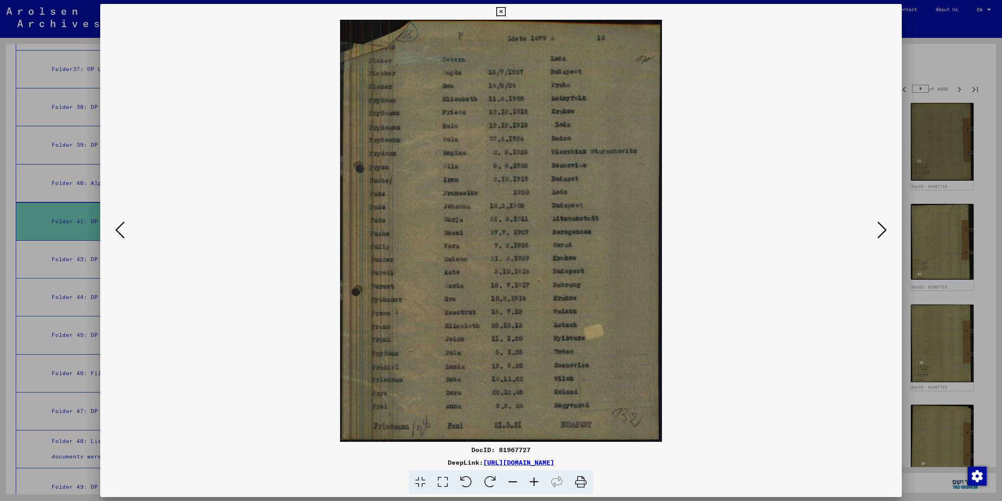
click at [886, 231] on icon at bounding box center [881, 229] width 9 height 19
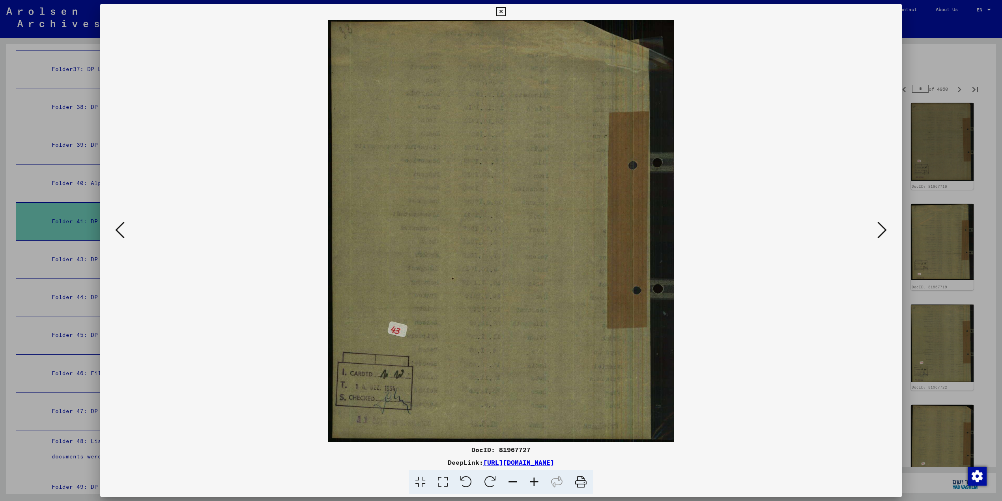
click at [886, 231] on icon at bounding box center [881, 229] width 9 height 19
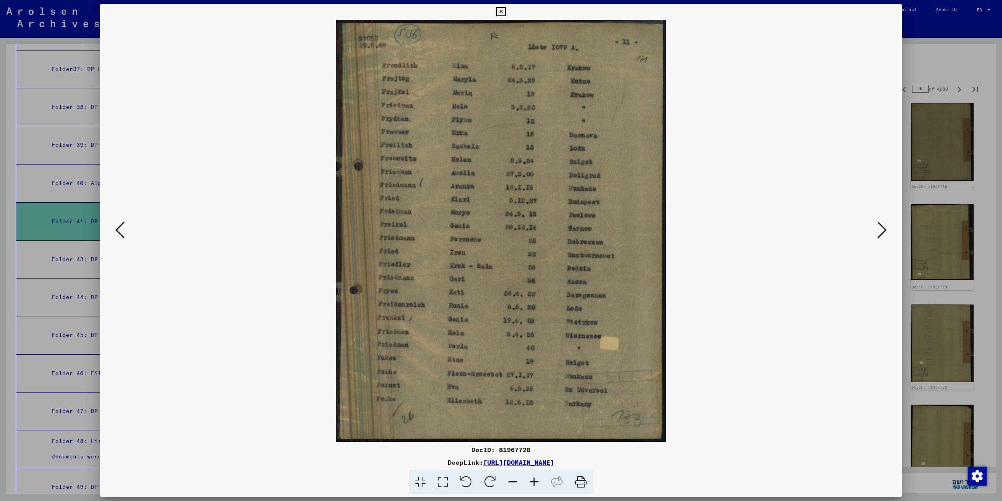
click at [886, 231] on icon at bounding box center [881, 229] width 9 height 19
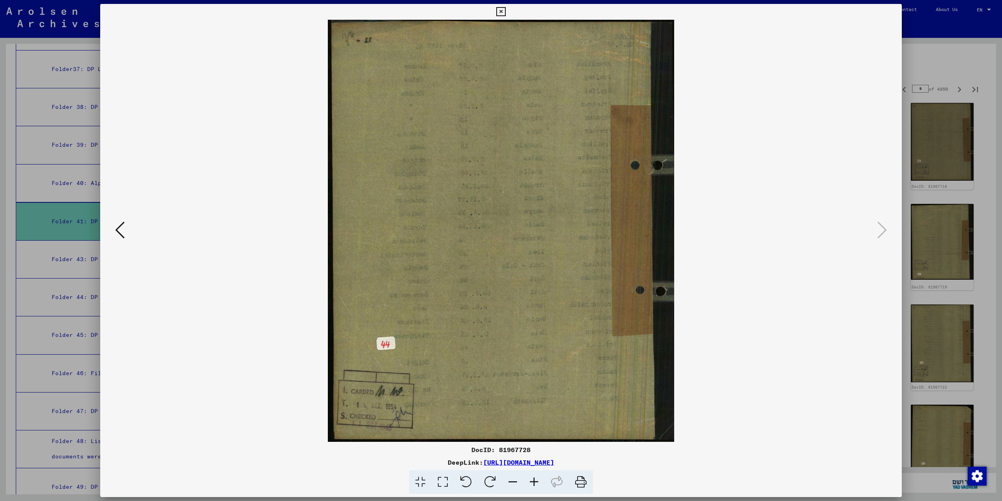
click at [501, 9] on icon at bounding box center [500, 11] width 9 height 9
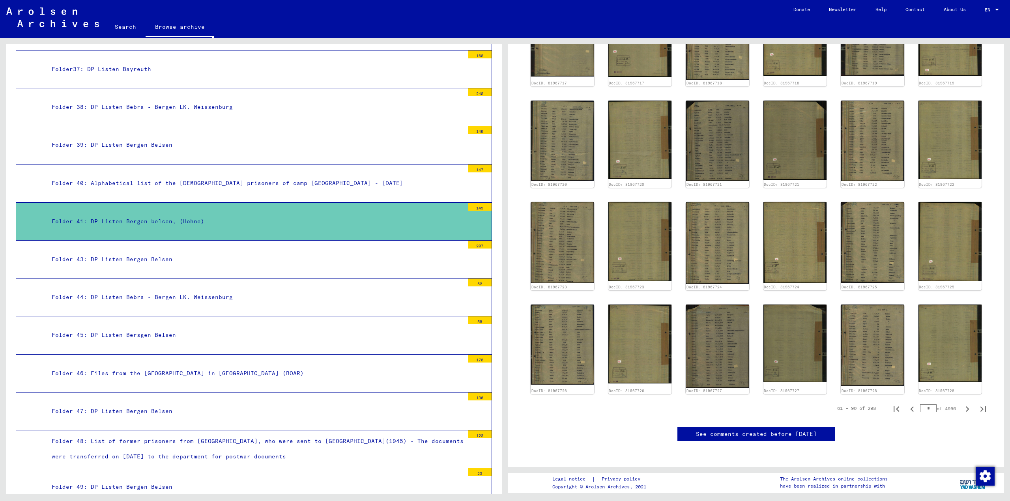
scroll to position [438, 0]
click at [962, 403] on icon "Next page" at bounding box center [967, 408] width 11 height 11
type input "*"
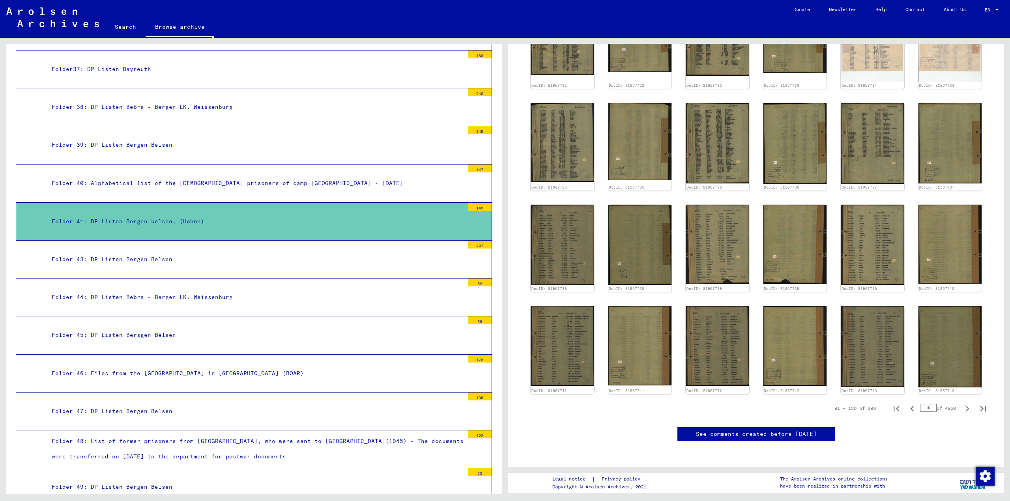
scroll to position [88, 0]
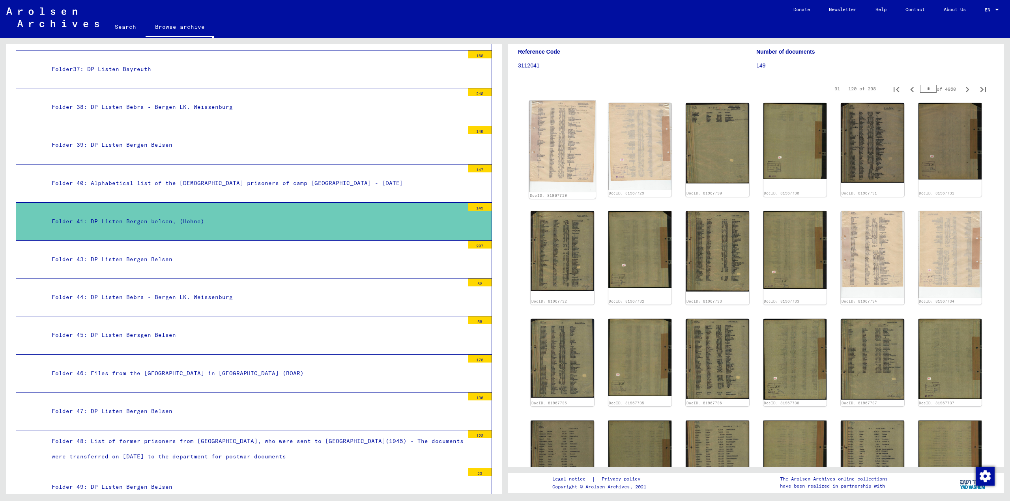
click at [562, 154] on img at bounding box center [562, 147] width 67 height 92
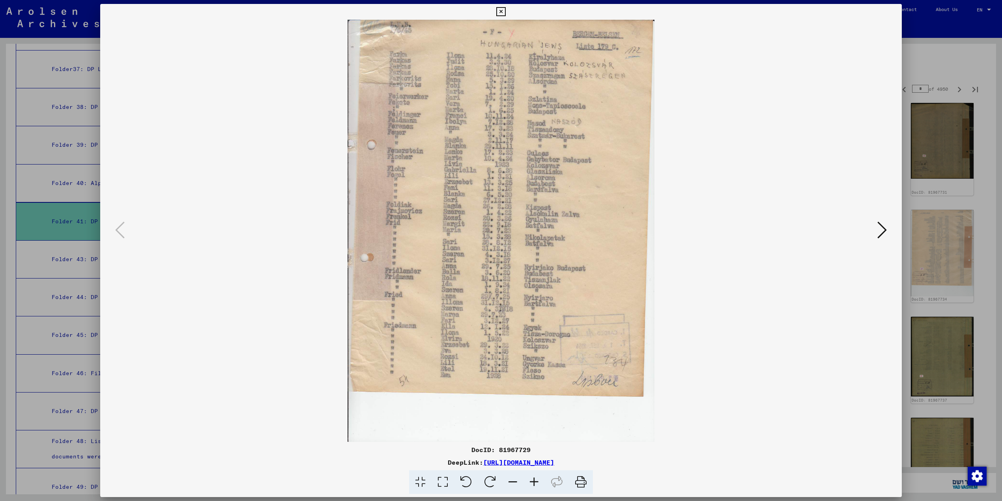
click at [882, 232] on icon at bounding box center [881, 229] width 9 height 19
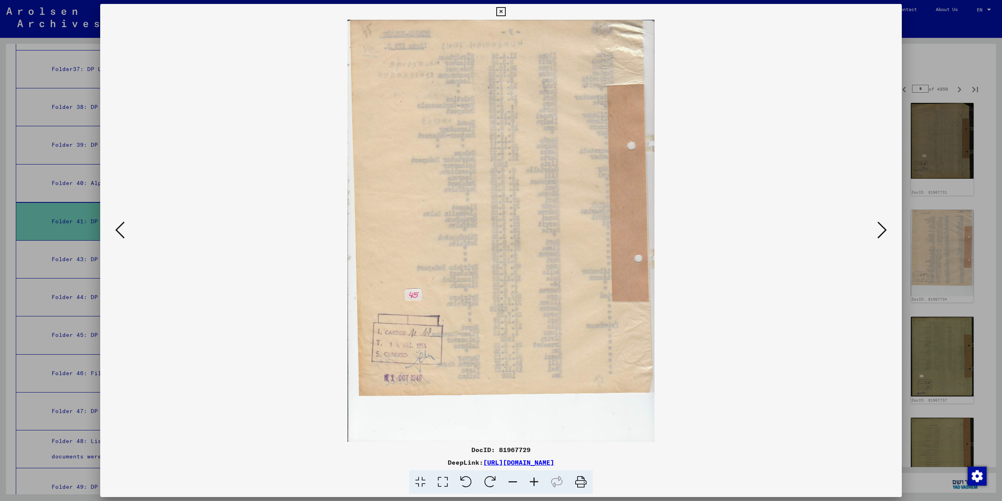
click at [882, 232] on icon at bounding box center [881, 229] width 9 height 19
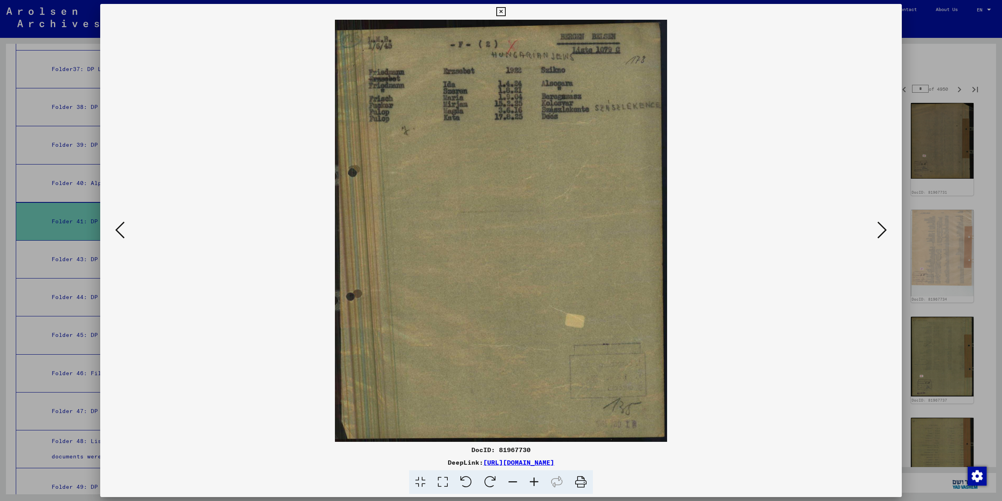
click at [882, 232] on icon at bounding box center [881, 229] width 9 height 19
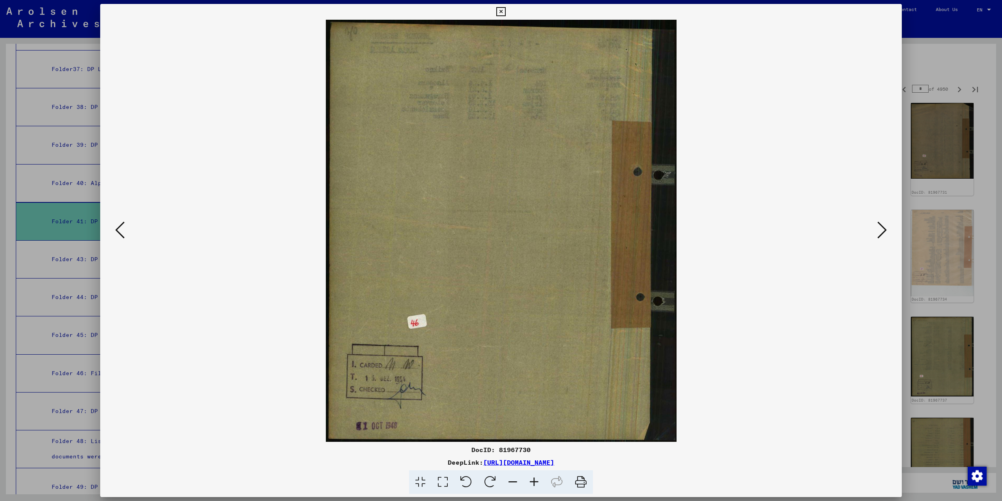
click at [882, 232] on icon at bounding box center [881, 229] width 9 height 19
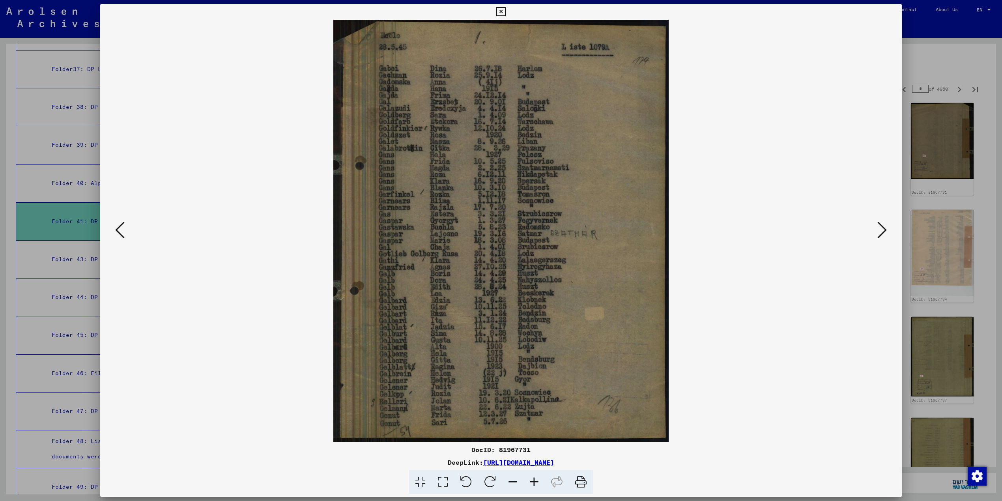
click at [882, 232] on icon at bounding box center [881, 229] width 9 height 19
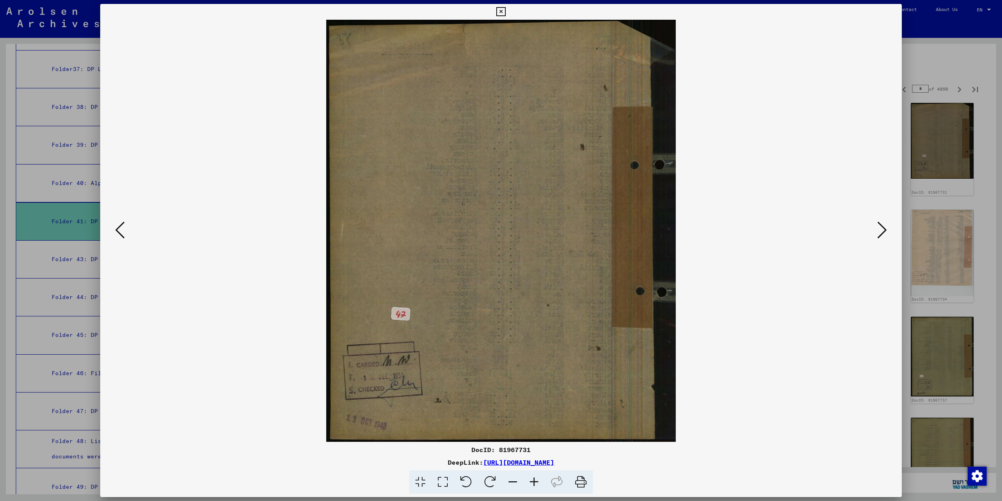
click at [882, 232] on icon at bounding box center [881, 229] width 9 height 19
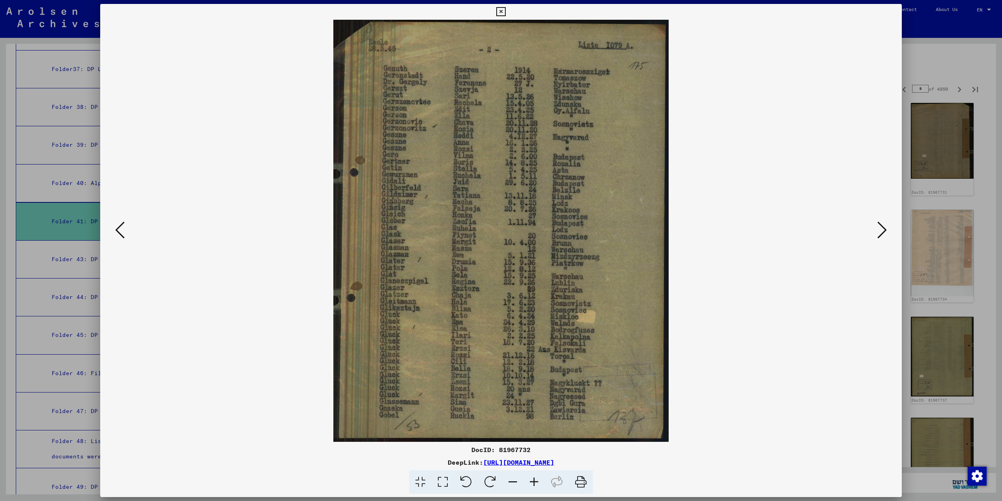
click at [882, 232] on icon at bounding box center [881, 229] width 9 height 19
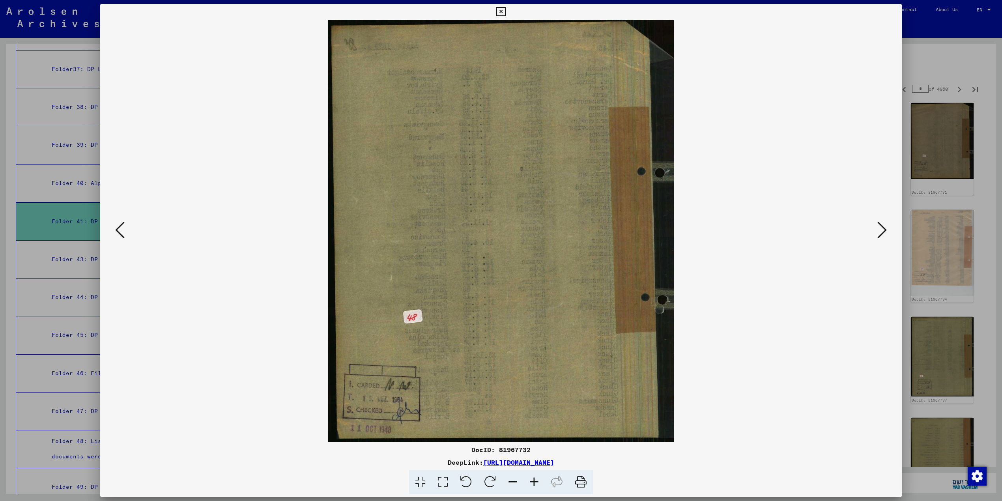
click at [882, 232] on icon at bounding box center [881, 229] width 9 height 19
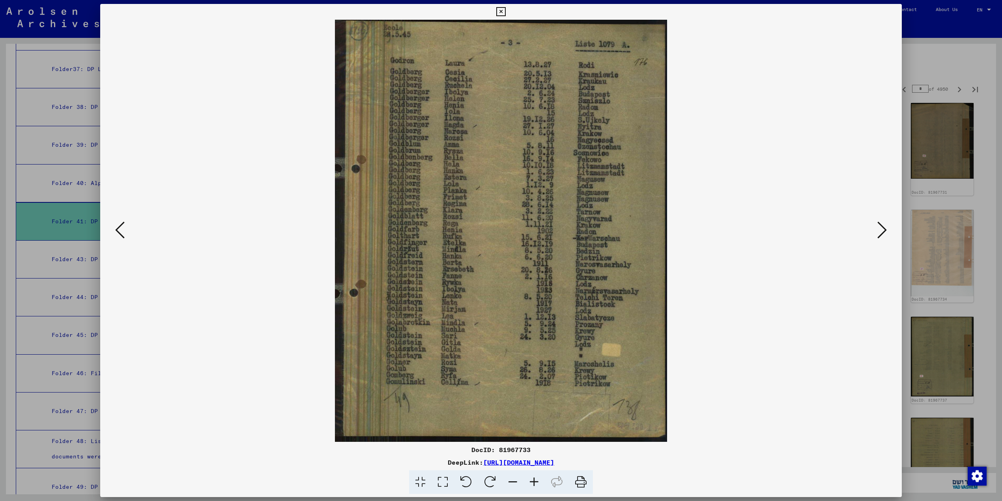
click at [882, 232] on icon at bounding box center [881, 229] width 9 height 19
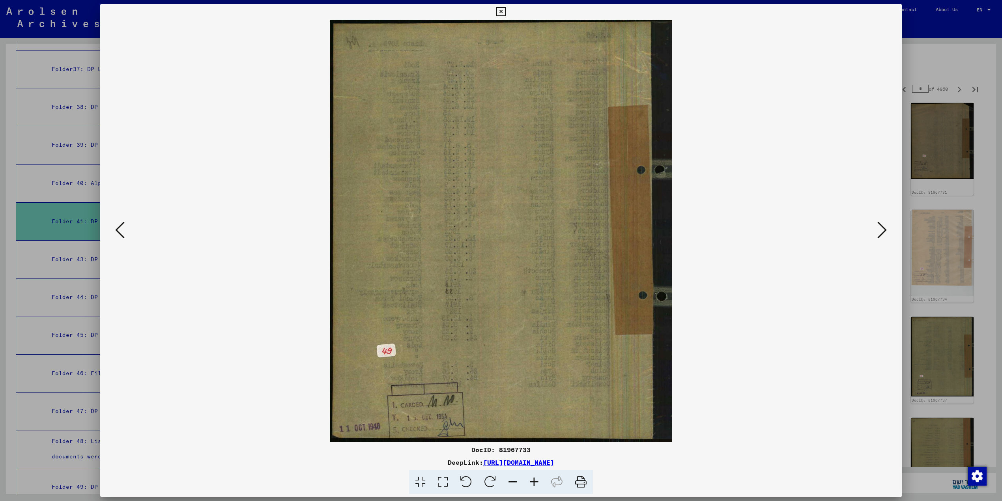
click at [882, 232] on icon at bounding box center [881, 229] width 9 height 19
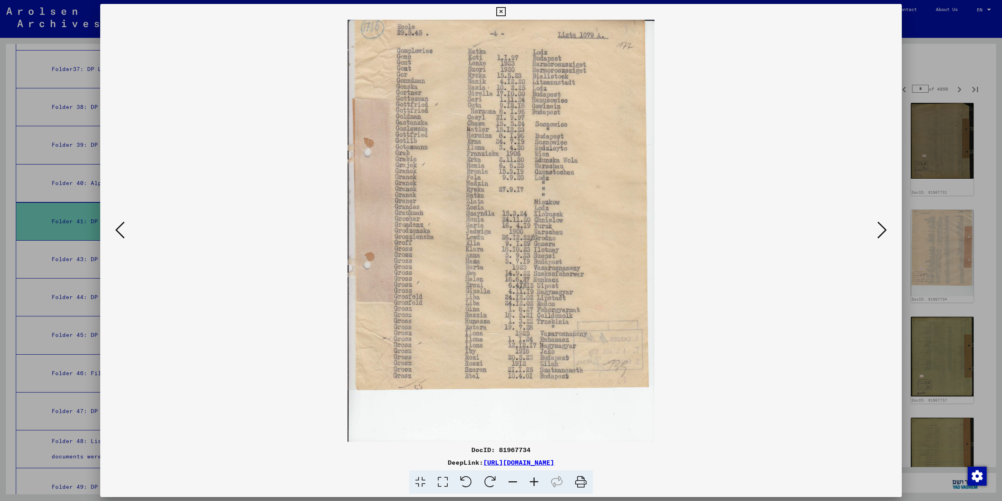
click at [882, 232] on icon at bounding box center [881, 229] width 9 height 19
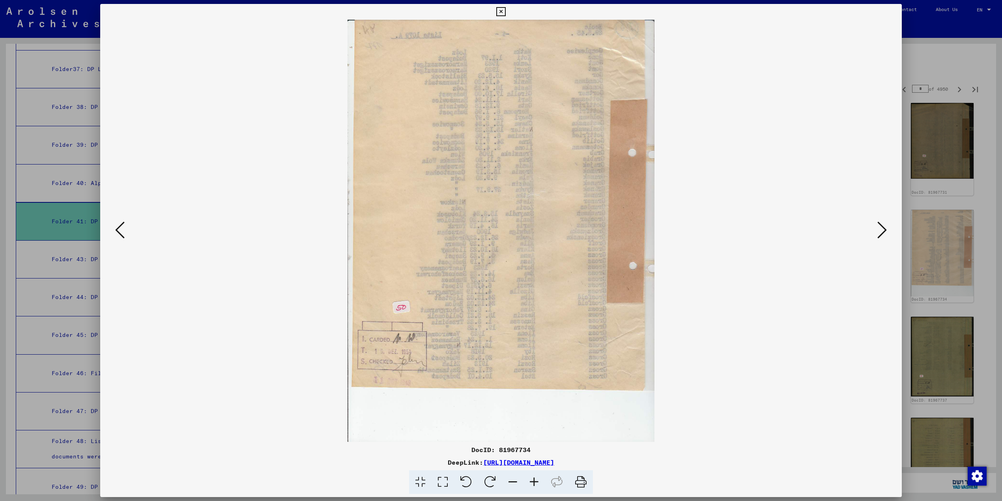
click at [115, 228] on icon at bounding box center [119, 229] width 9 height 19
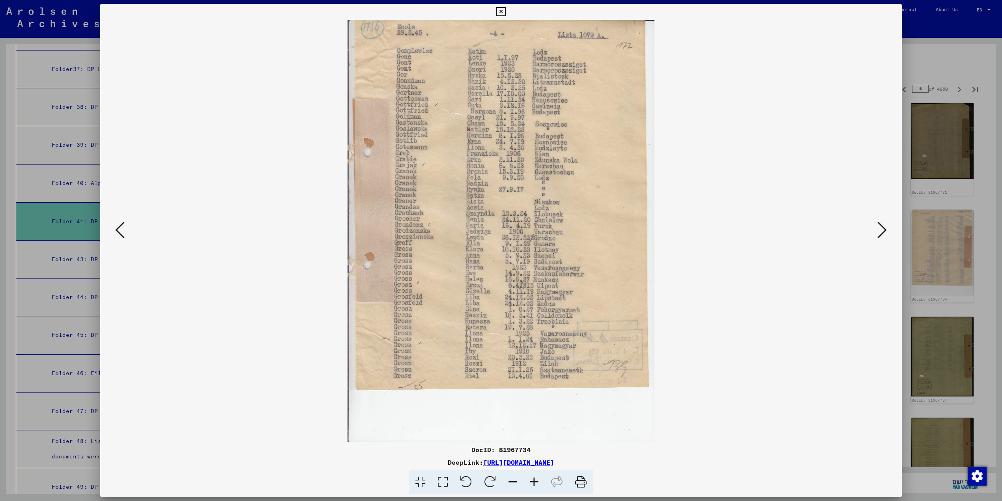
click at [115, 228] on icon at bounding box center [119, 229] width 9 height 19
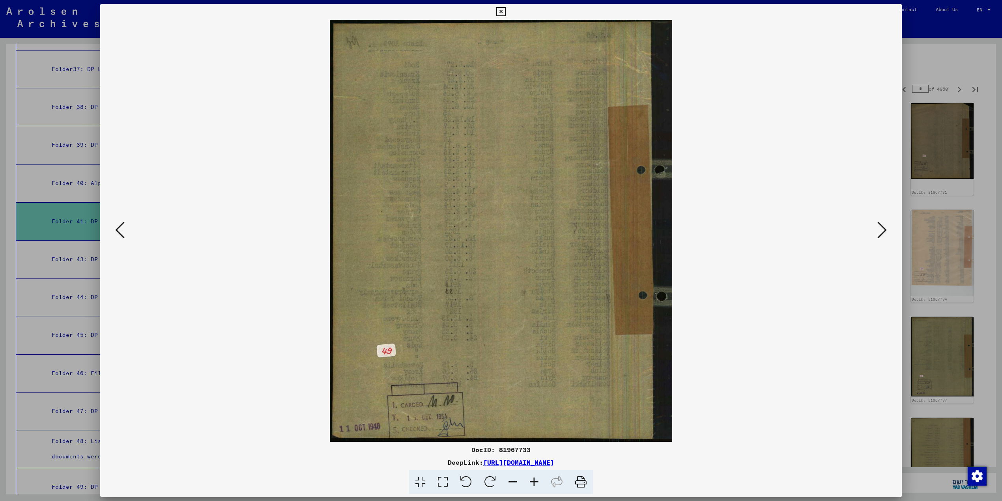
click at [115, 228] on icon at bounding box center [119, 229] width 9 height 19
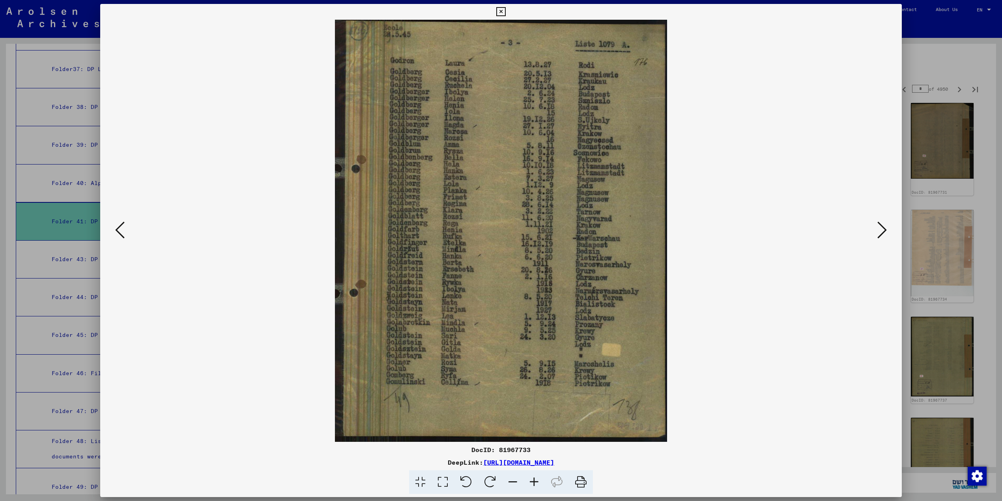
click at [884, 231] on icon at bounding box center [881, 229] width 9 height 19
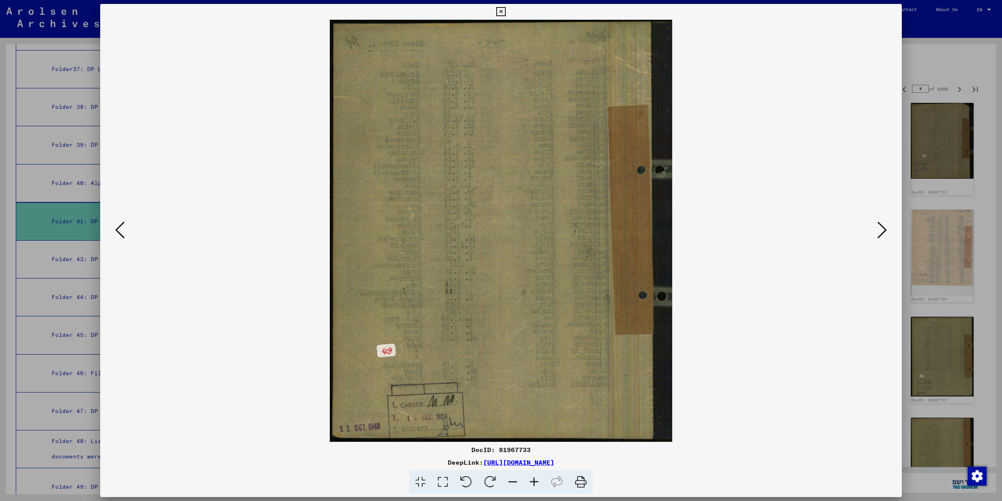
click at [884, 231] on icon at bounding box center [881, 229] width 9 height 19
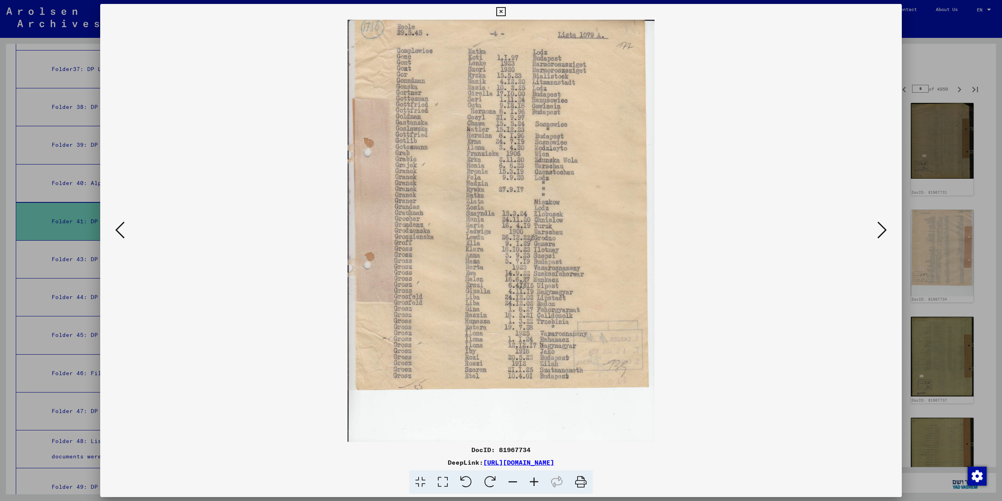
click at [884, 231] on icon at bounding box center [881, 229] width 9 height 19
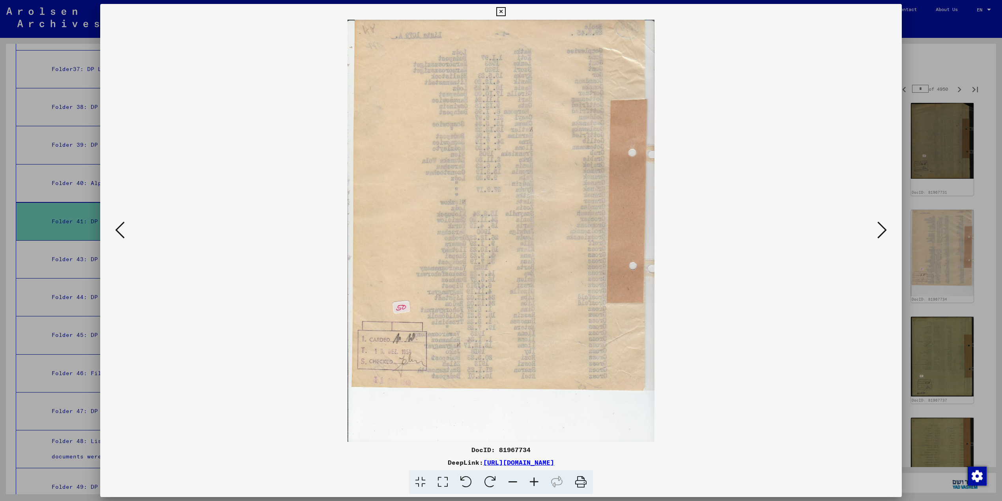
click at [884, 231] on icon at bounding box center [881, 229] width 9 height 19
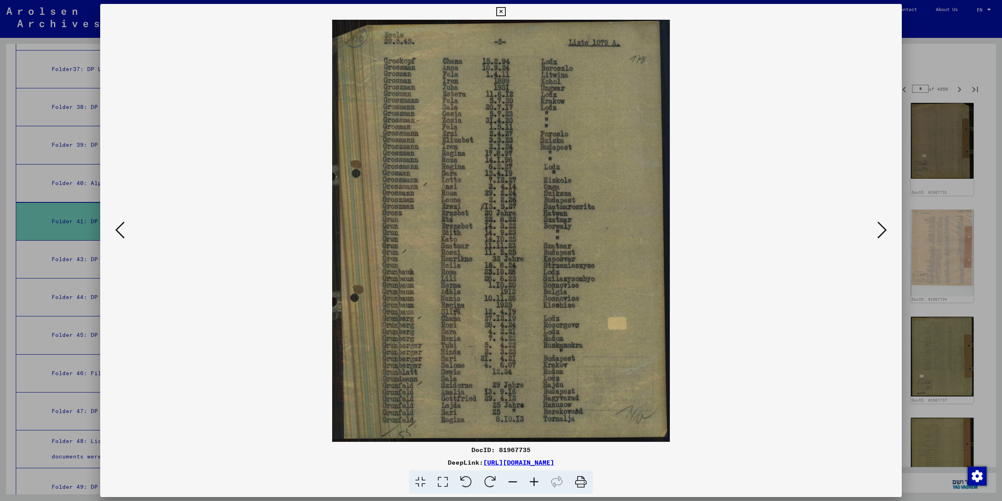
click at [884, 231] on icon at bounding box center [881, 229] width 9 height 19
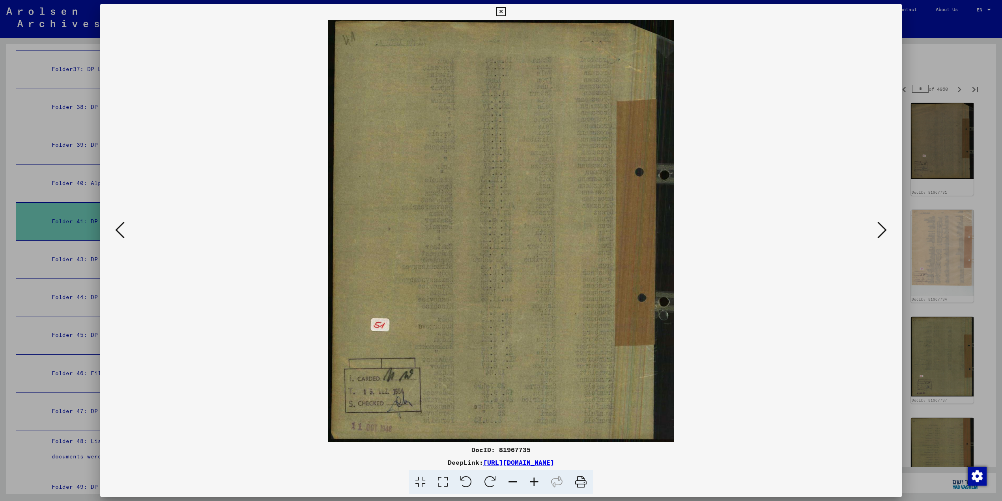
click at [884, 231] on icon at bounding box center [881, 229] width 9 height 19
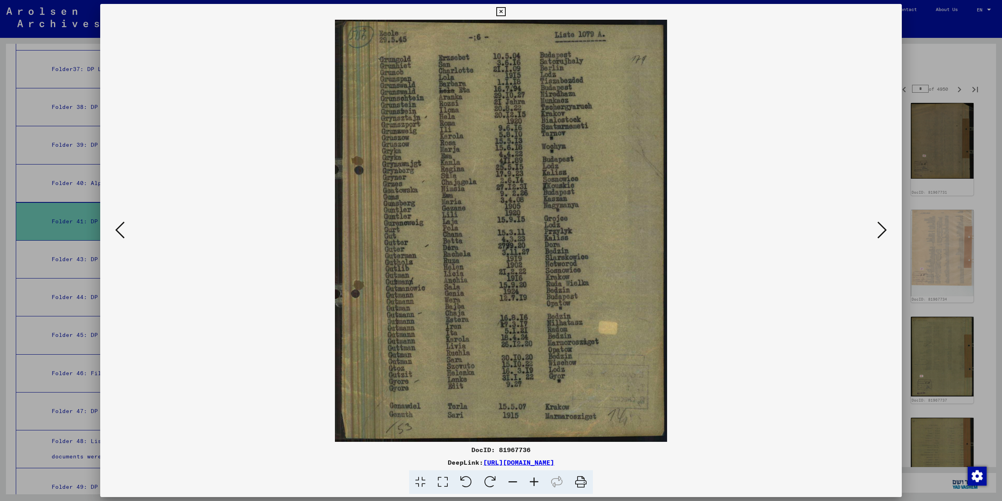
click at [884, 231] on icon at bounding box center [881, 229] width 9 height 19
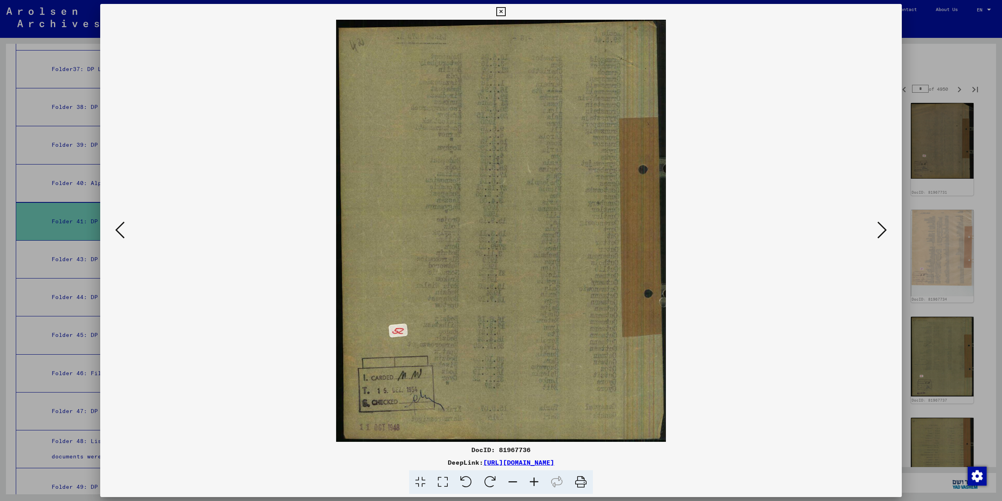
click at [884, 231] on icon at bounding box center [881, 229] width 9 height 19
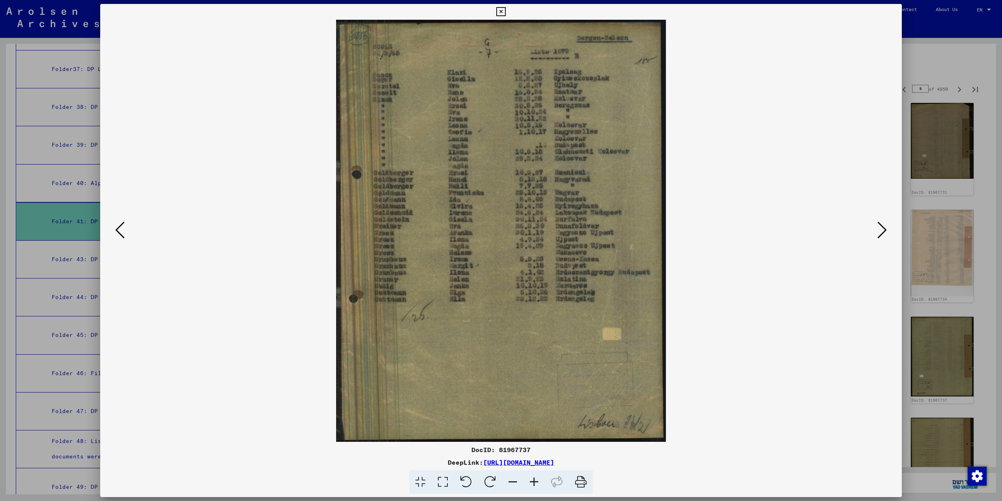
click at [884, 231] on icon at bounding box center [881, 229] width 9 height 19
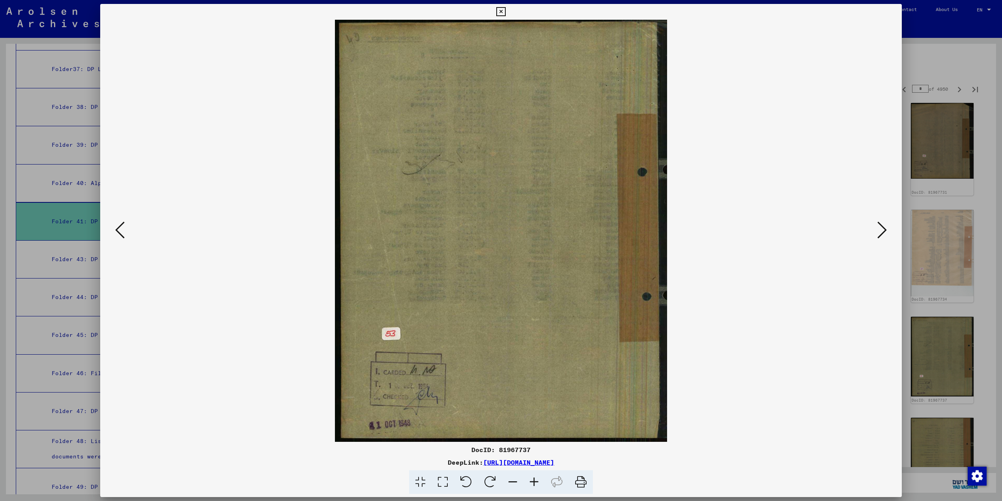
click at [884, 231] on icon at bounding box center [881, 229] width 9 height 19
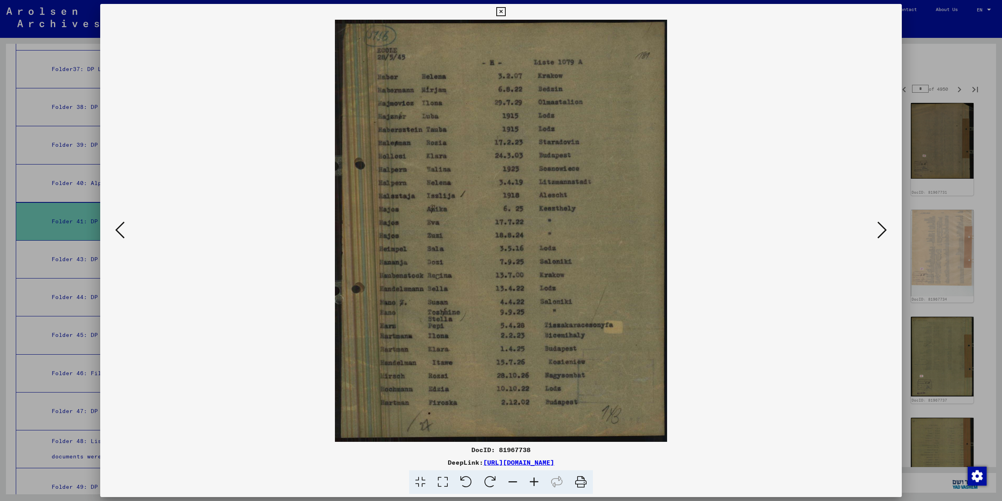
click at [884, 231] on icon at bounding box center [881, 229] width 9 height 19
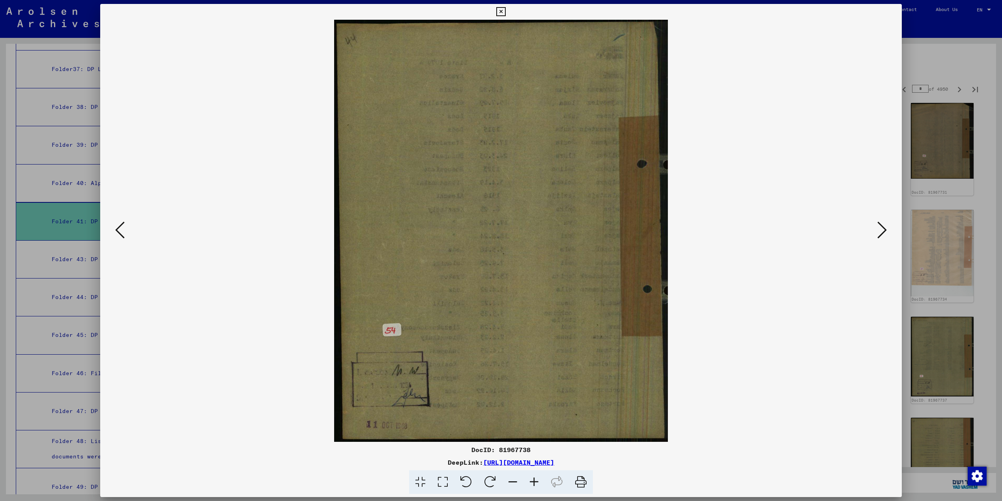
click at [884, 231] on icon at bounding box center [881, 229] width 9 height 19
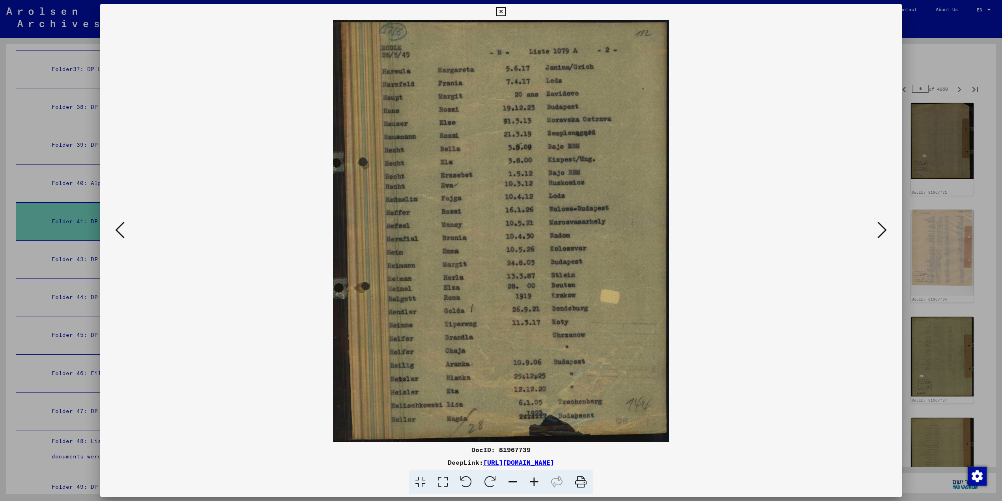
click at [884, 231] on icon at bounding box center [881, 229] width 9 height 19
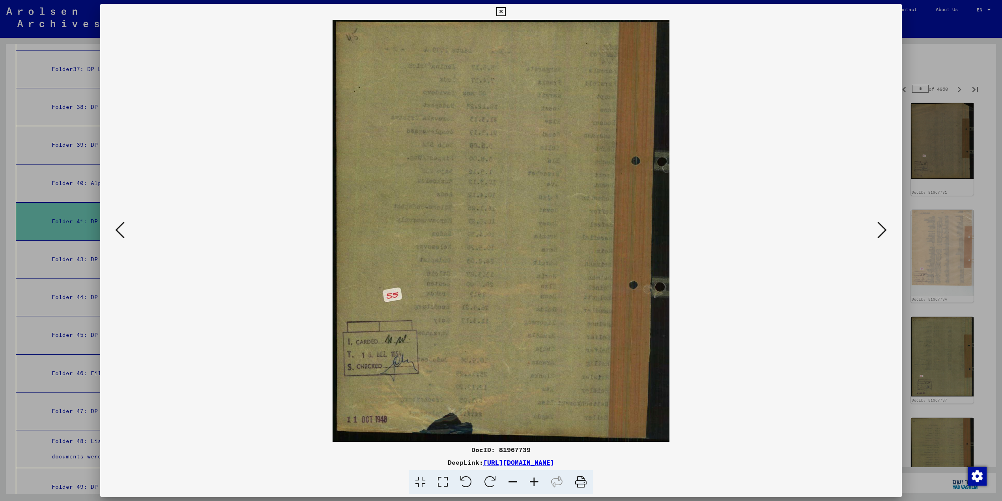
click at [884, 231] on icon at bounding box center [881, 229] width 9 height 19
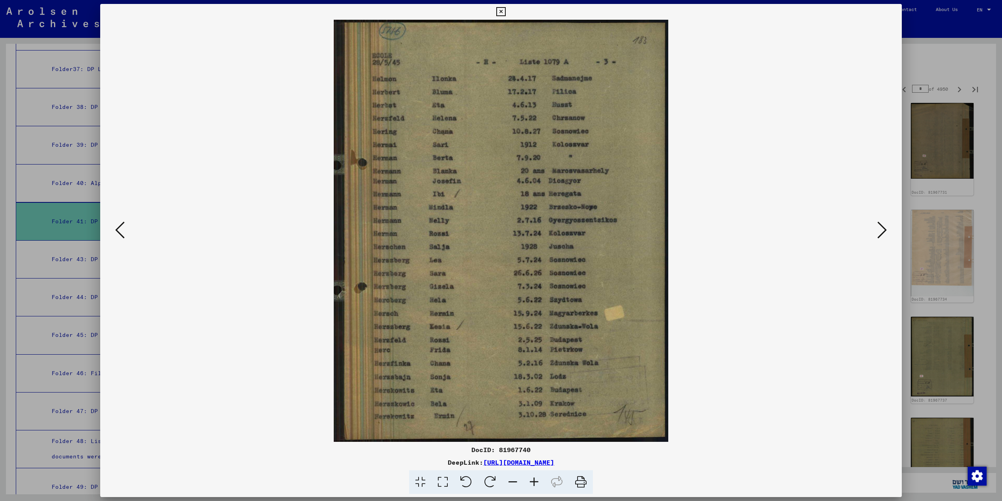
click at [884, 231] on icon at bounding box center [881, 229] width 9 height 19
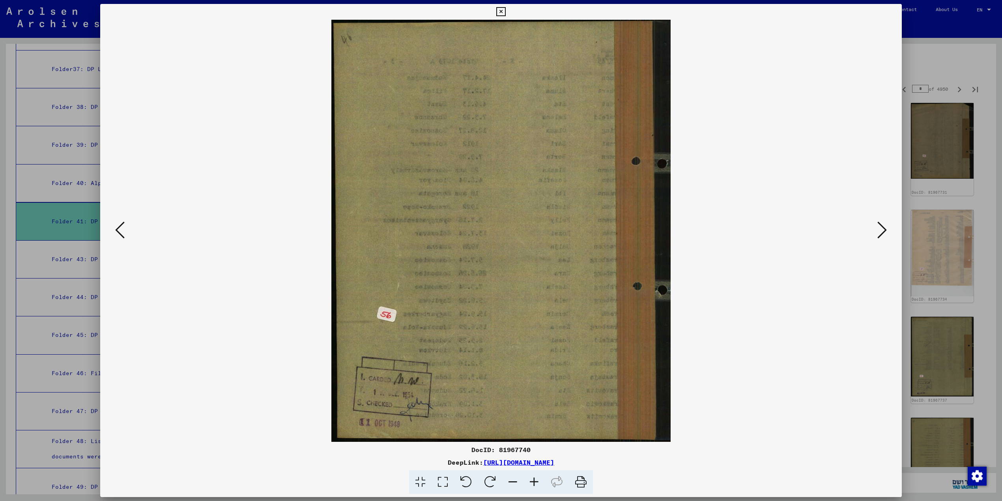
click at [884, 231] on icon at bounding box center [881, 229] width 9 height 19
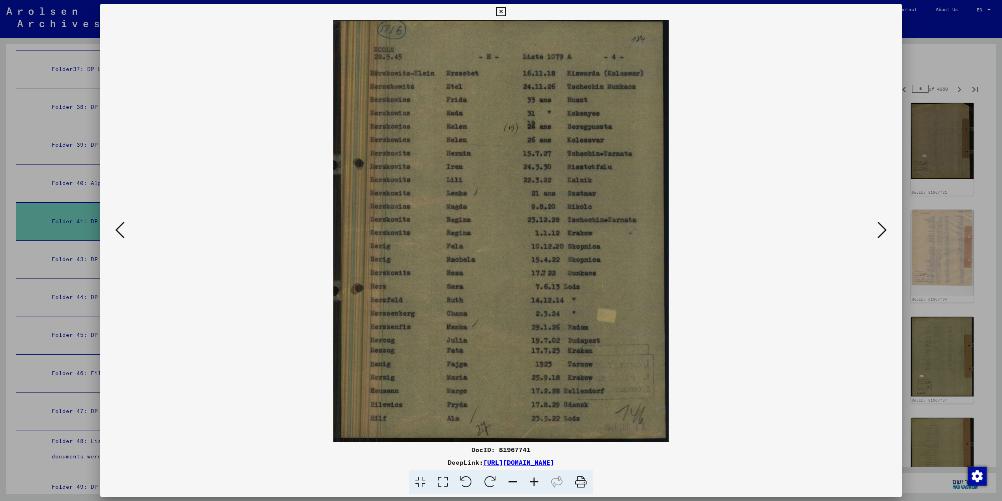
click at [884, 231] on icon at bounding box center [881, 229] width 9 height 19
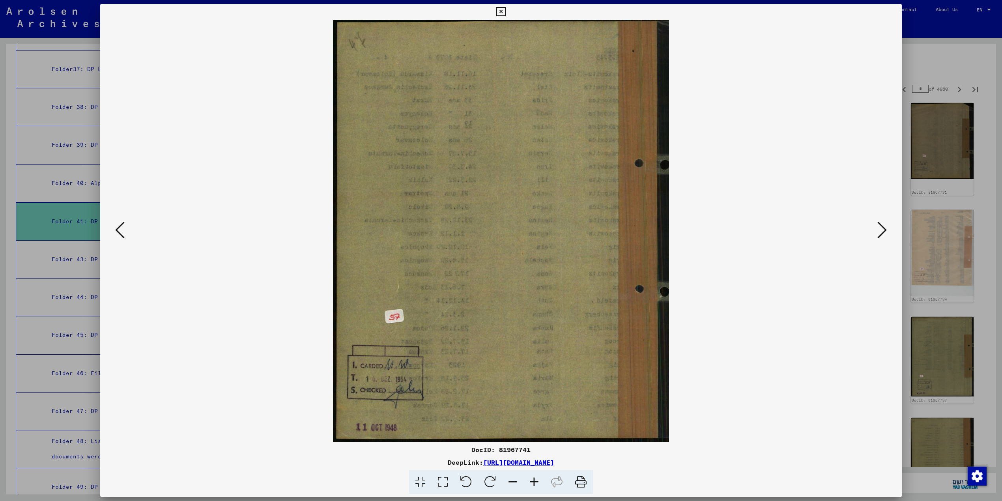
click at [884, 231] on icon at bounding box center [881, 229] width 9 height 19
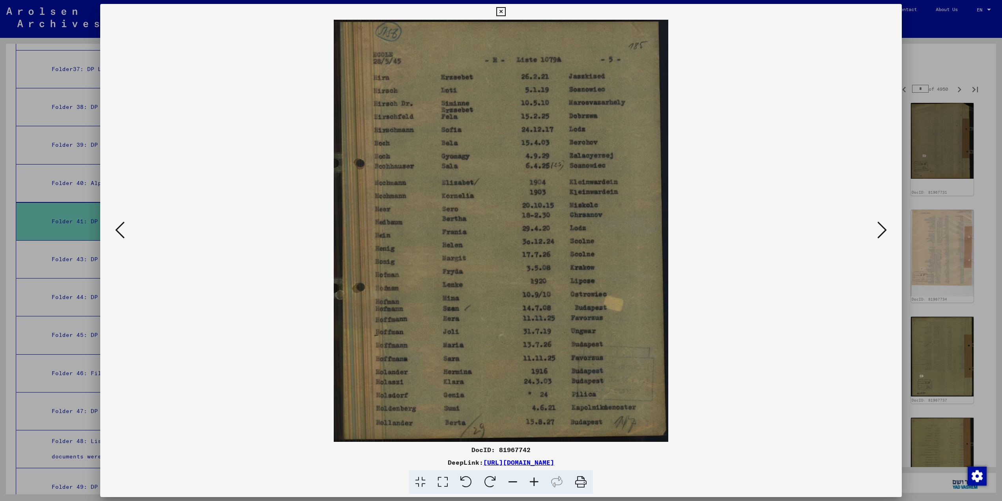
click at [884, 231] on icon at bounding box center [881, 229] width 9 height 19
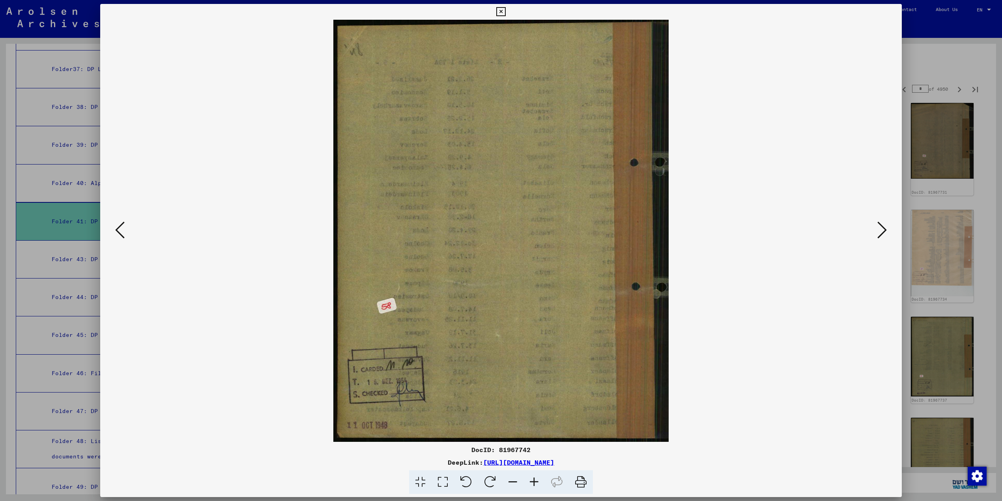
click at [884, 231] on icon at bounding box center [881, 229] width 9 height 19
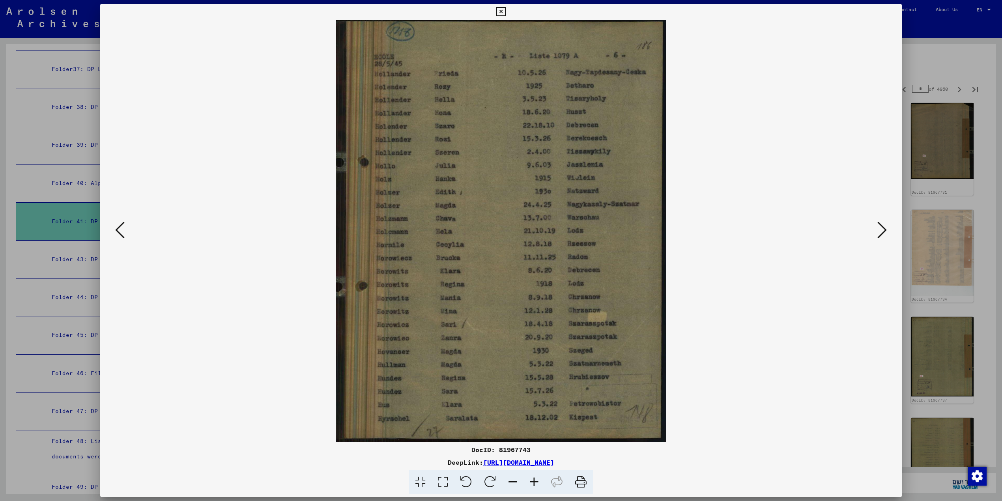
click at [884, 231] on icon at bounding box center [881, 229] width 9 height 19
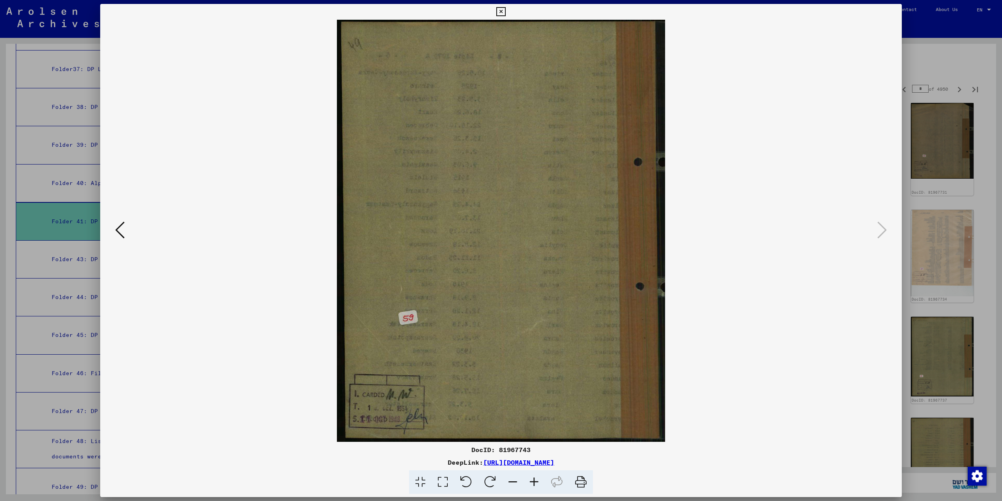
click at [503, 13] on icon at bounding box center [500, 11] width 9 height 9
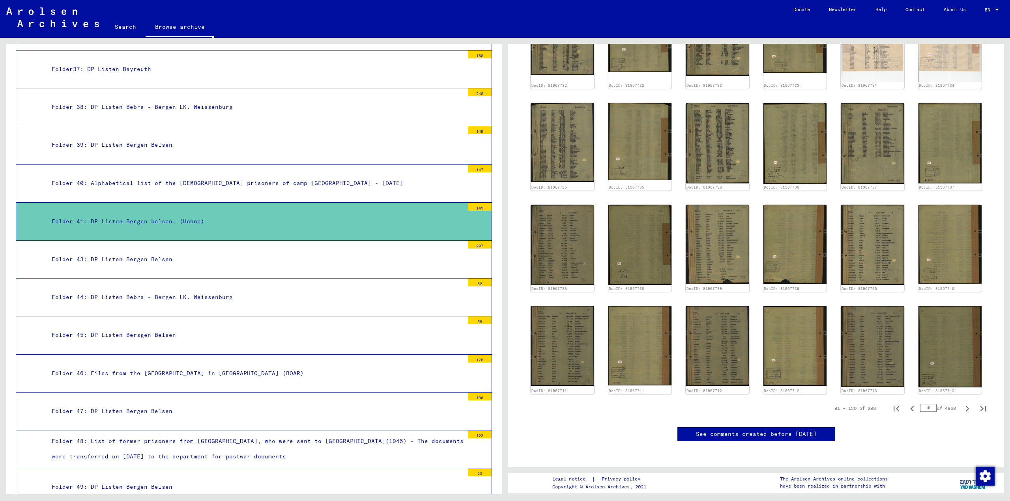
scroll to position [526, 0]
click at [962, 403] on icon "Next page" at bounding box center [967, 408] width 11 height 11
type input "*"
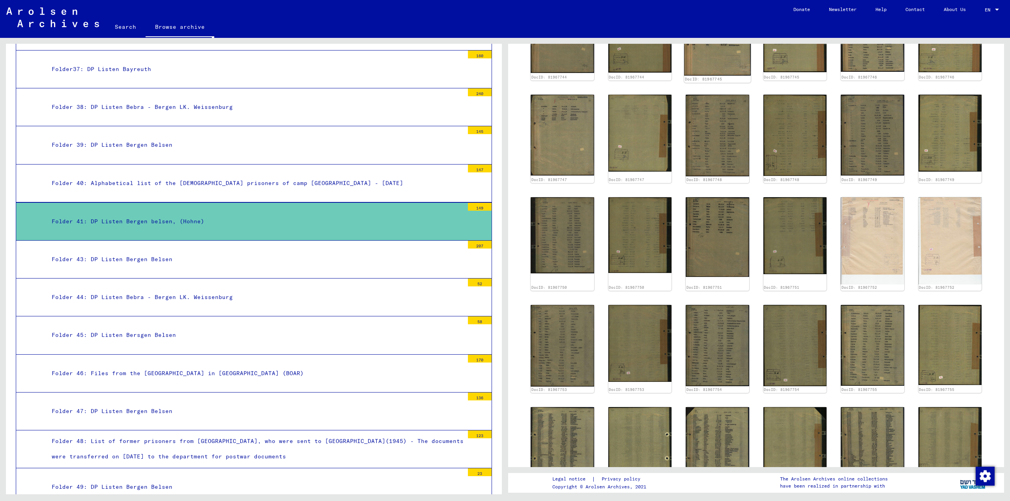
scroll to position [111, 0]
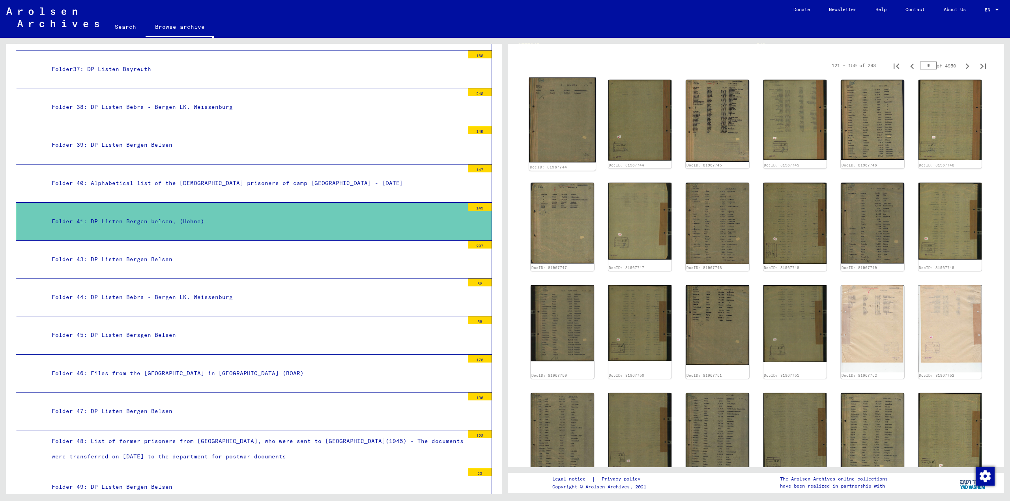
click at [581, 120] on img at bounding box center [562, 120] width 67 height 85
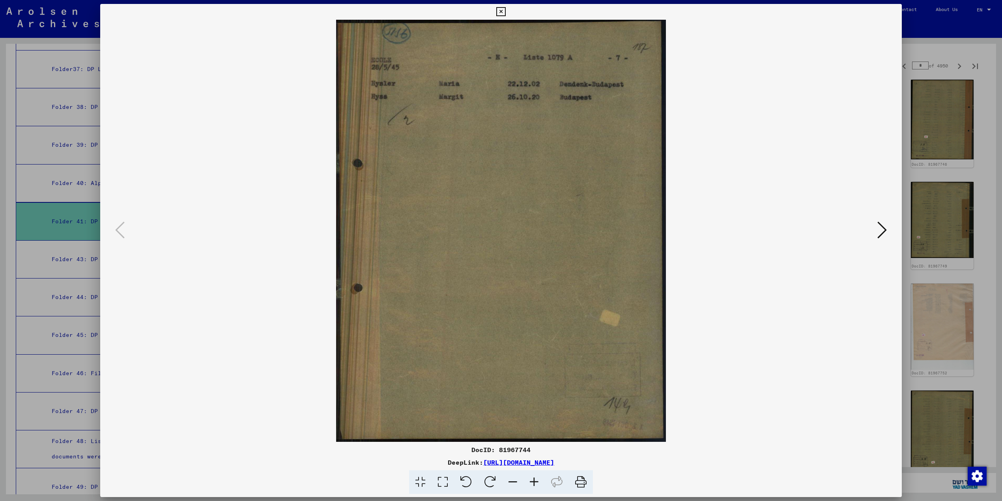
click at [885, 229] on icon at bounding box center [881, 229] width 9 height 19
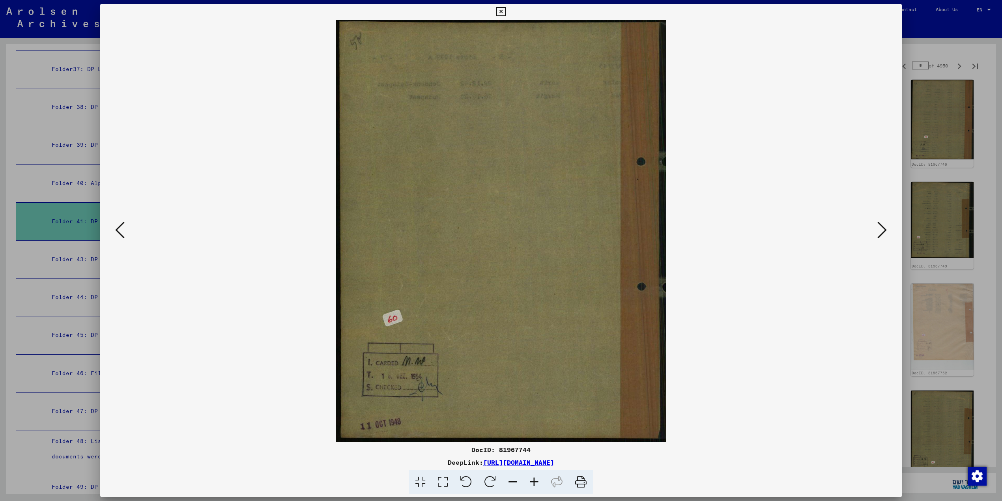
click at [885, 229] on icon at bounding box center [881, 229] width 9 height 19
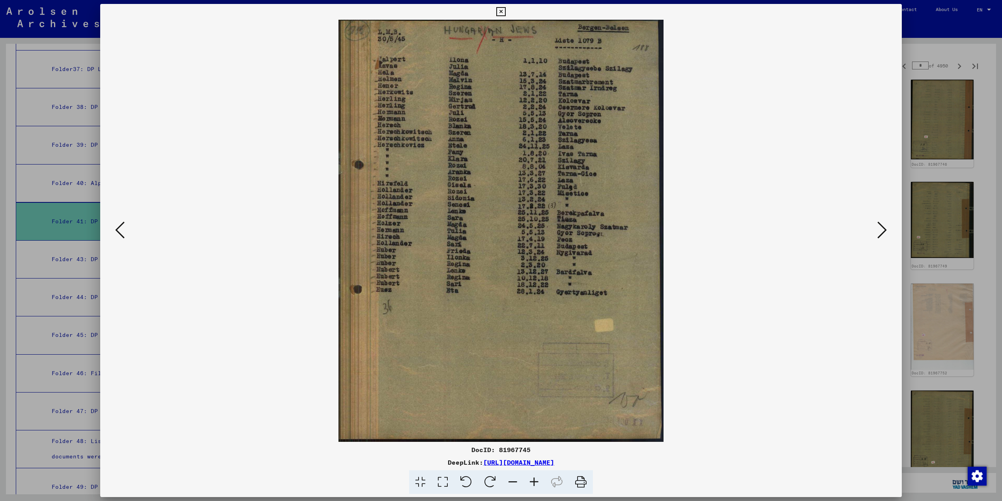
click at [885, 229] on icon at bounding box center [881, 229] width 9 height 19
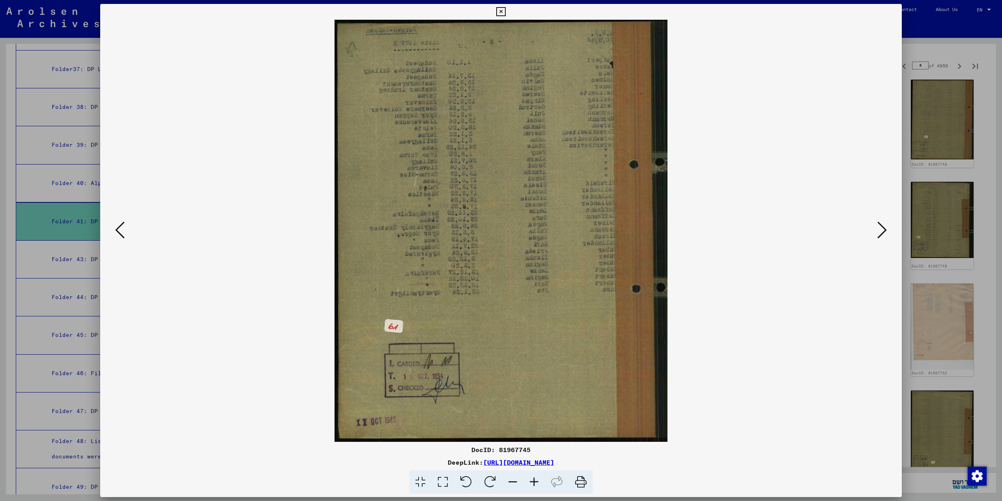
click at [885, 229] on icon at bounding box center [881, 229] width 9 height 19
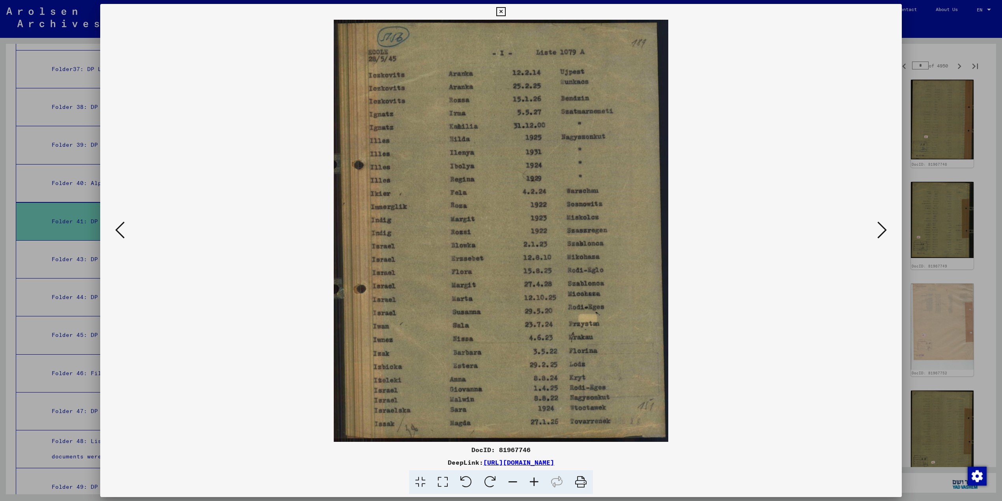
click at [885, 229] on icon at bounding box center [881, 229] width 9 height 19
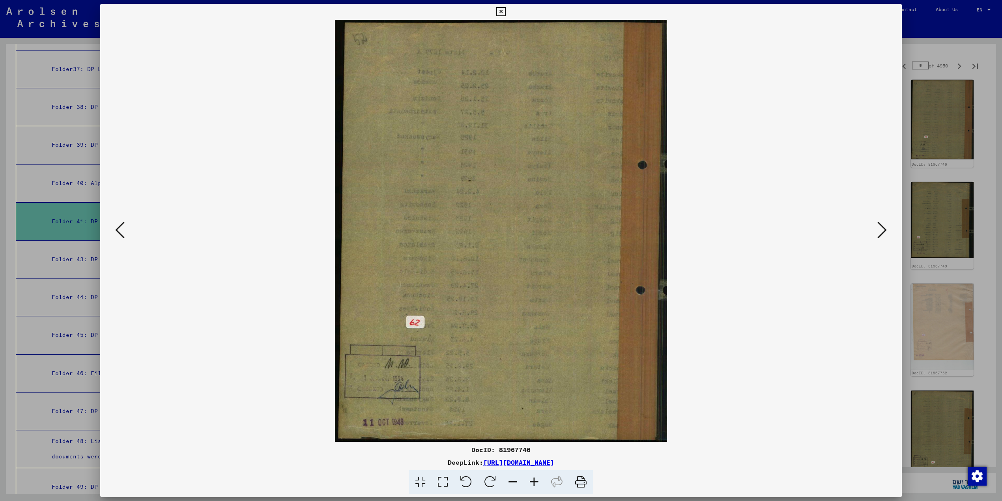
click at [885, 229] on icon at bounding box center [881, 229] width 9 height 19
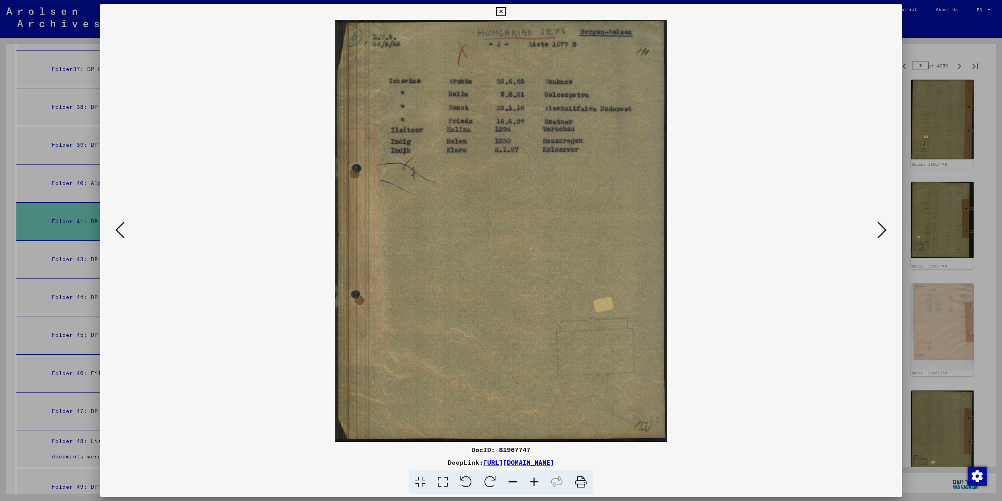
click at [885, 229] on icon at bounding box center [881, 229] width 9 height 19
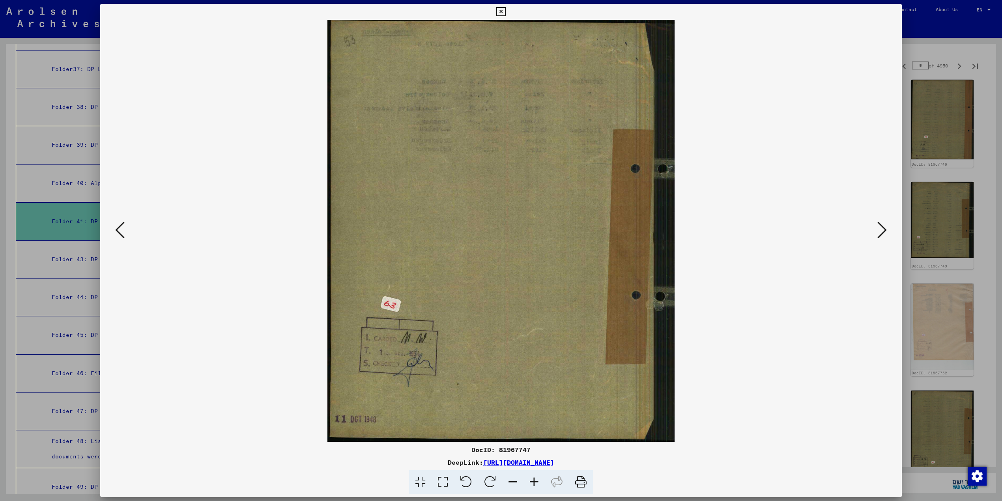
click at [885, 229] on icon at bounding box center [881, 229] width 9 height 19
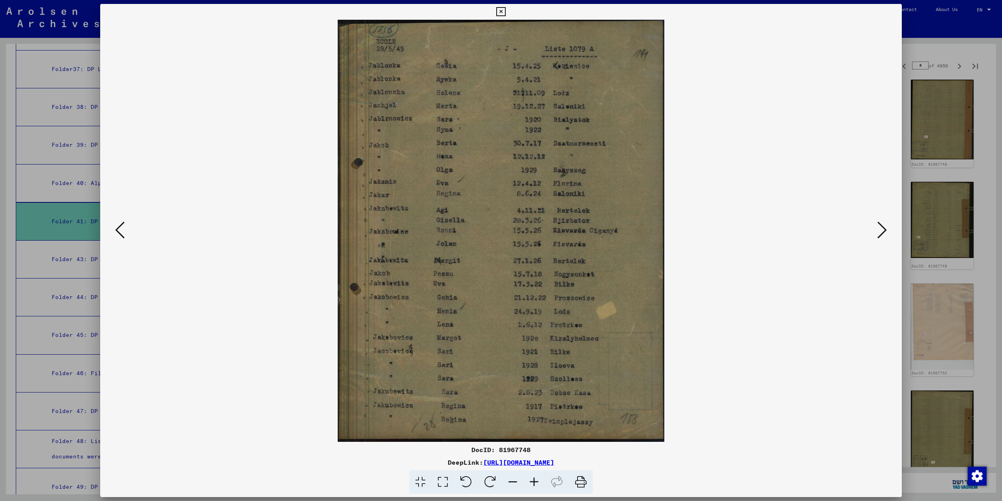
click at [885, 229] on icon at bounding box center [881, 229] width 9 height 19
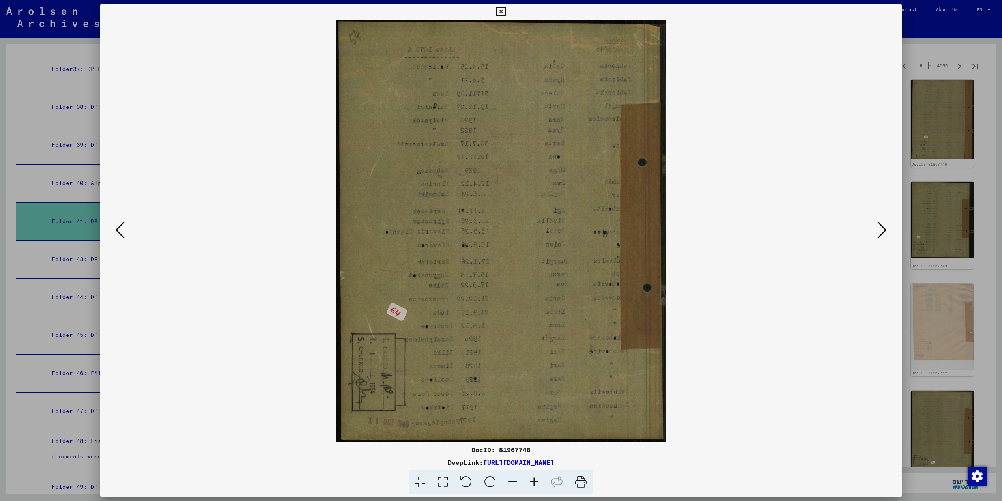
click at [885, 229] on icon at bounding box center [881, 229] width 9 height 19
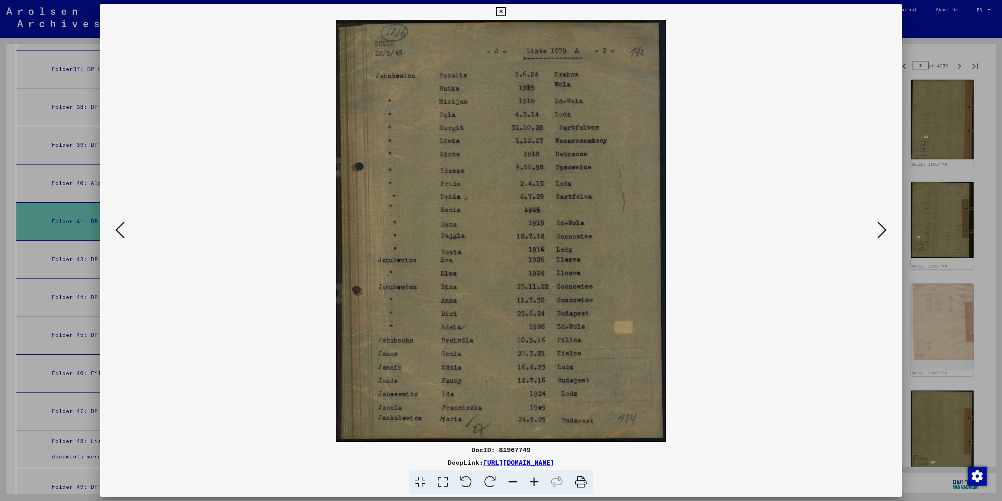
click at [885, 229] on icon at bounding box center [881, 229] width 9 height 19
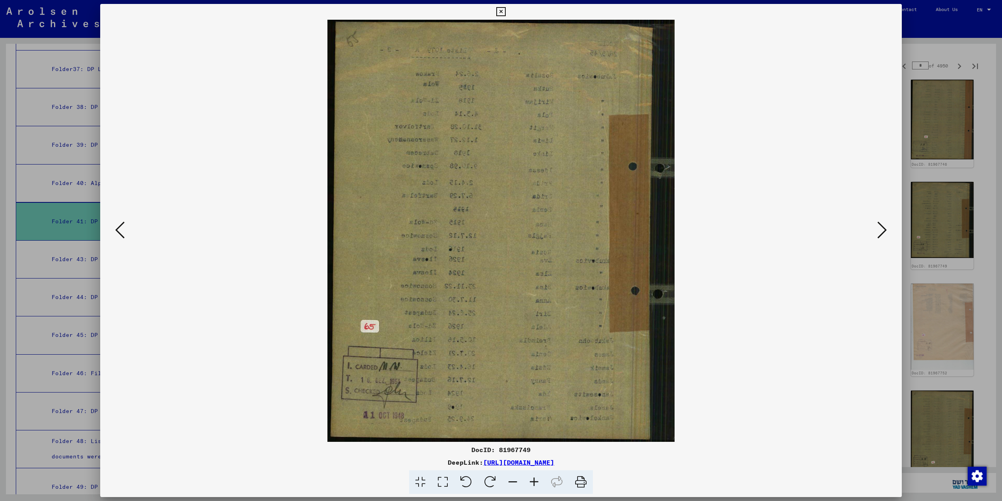
click at [885, 229] on icon at bounding box center [881, 229] width 9 height 19
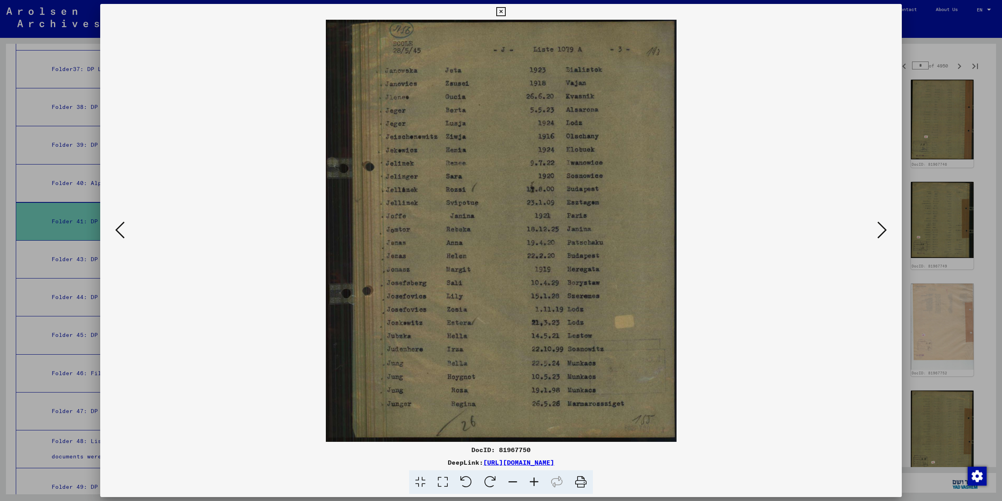
click at [885, 229] on icon at bounding box center [881, 229] width 9 height 19
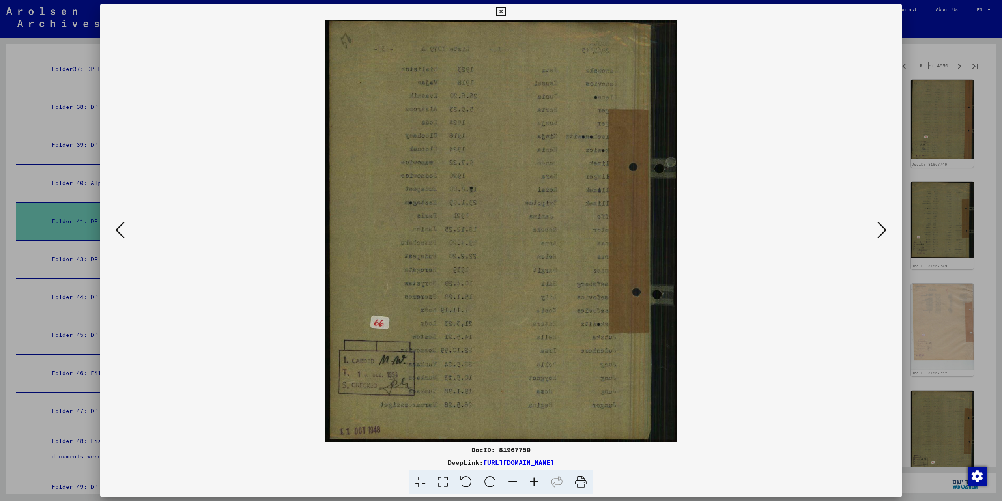
click at [885, 229] on icon at bounding box center [881, 229] width 9 height 19
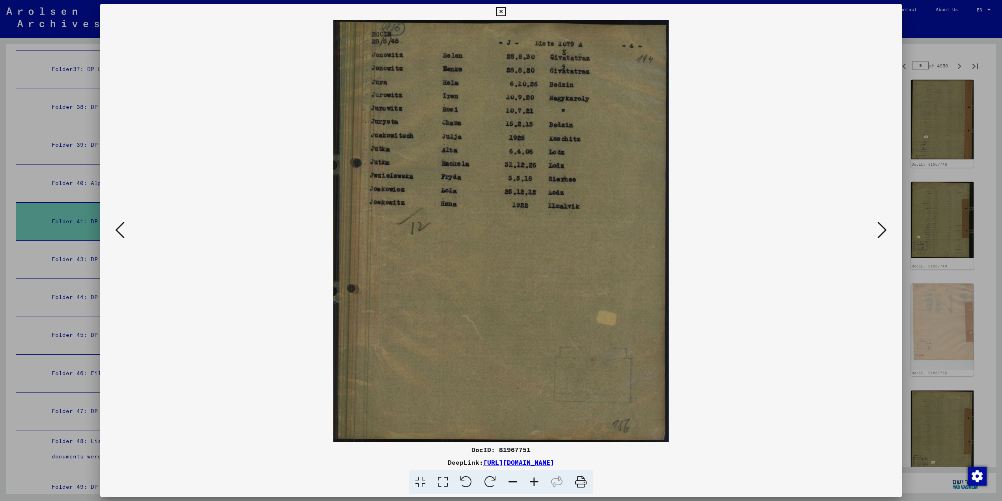
click at [885, 229] on icon at bounding box center [881, 229] width 9 height 19
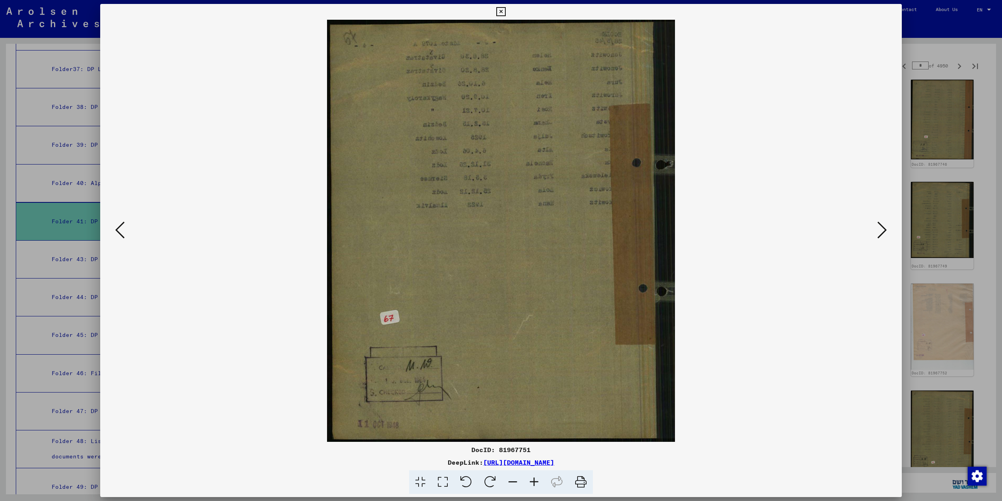
click at [885, 229] on icon at bounding box center [881, 229] width 9 height 19
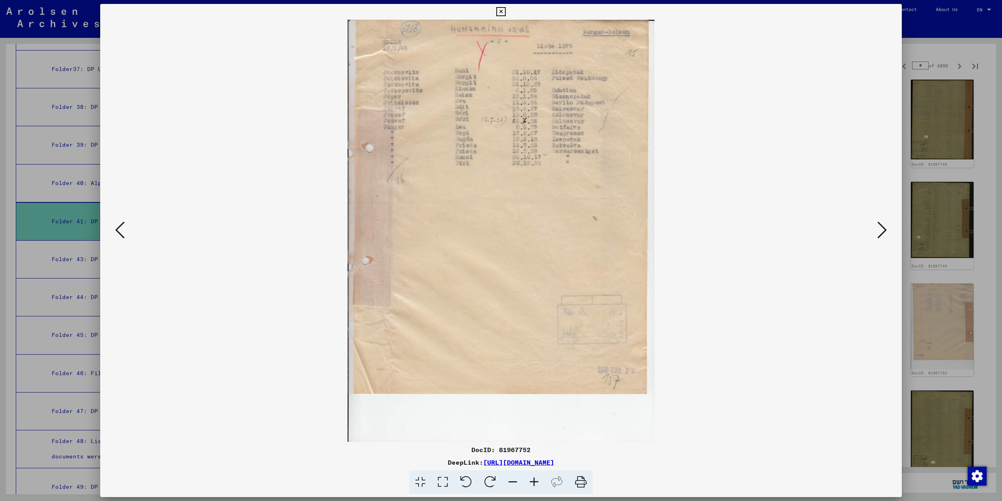
click at [885, 229] on icon at bounding box center [881, 229] width 9 height 19
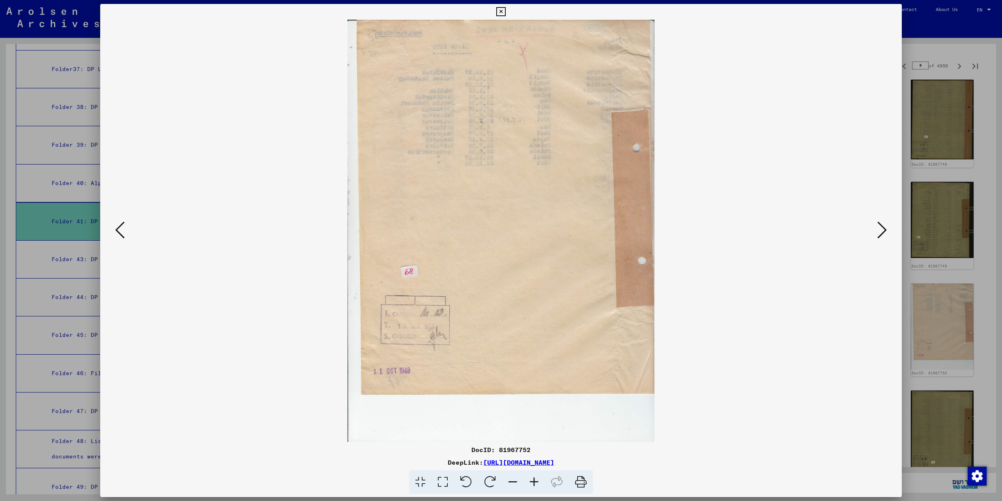
click at [885, 229] on icon at bounding box center [881, 229] width 9 height 19
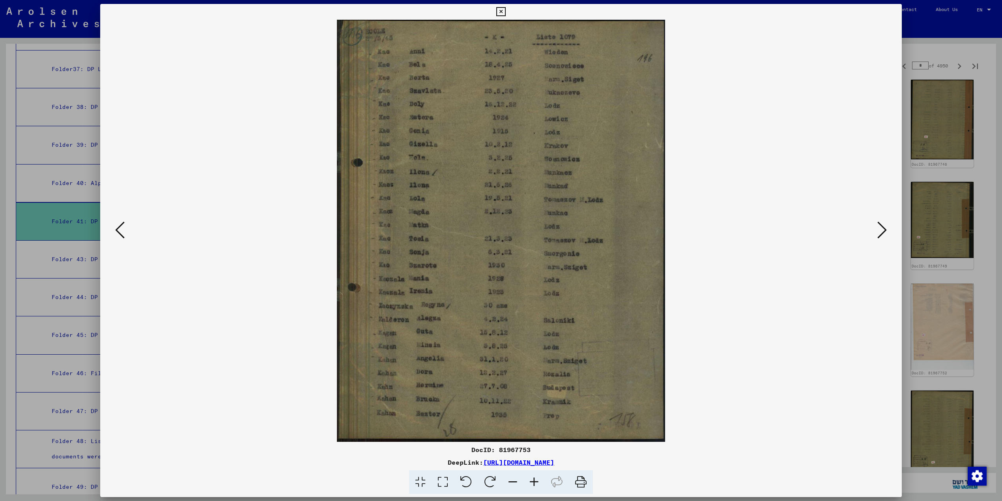
click at [885, 229] on icon at bounding box center [881, 229] width 9 height 19
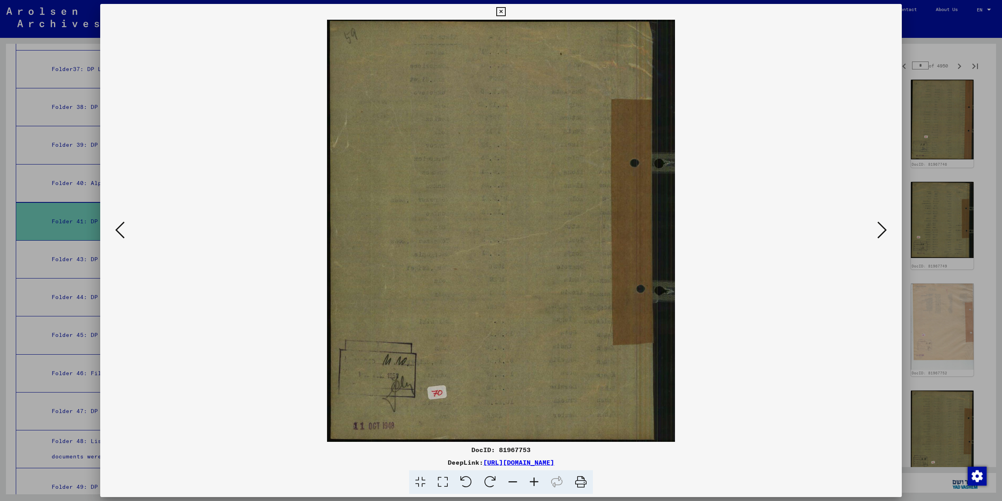
click at [885, 229] on icon at bounding box center [881, 229] width 9 height 19
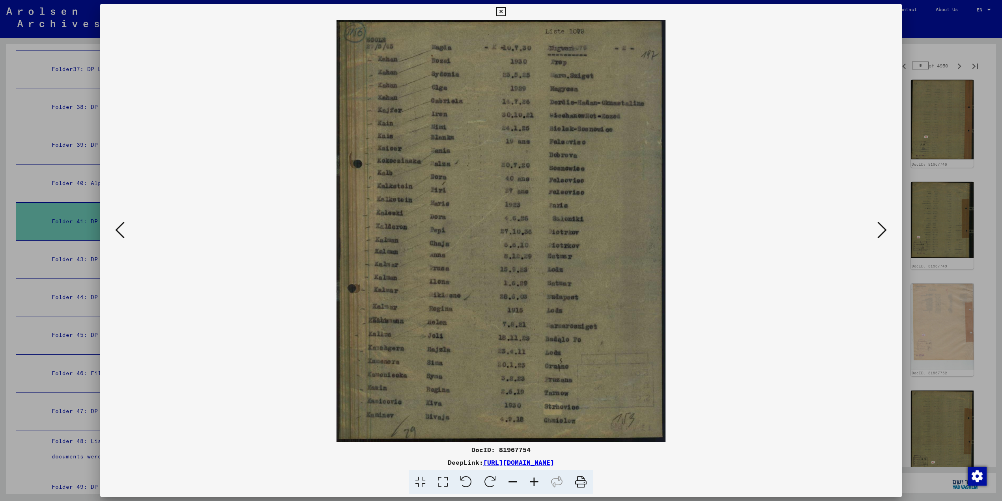
click at [119, 237] on icon at bounding box center [119, 229] width 9 height 19
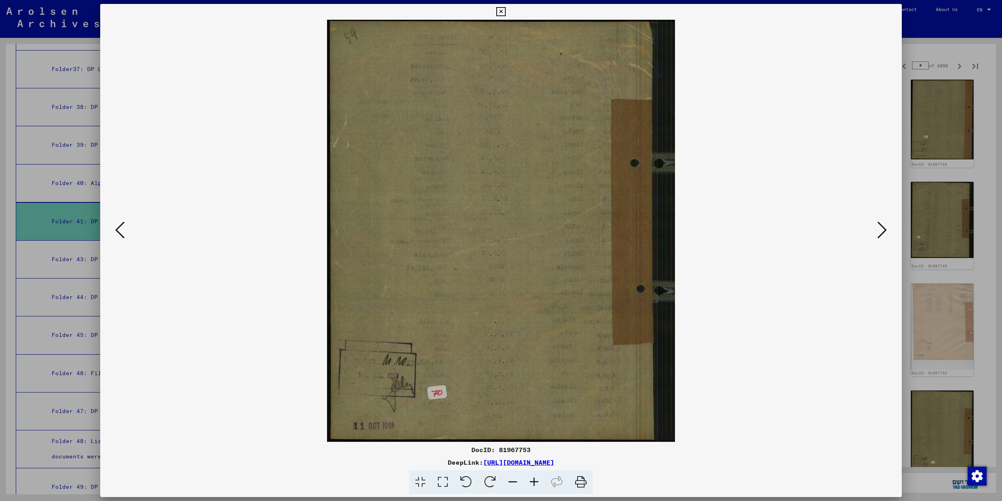
click at [119, 237] on icon at bounding box center [119, 229] width 9 height 19
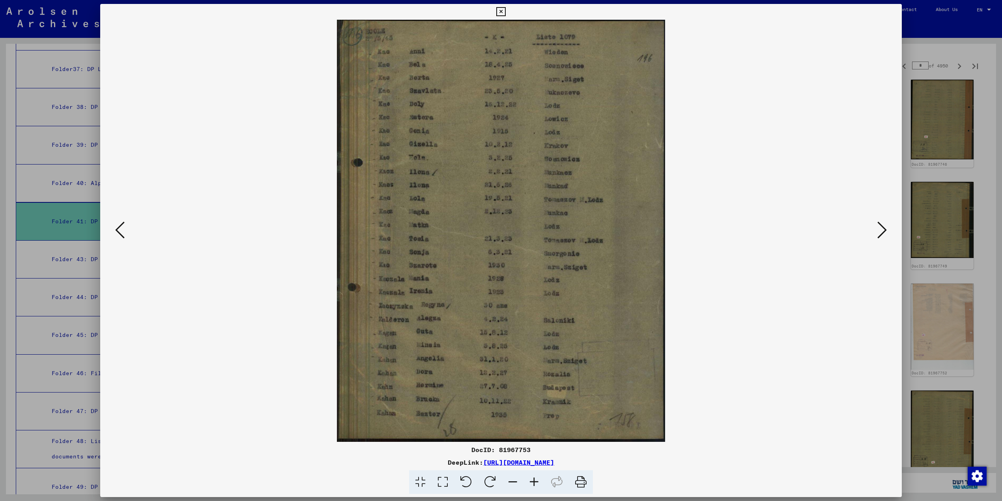
click at [119, 234] on icon at bounding box center [119, 229] width 9 height 19
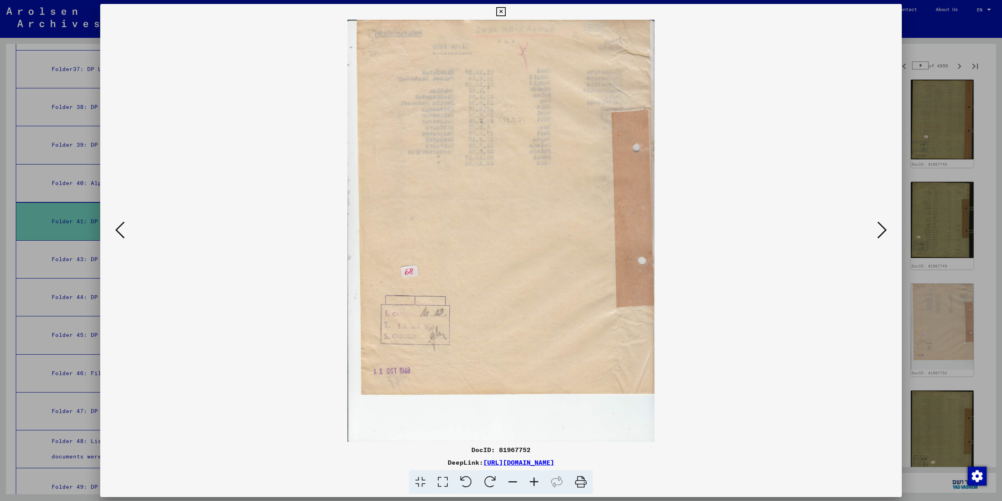
click at [119, 234] on icon at bounding box center [119, 229] width 9 height 19
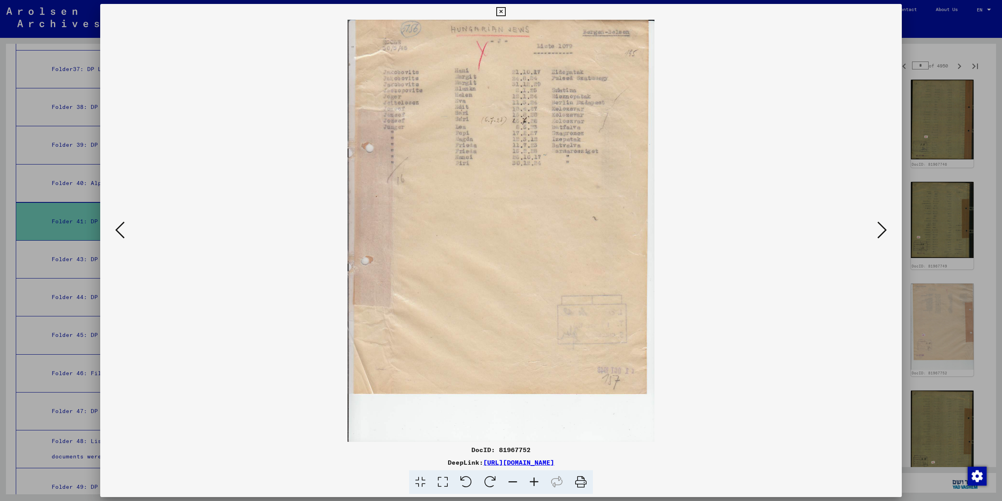
click at [884, 233] on icon at bounding box center [881, 229] width 9 height 19
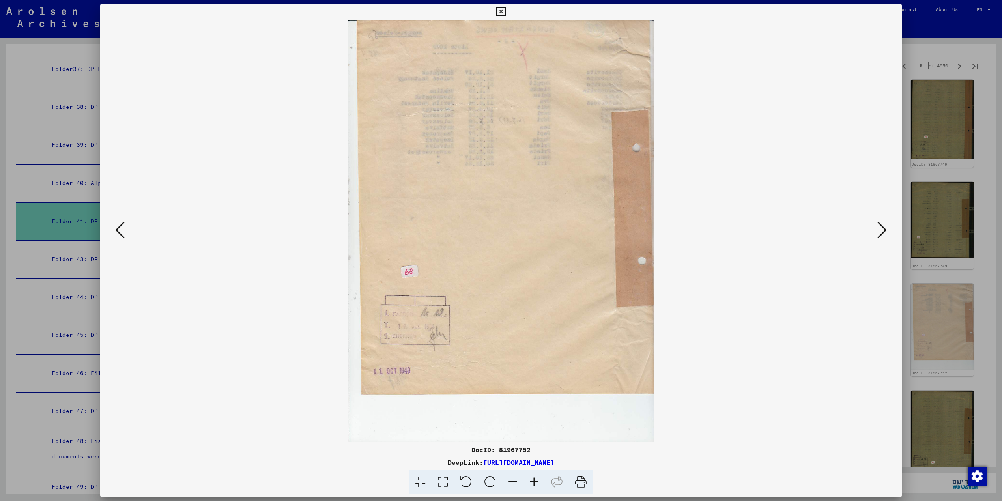
click at [884, 233] on icon at bounding box center [881, 229] width 9 height 19
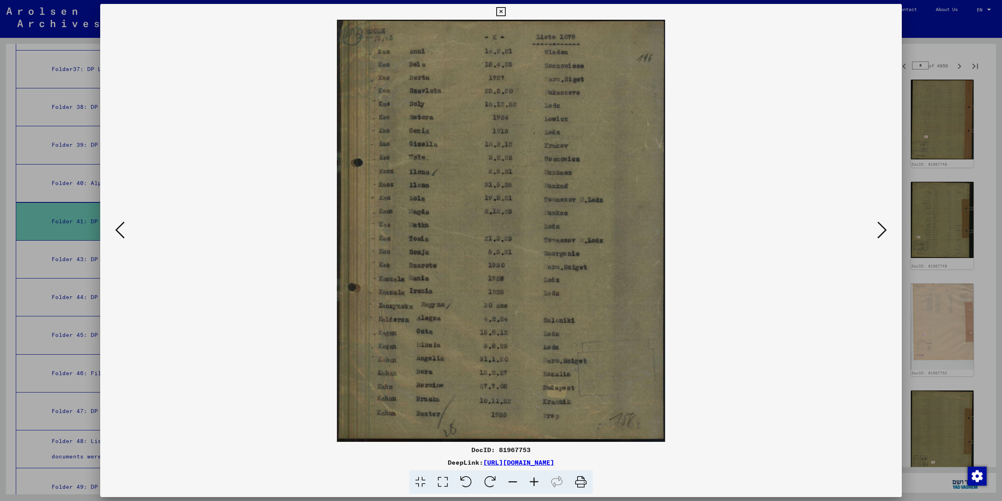
click at [882, 231] on icon at bounding box center [881, 229] width 9 height 19
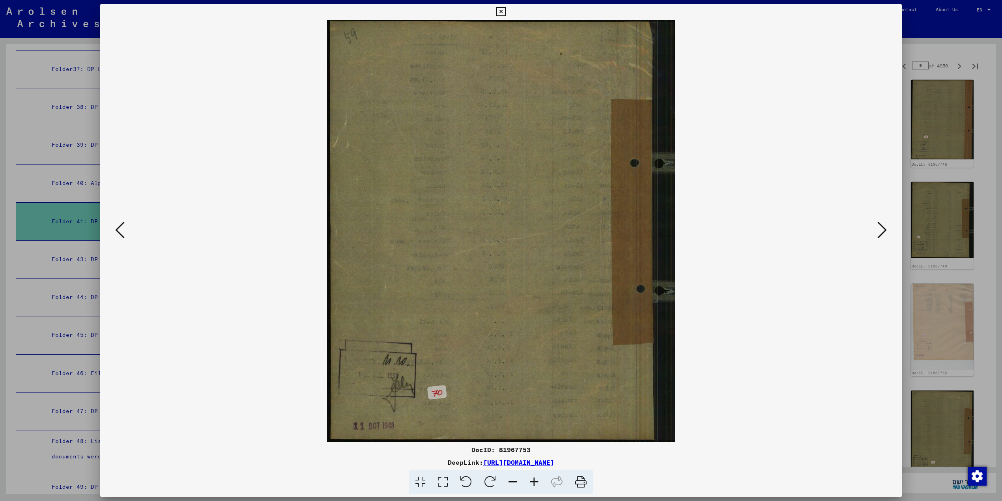
click at [882, 231] on icon at bounding box center [881, 229] width 9 height 19
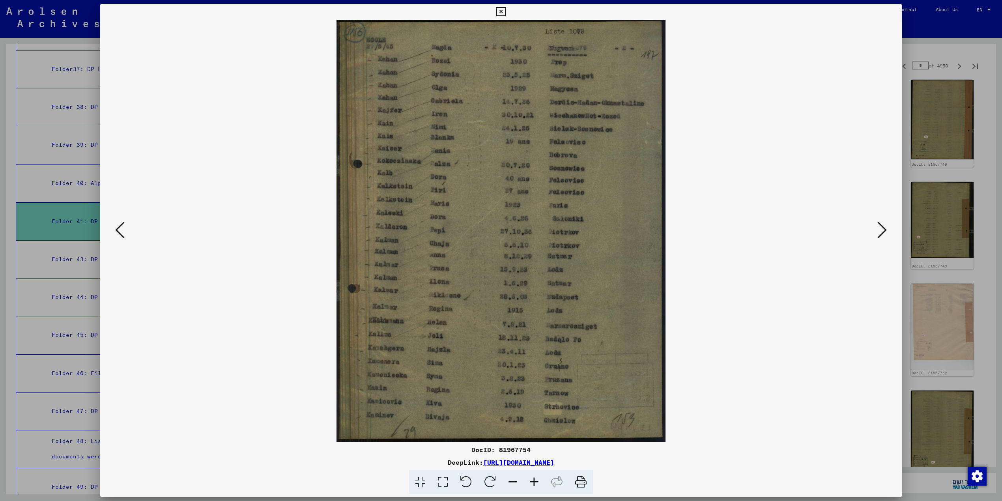
click at [882, 231] on icon at bounding box center [881, 229] width 9 height 19
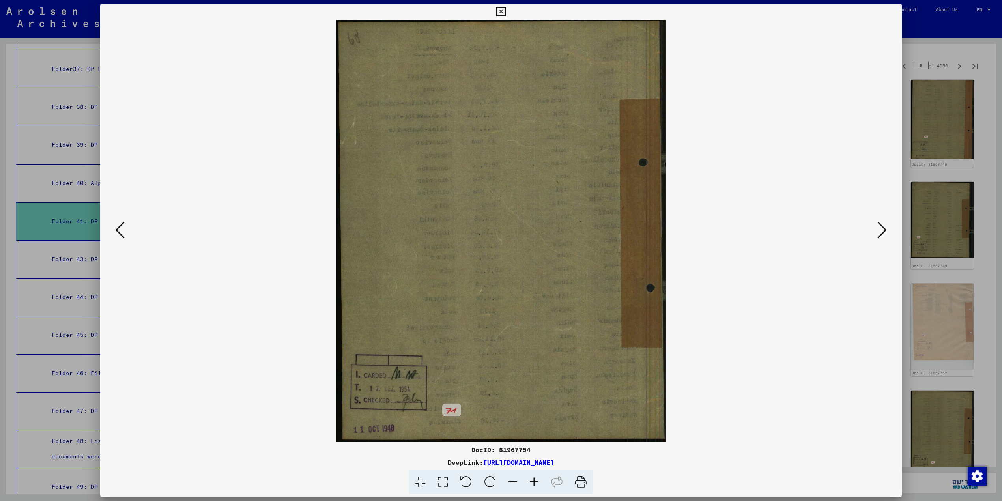
click at [115, 229] on icon at bounding box center [119, 229] width 9 height 19
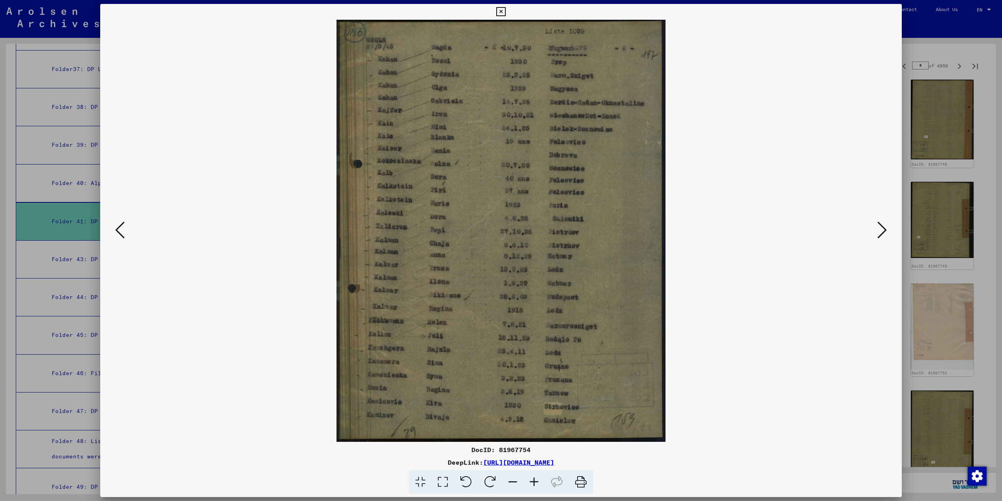
click at [889, 237] on button at bounding box center [882, 230] width 14 height 22
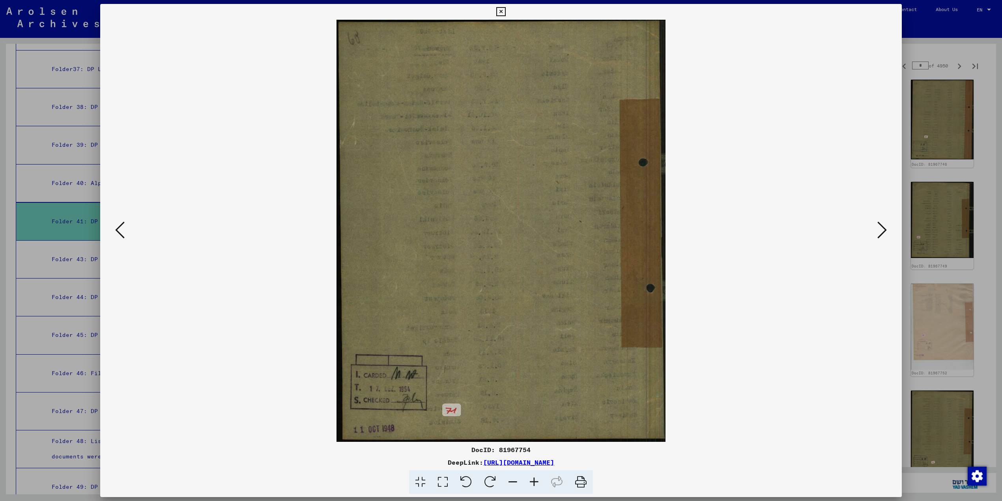
click at [889, 237] on button at bounding box center [882, 230] width 14 height 22
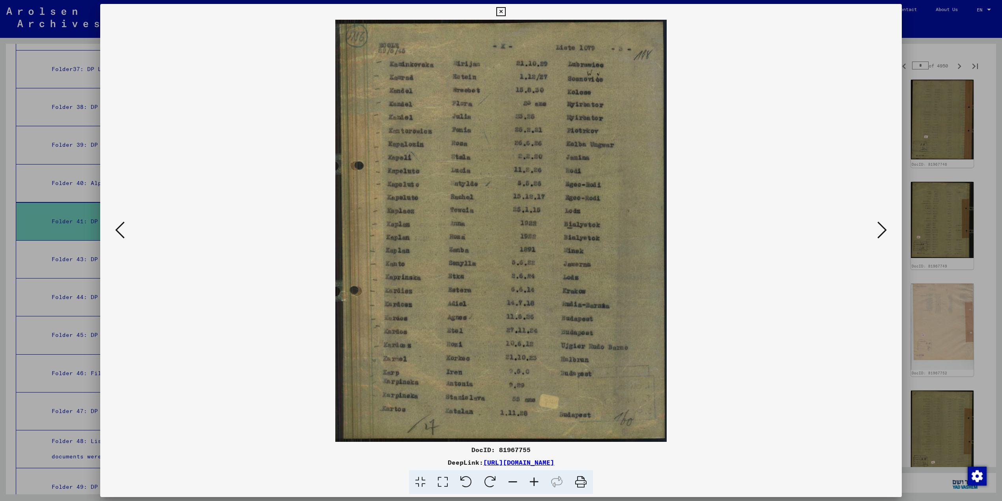
click at [889, 237] on button at bounding box center [882, 230] width 14 height 22
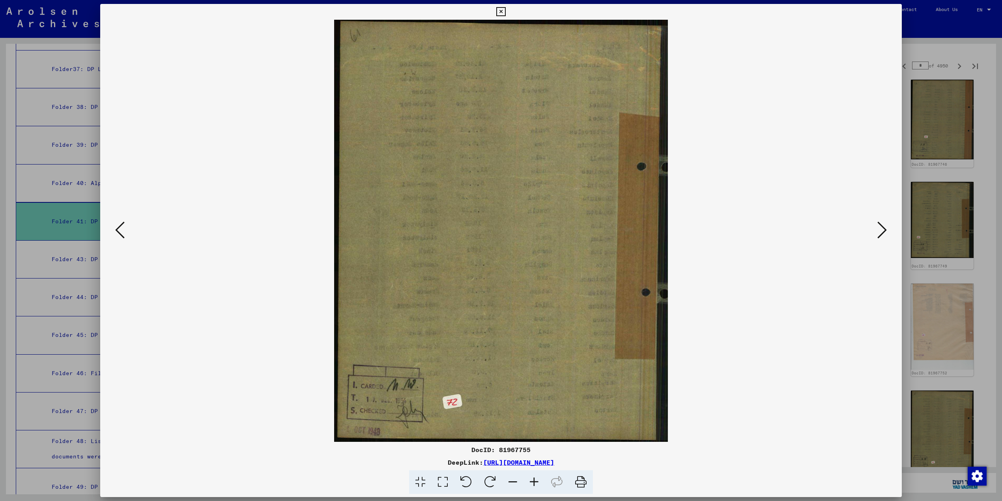
click at [889, 237] on button at bounding box center [882, 230] width 14 height 22
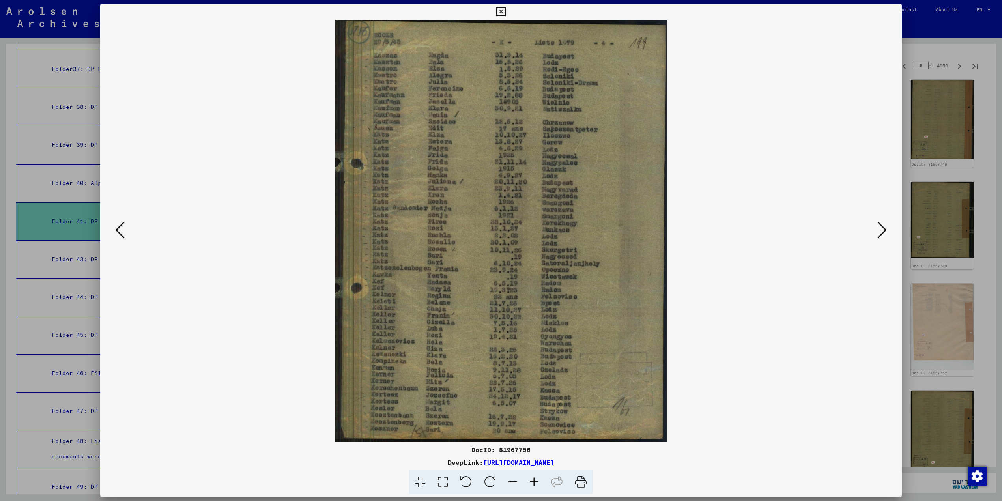
click at [500, 10] on icon at bounding box center [500, 11] width 9 height 9
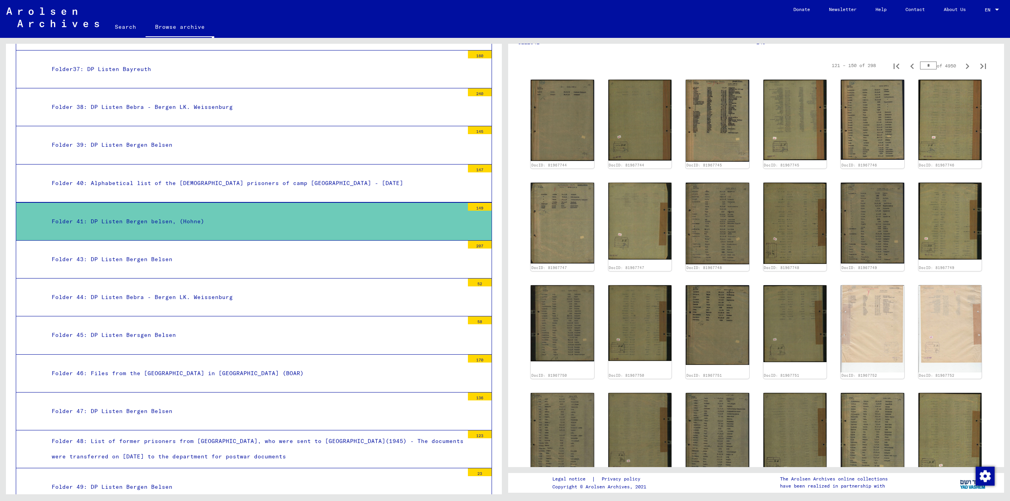
click at [228, 254] on div "Folder 43: DP Listen Bergen Belsen" at bounding box center [255, 259] width 418 height 15
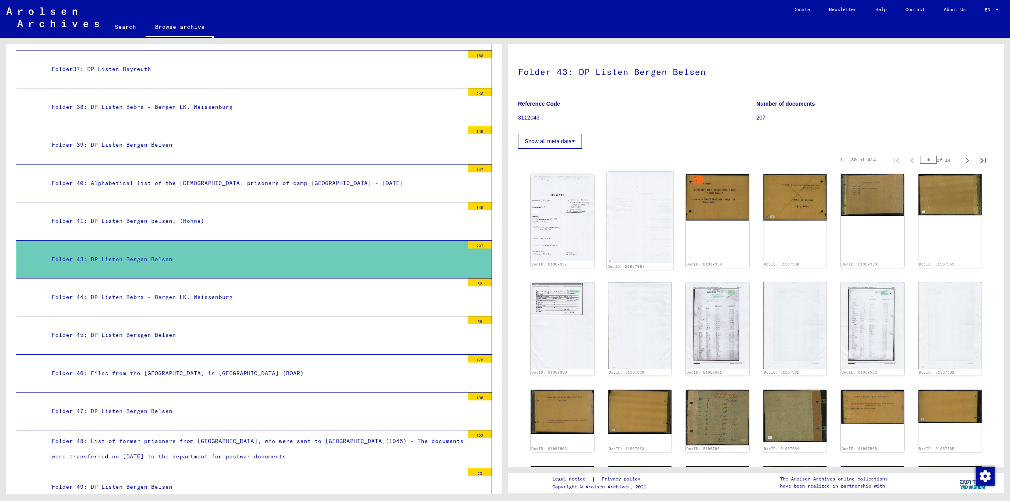
scroll to position [88, 0]
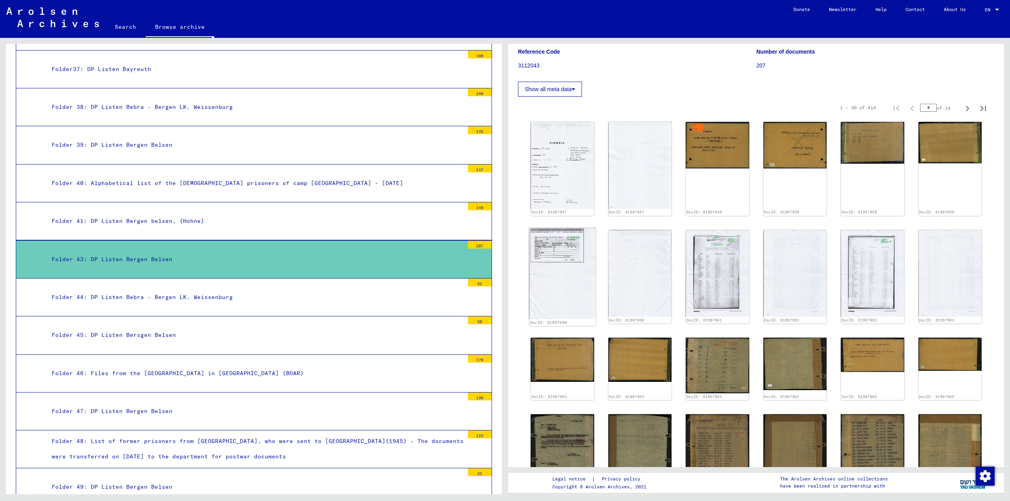
click at [540, 265] on img at bounding box center [562, 274] width 67 height 92
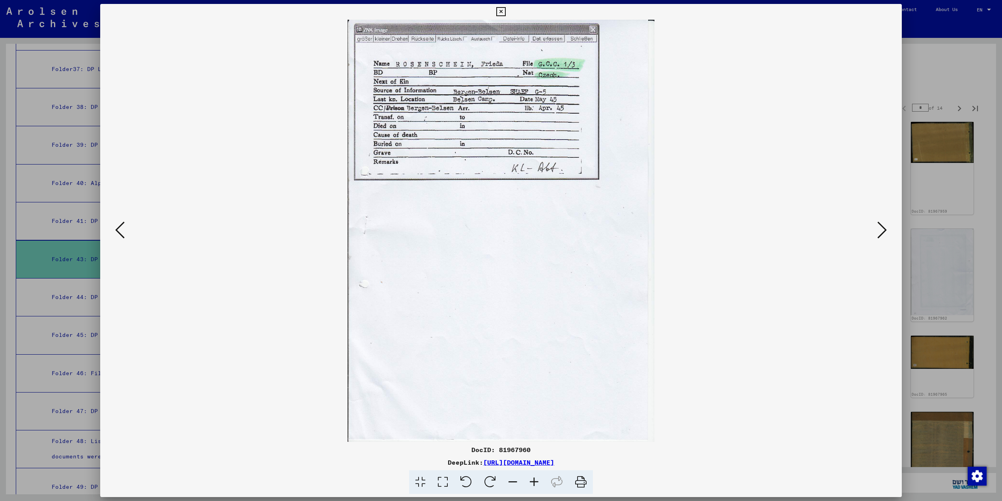
click at [883, 231] on icon at bounding box center [881, 229] width 9 height 19
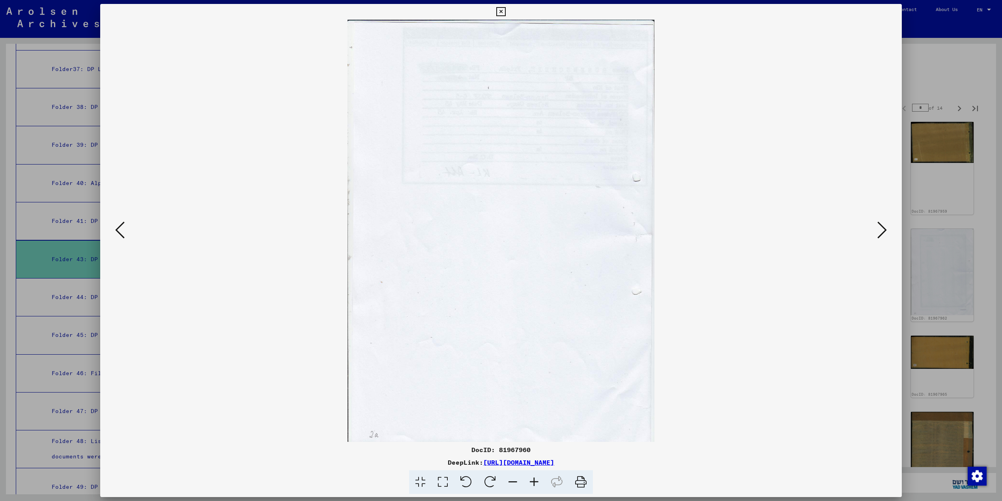
click at [883, 231] on icon at bounding box center [881, 229] width 9 height 19
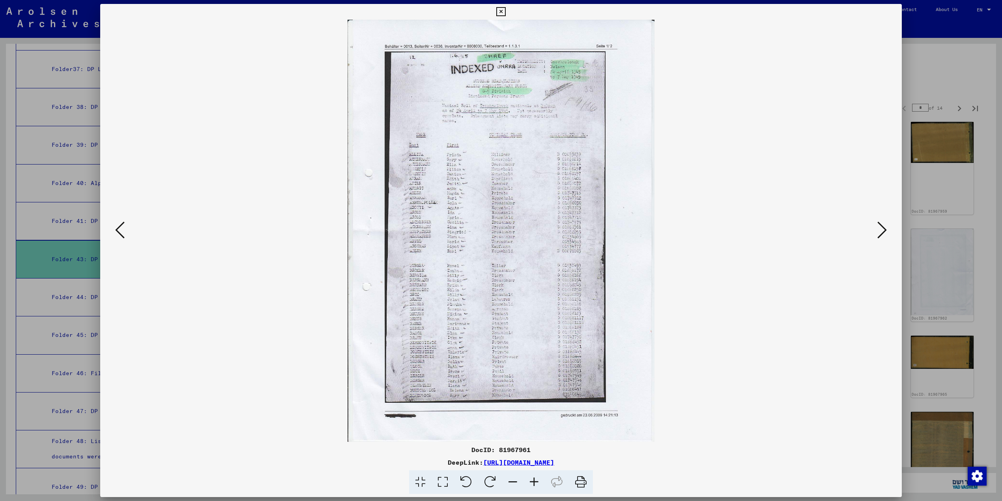
click at [883, 231] on icon at bounding box center [881, 229] width 9 height 19
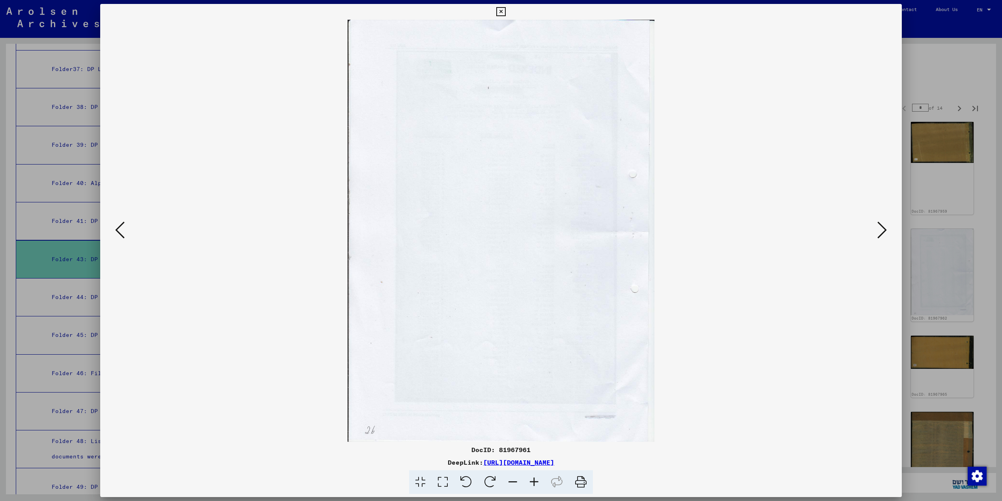
click at [883, 231] on icon at bounding box center [881, 229] width 9 height 19
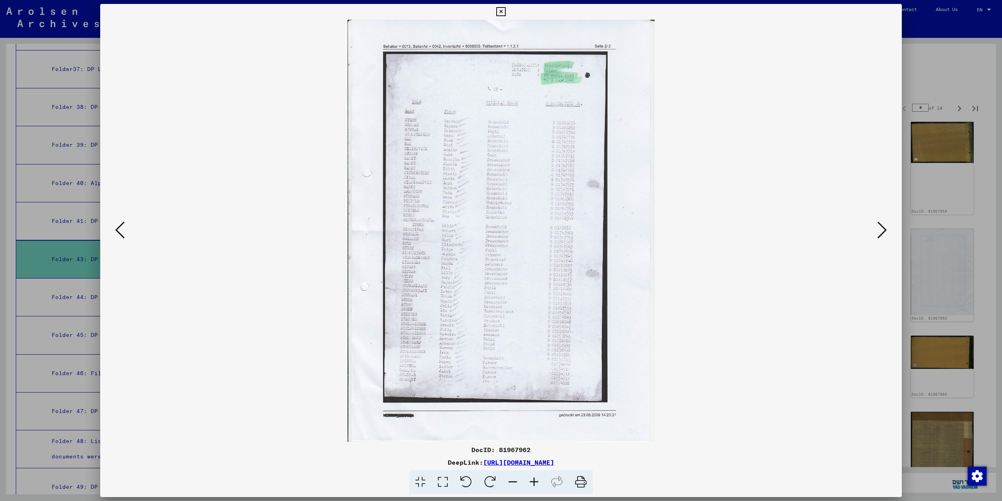
click at [883, 231] on icon at bounding box center [881, 229] width 9 height 19
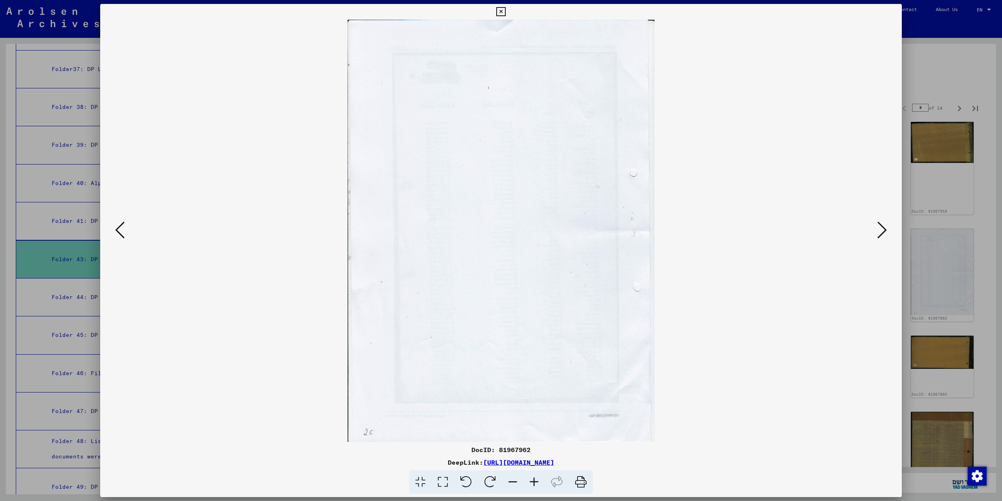
click at [883, 231] on icon at bounding box center [881, 229] width 9 height 19
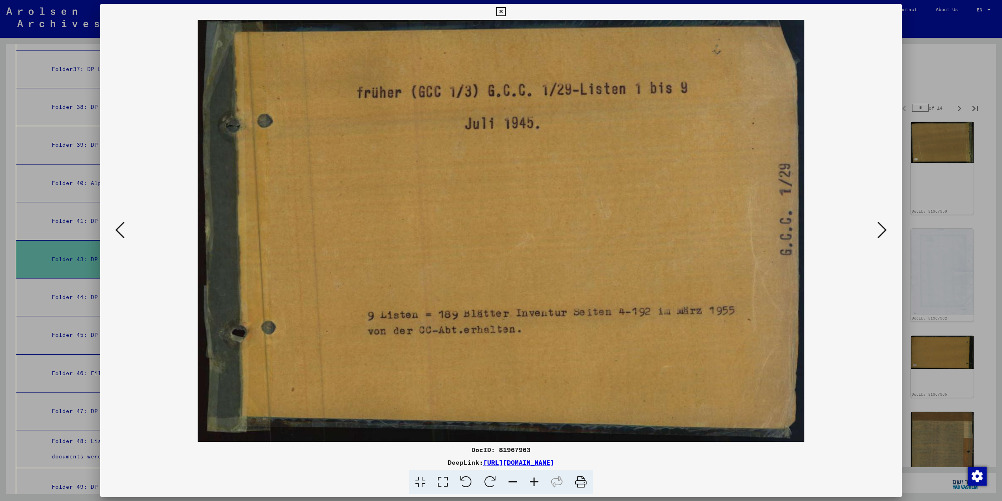
click at [883, 231] on icon at bounding box center [881, 229] width 9 height 19
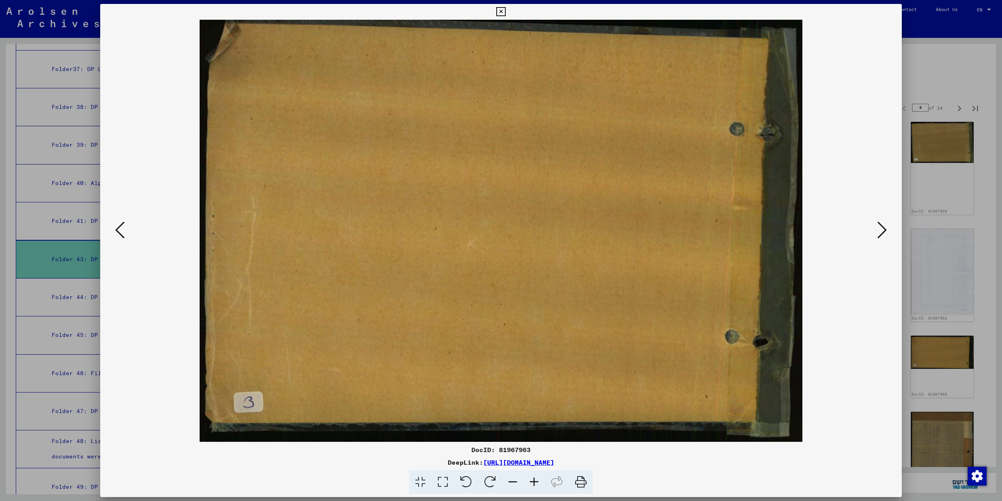
click at [883, 231] on icon at bounding box center [881, 229] width 9 height 19
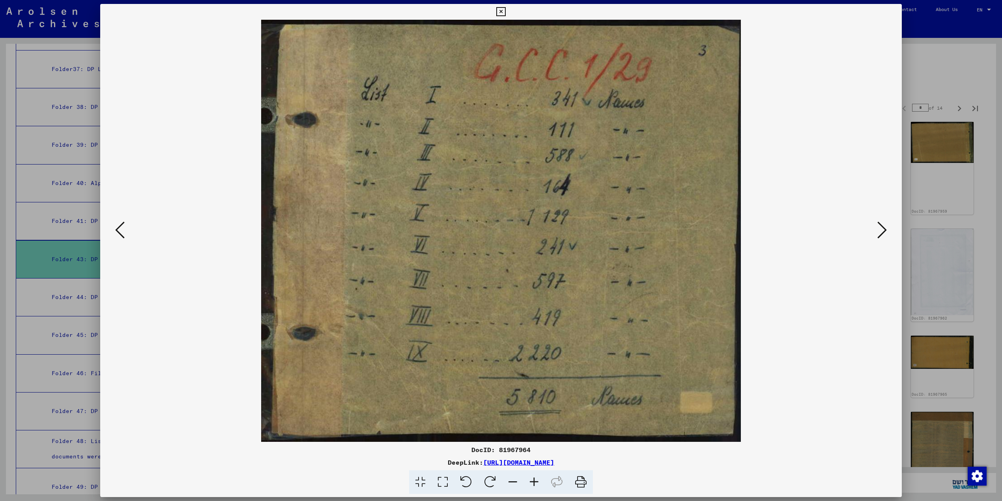
click at [883, 231] on icon at bounding box center [881, 229] width 9 height 19
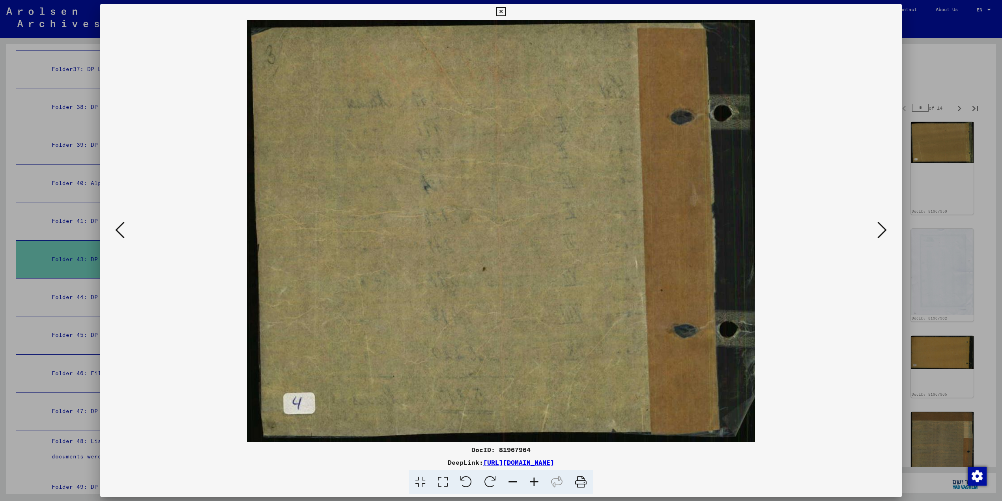
click at [883, 231] on icon at bounding box center [881, 229] width 9 height 19
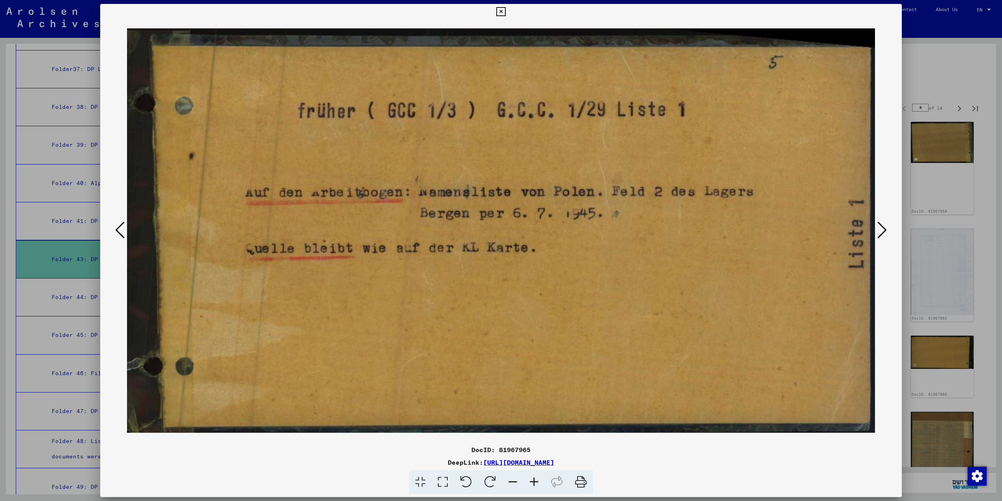
click at [883, 231] on icon at bounding box center [881, 229] width 9 height 19
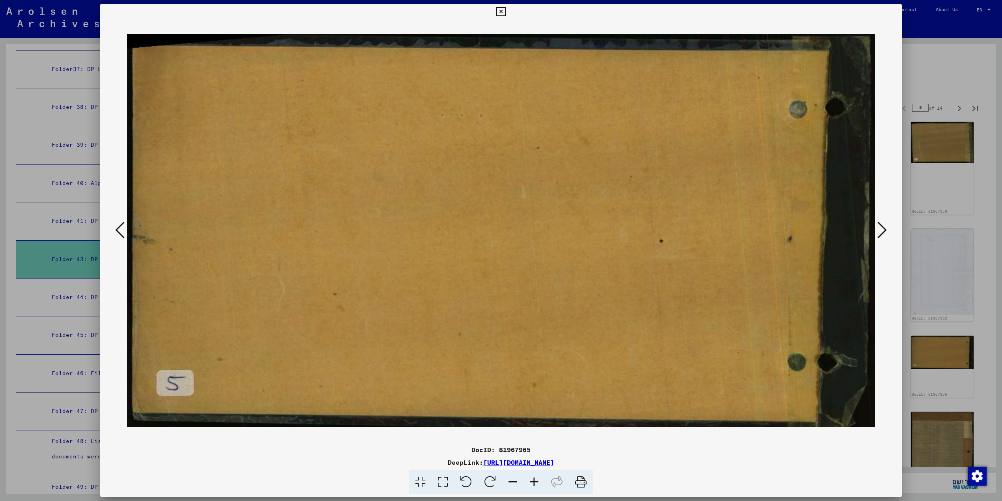
click at [883, 231] on icon at bounding box center [881, 229] width 9 height 19
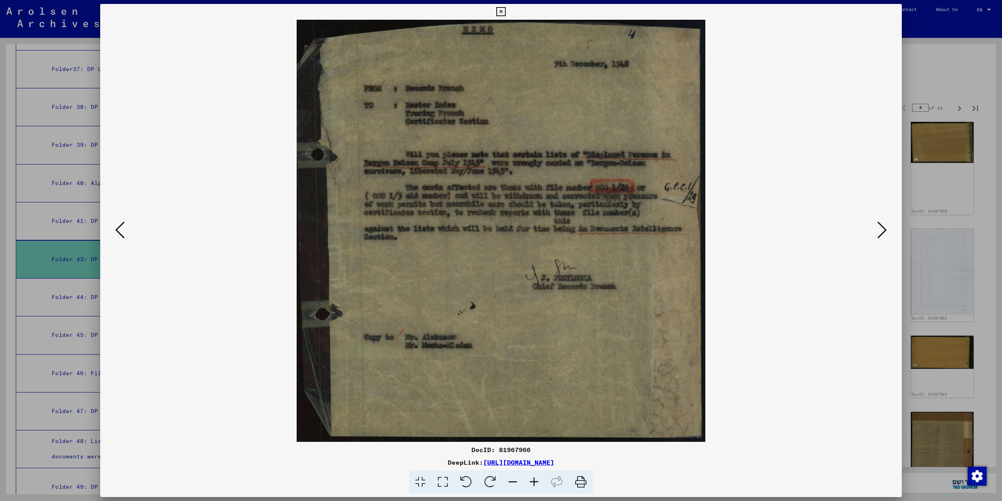
click at [883, 231] on icon at bounding box center [881, 229] width 9 height 19
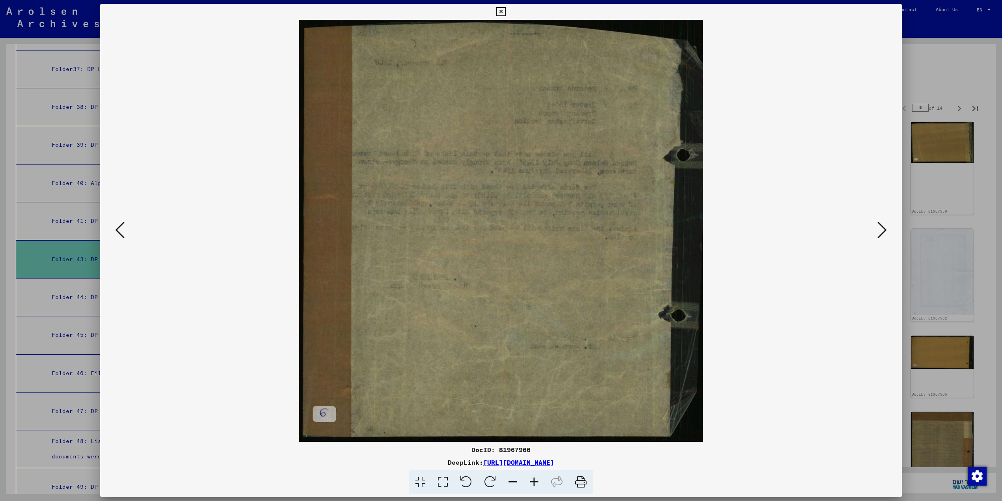
click at [883, 231] on icon at bounding box center [881, 229] width 9 height 19
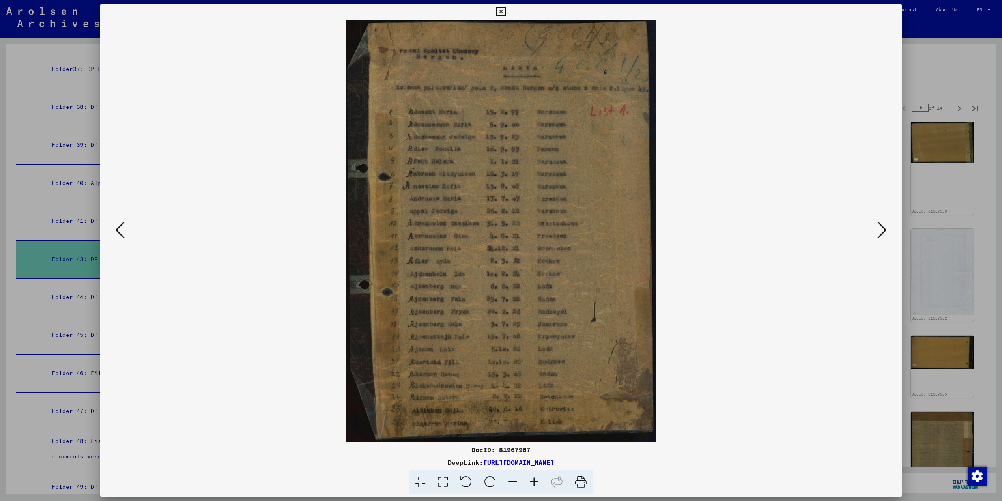
click at [883, 231] on icon at bounding box center [881, 229] width 9 height 19
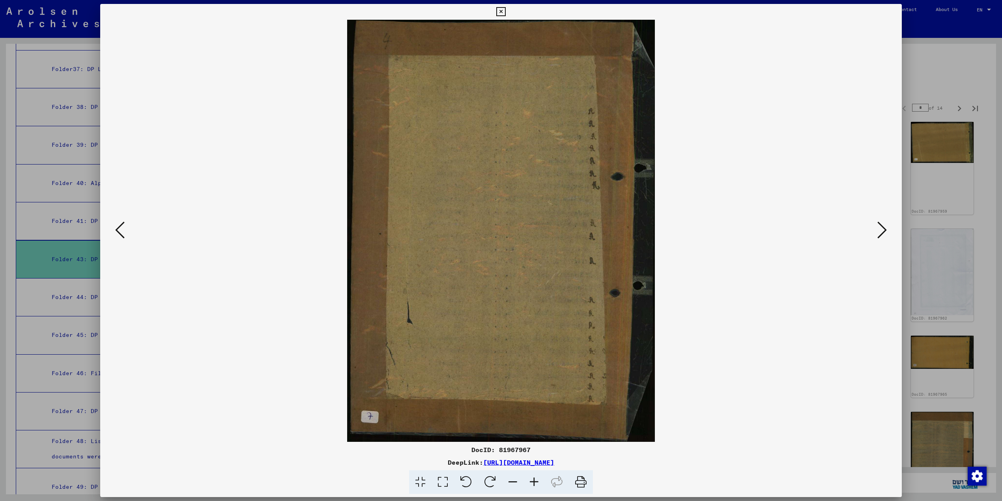
click at [883, 231] on icon at bounding box center [881, 229] width 9 height 19
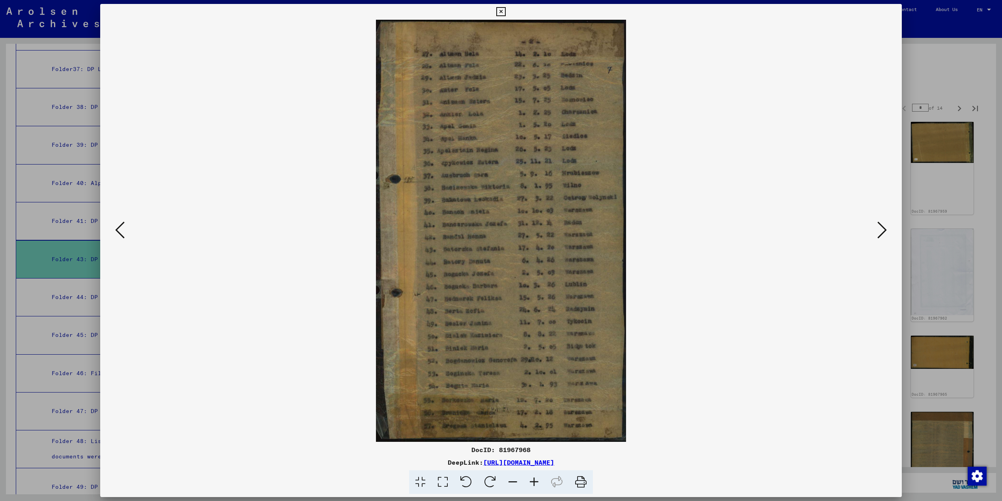
click at [883, 231] on icon at bounding box center [881, 229] width 9 height 19
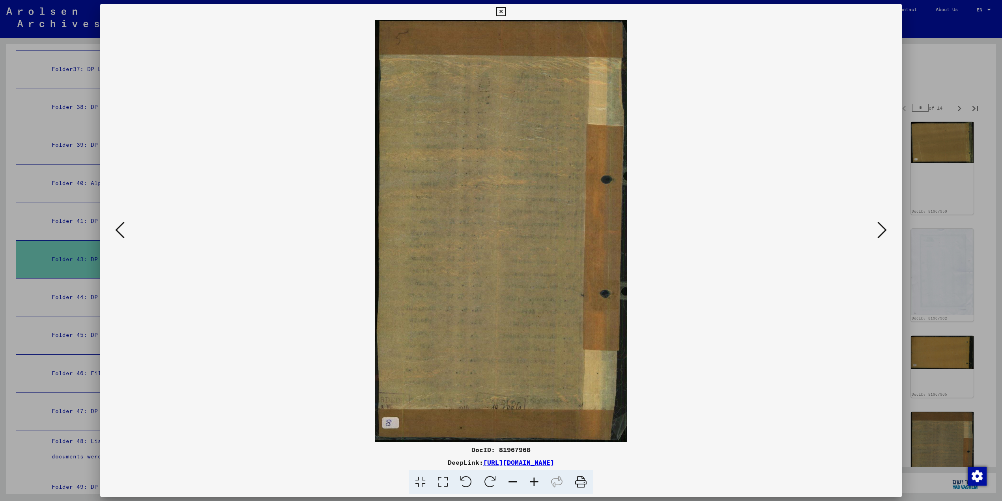
click at [883, 231] on icon at bounding box center [881, 229] width 9 height 19
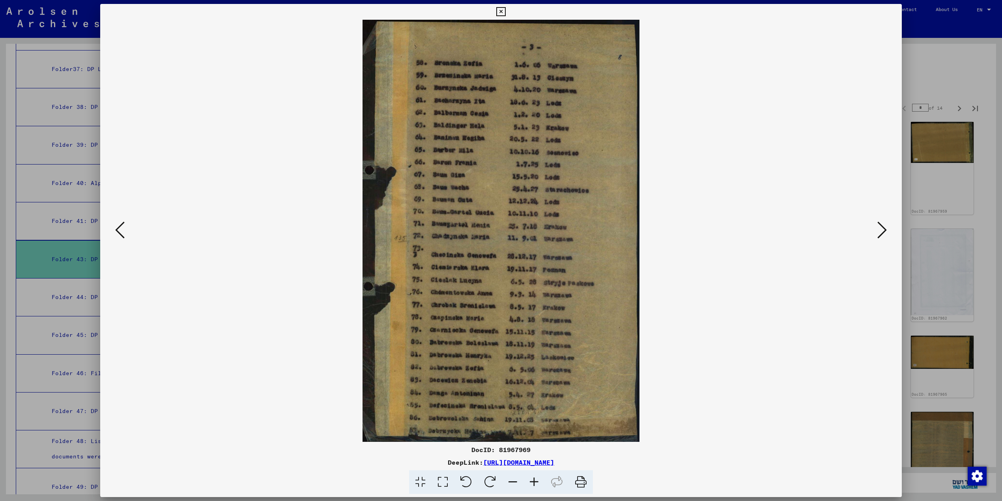
click at [883, 231] on icon at bounding box center [881, 229] width 9 height 19
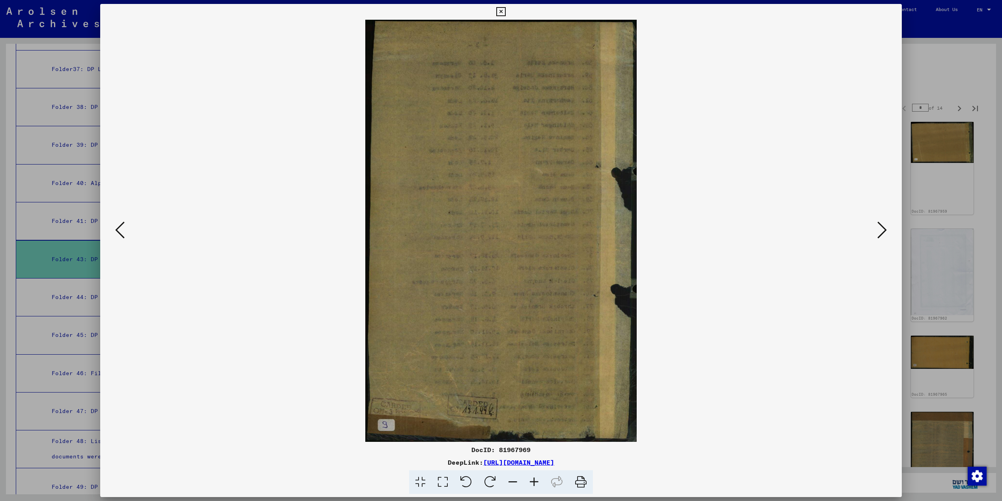
click at [883, 231] on icon at bounding box center [881, 229] width 9 height 19
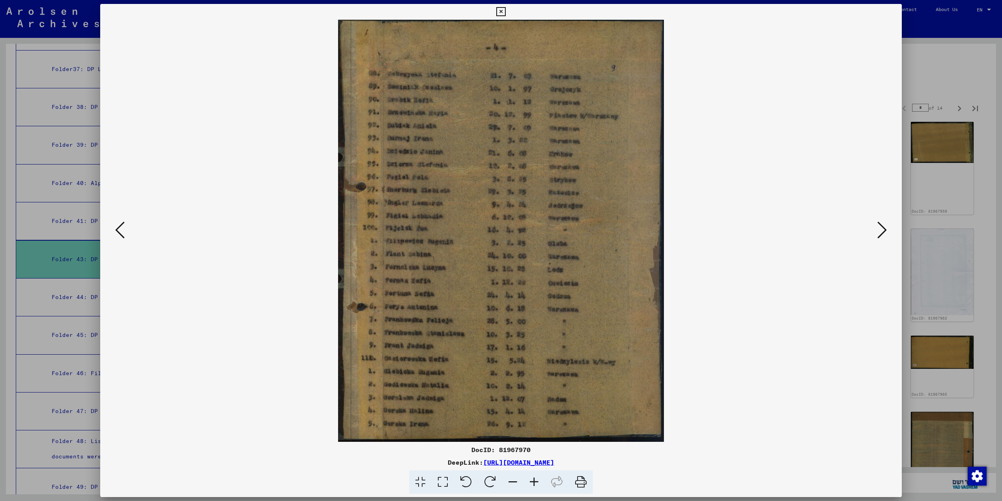
click at [883, 231] on icon at bounding box center [881, 229] width 9 height 19
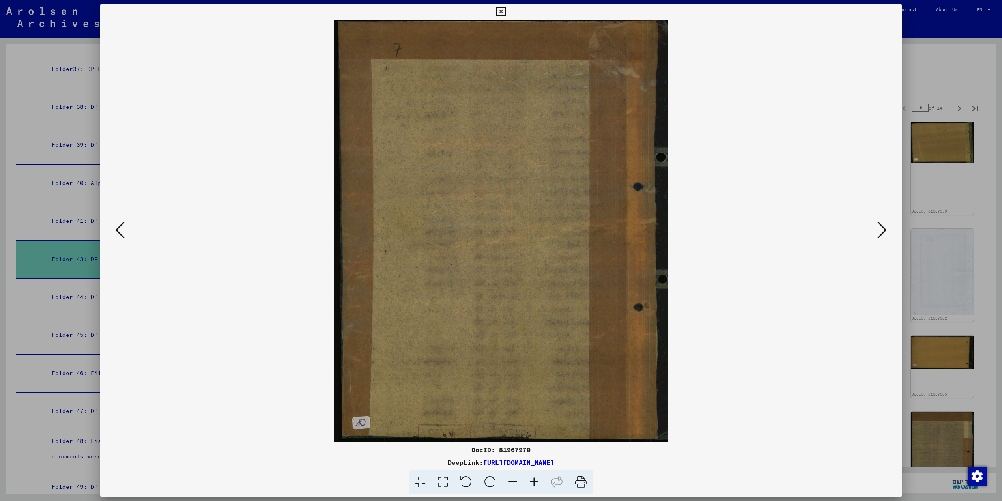
click at [883, 231] on icon at bounding box center [881, 229] width 9 height 19
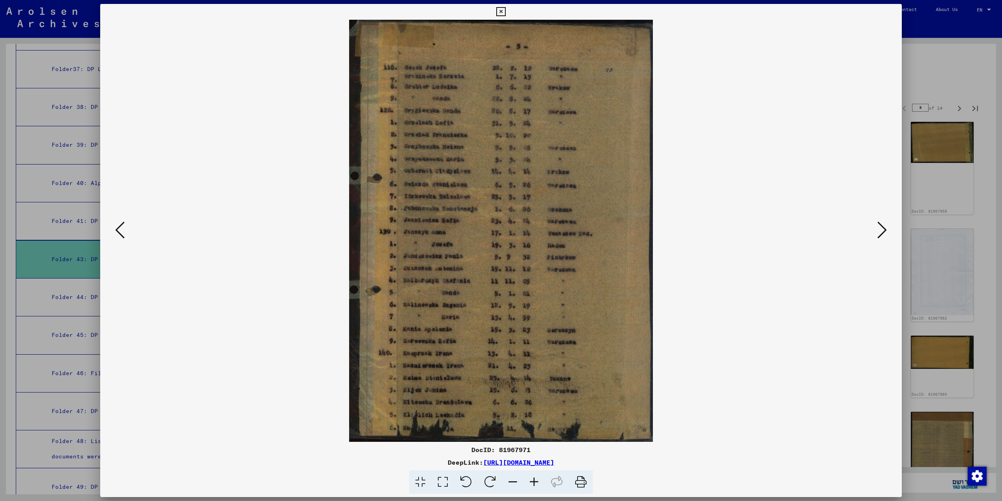
click at [883, 231] on icon at bounding box center [881, 229] width 9 height 19
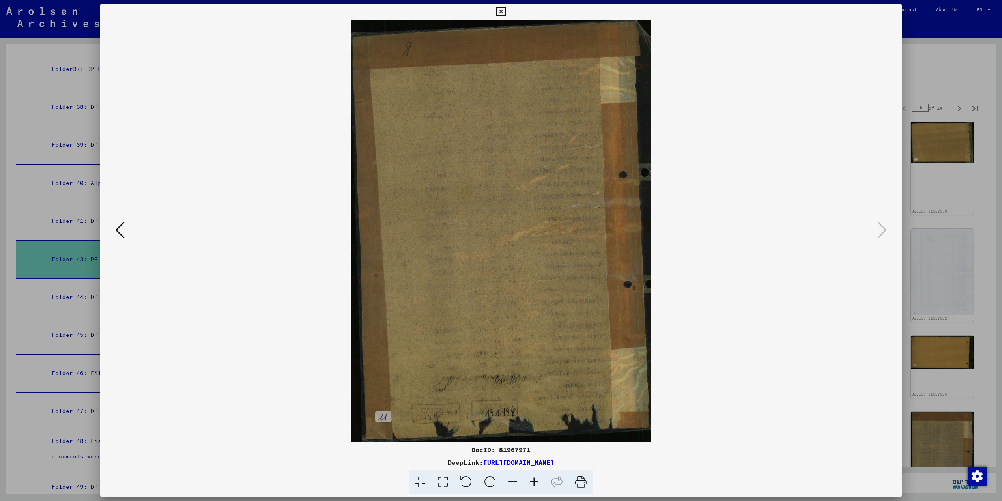
click at [118, 223] on icon at bounding box center [119, 229] width 9 height 19
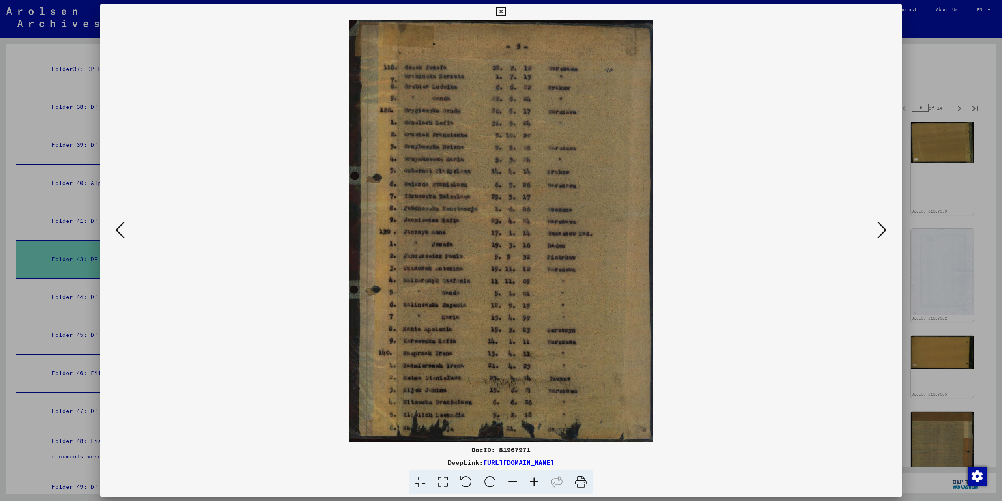
click at [502, 8] on icon at bounding box center [500, 11] width 9 height 9
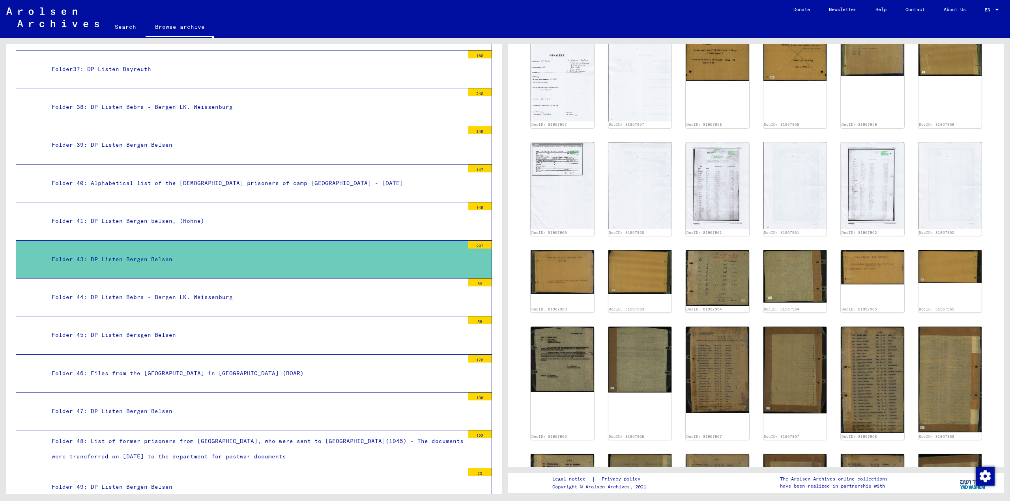
scroll to position [351, 0]
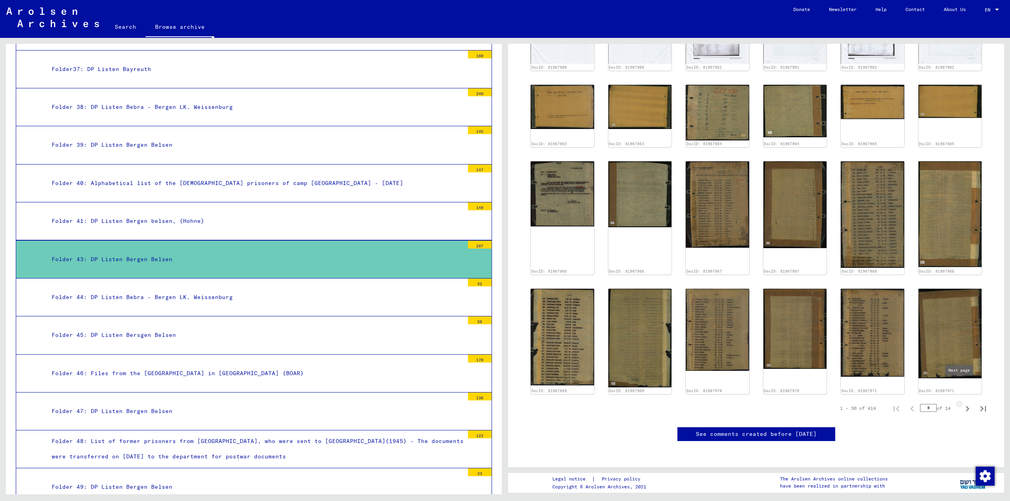
click at [966, 406] on icon "Next page" at bounding box center [968, 409] width 4 height 6
type input "*"
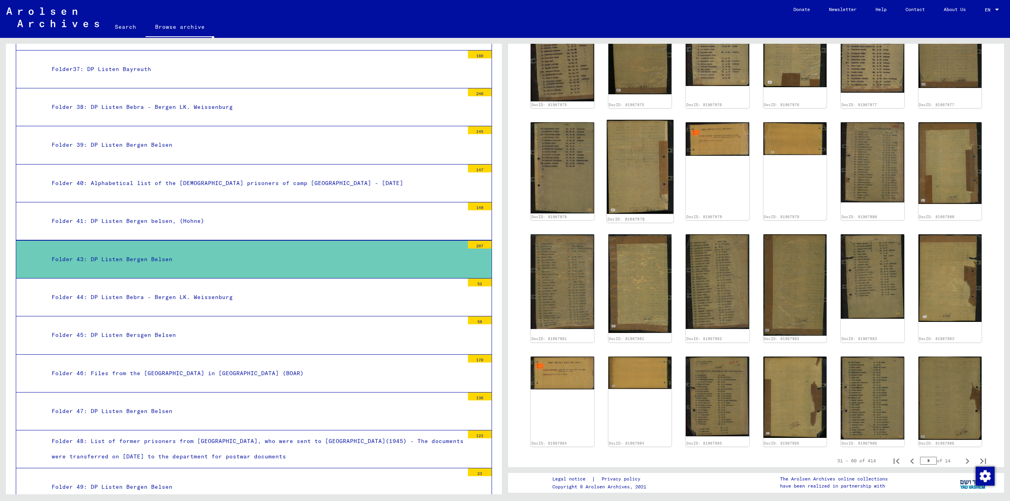
scroll to position [267, 0]
